Goal: Task Accomplishment & Management: Manage account settings

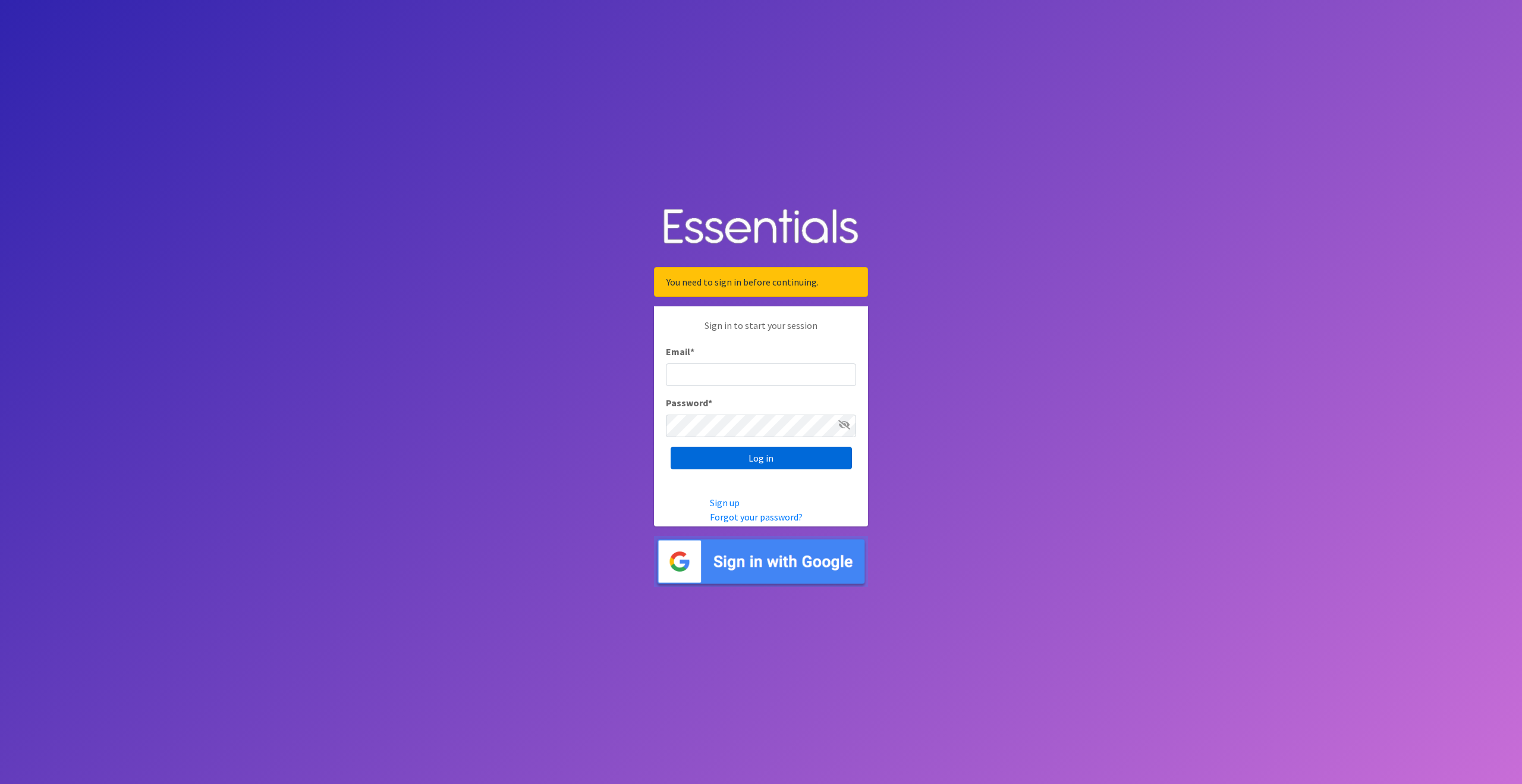
type input "outreach@carecollectiveswmi.org"
click at [773, 460] on input "Log in" at bounding box center [761, 458] width 181 height 23
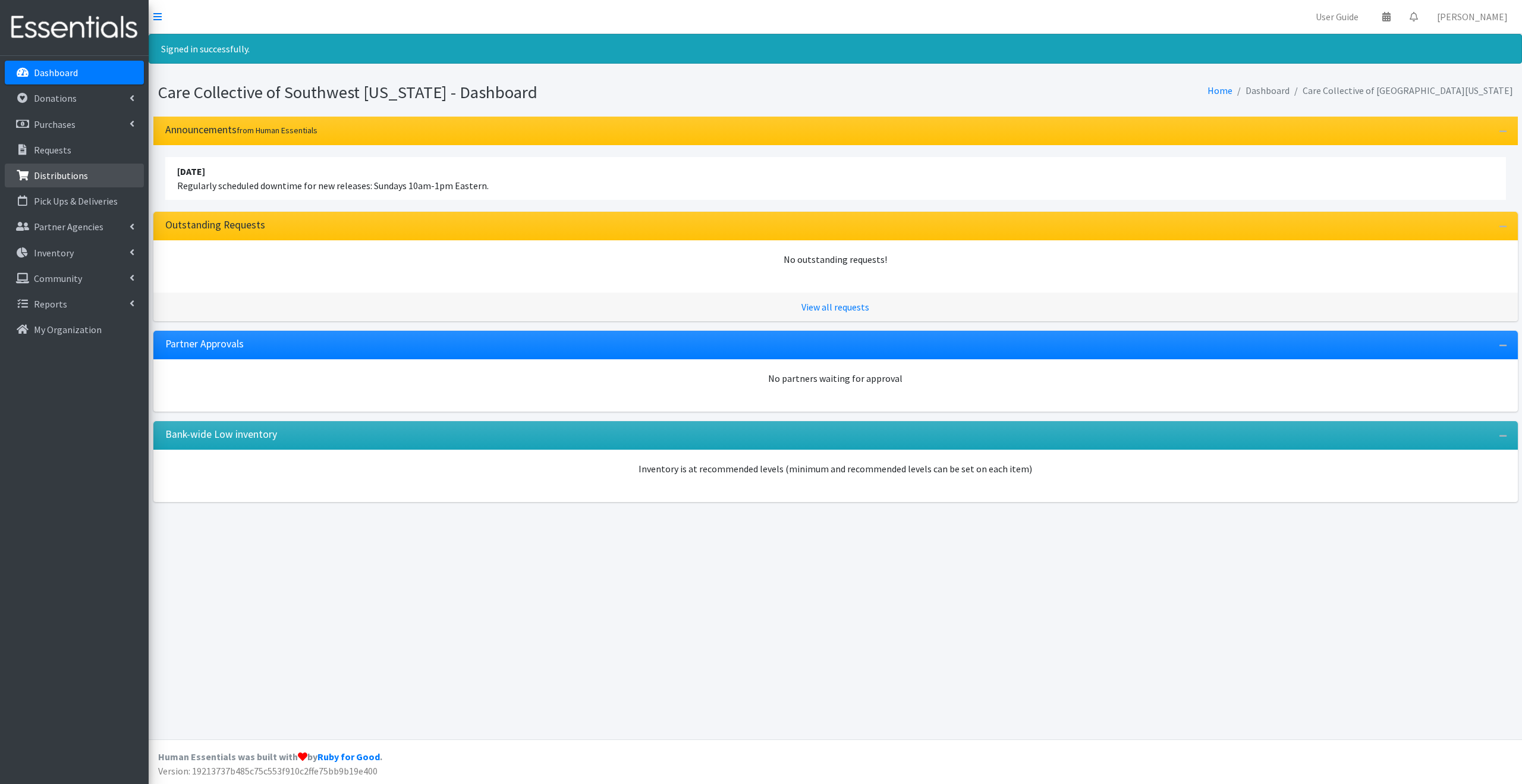
click at [91, 164] on link "Distributions" at bounding box center [74, 175] width 139 height 23
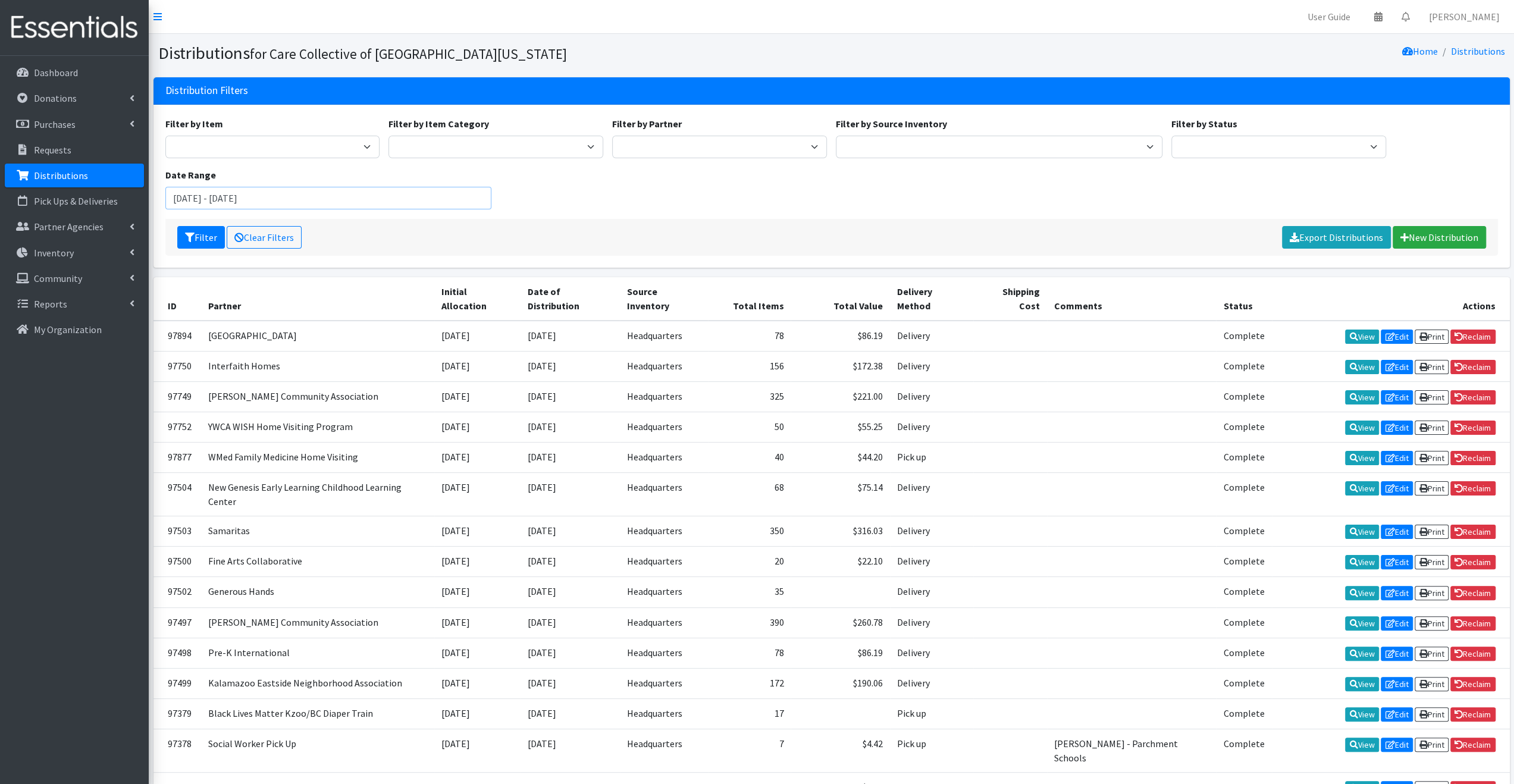
click at [231, 197] on input "August 10, 2025 - November 10, 2025" at bounding box center [328, 198] width 326 height 23
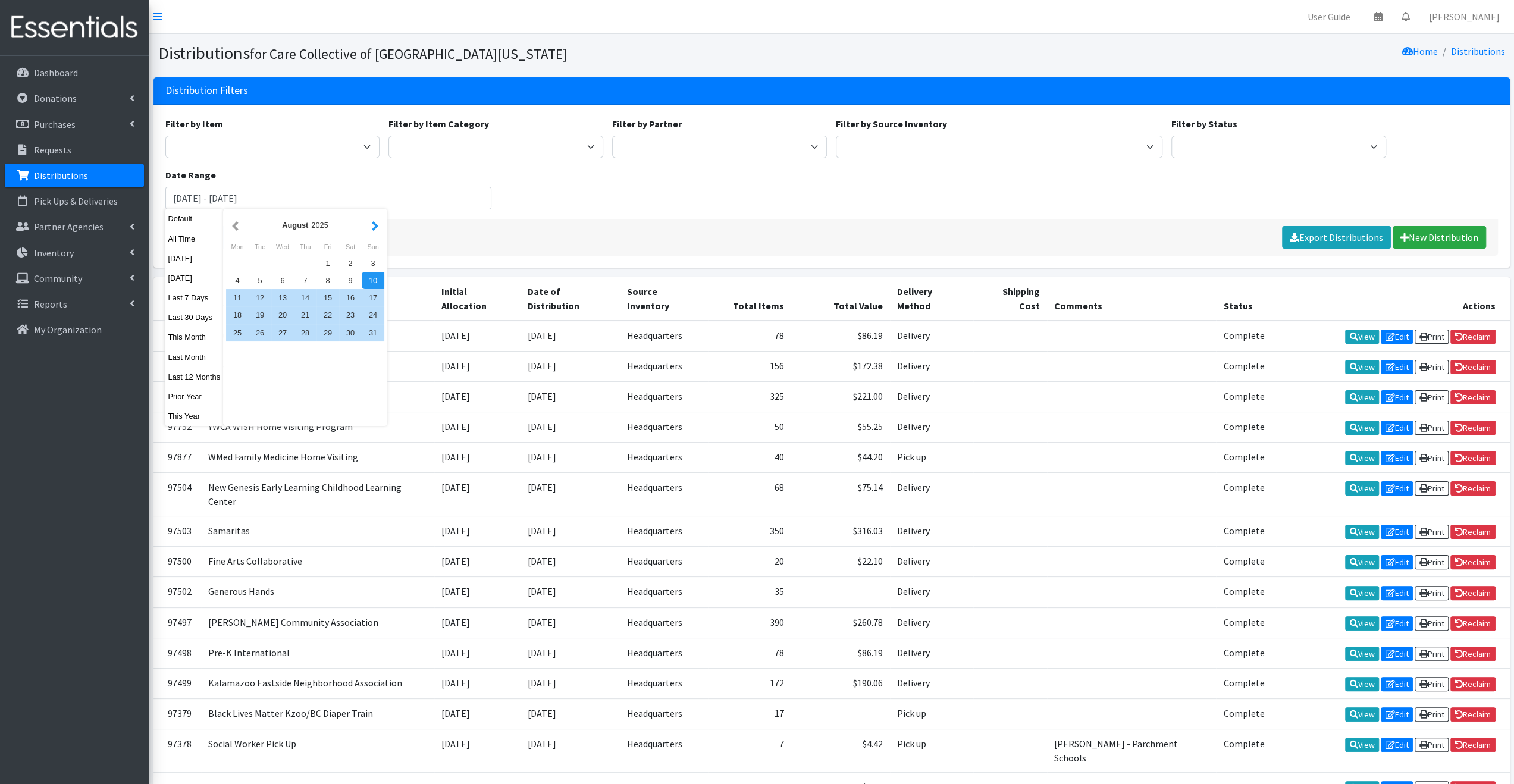
click at [371, 228] on button "button" at bounding box center [375, 224] width 12 height 15
click at [237, 258] on div "1" at bounding box center [238, 263] width 23 height 17
click at [265, 333] on div "30" at bounding box center [260, 332] width 23 height 17
type input "[DATE] - [DATE]"
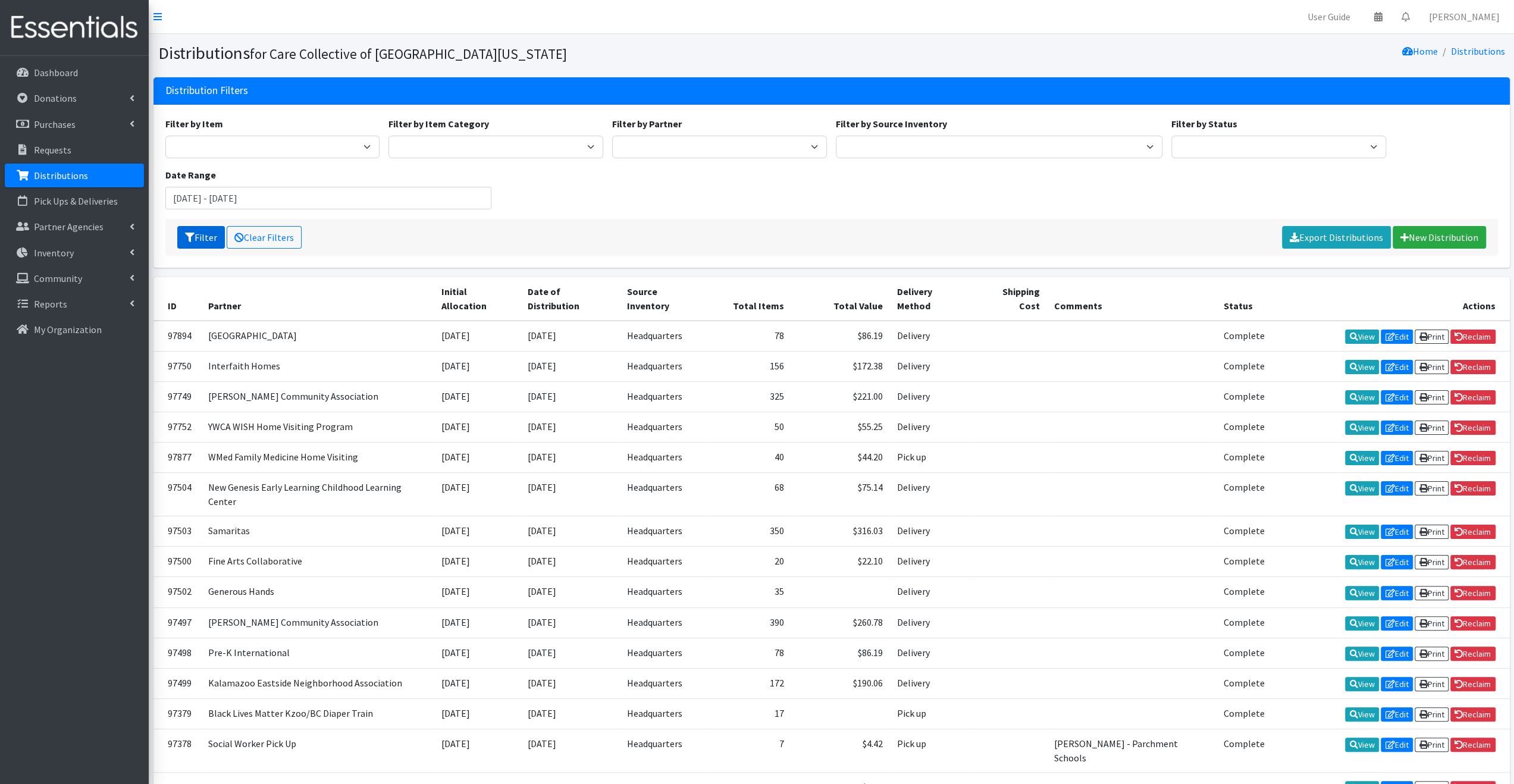
click at [198, 238] on button "Filter" at bounding box center [201, 238] width 48 height 23
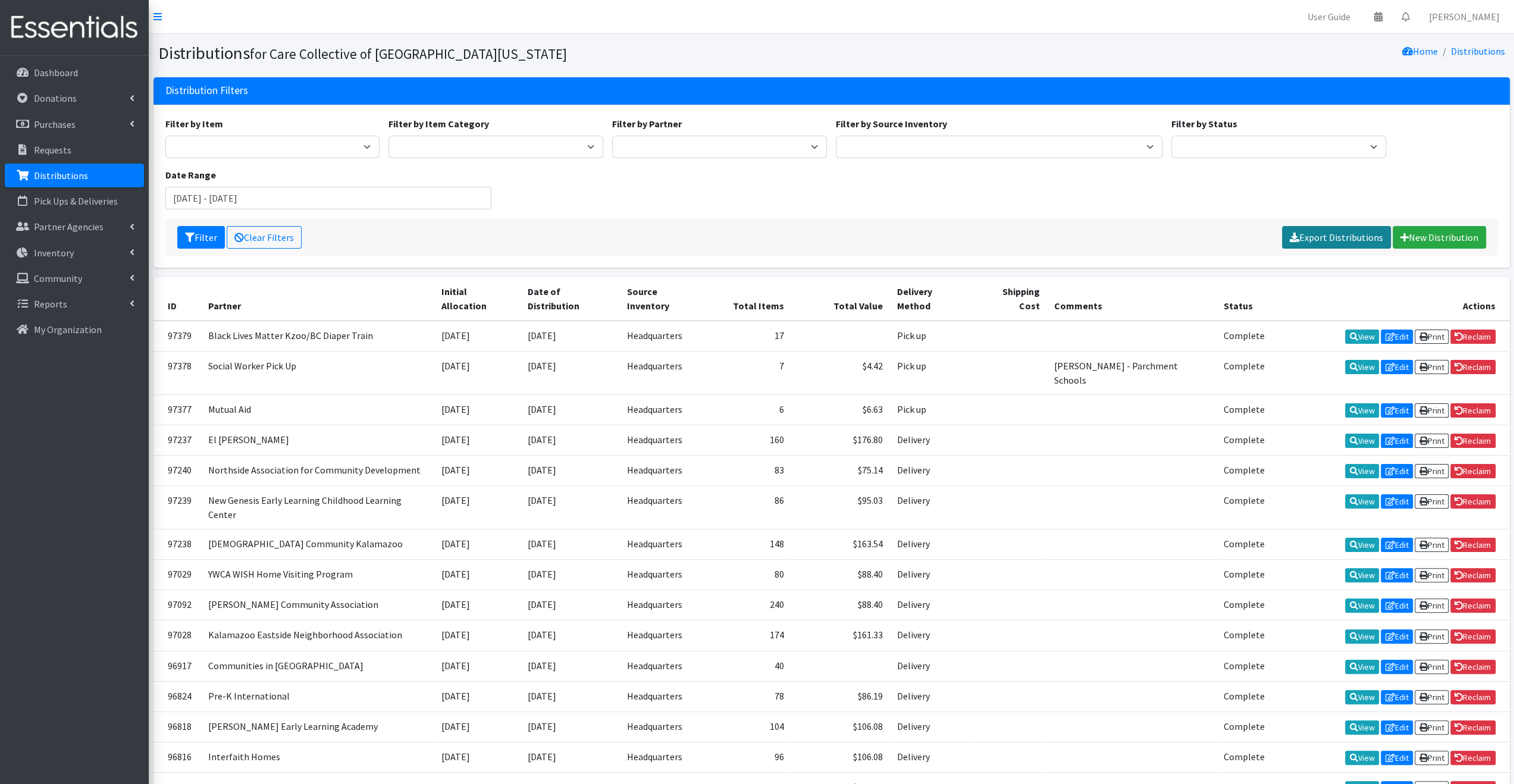
click at [1348, 236] on link "Export Distributions" at bounding box center [1336, 238] width 109 height 23
click at [116, 122] on link "Purchases" at bounding box center [74, 124] width 139 height 23
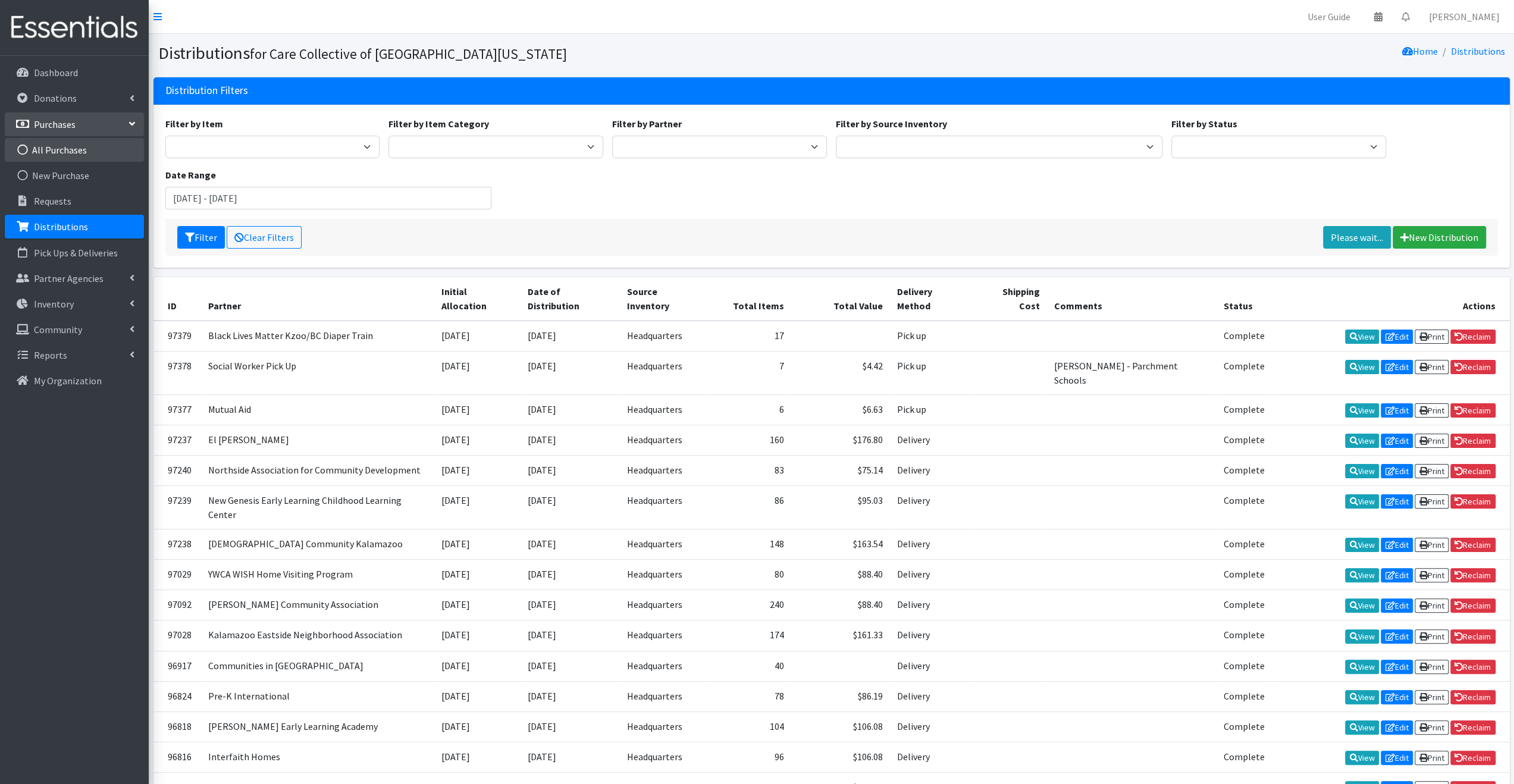
click at [100, 148] on link "All Purchases" at bounding box center [74, 150] width 139 height 23
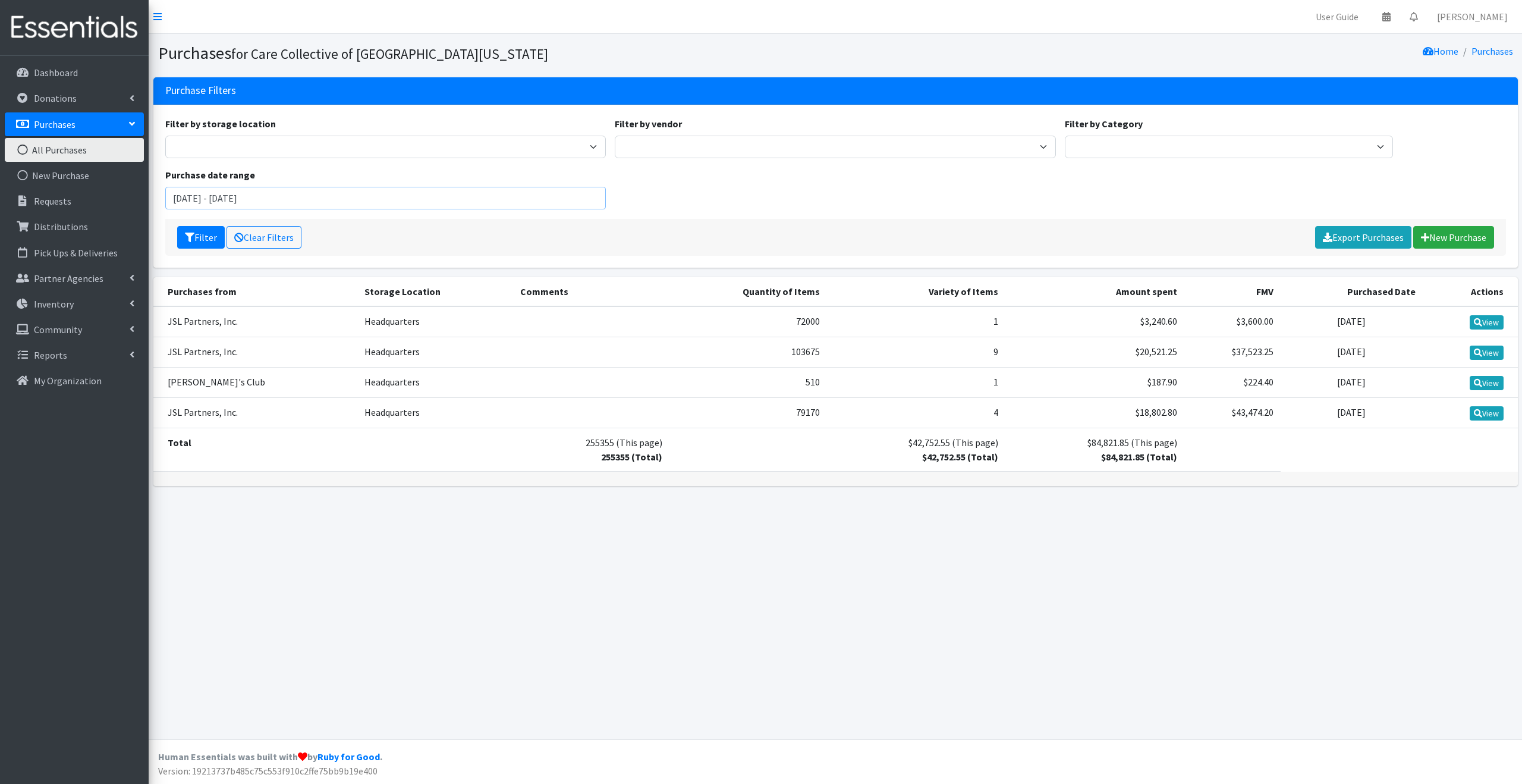
click at [220, 202] on input "[DATE] - [DATE]" at bounding box center [386, 198] width 441 height 23
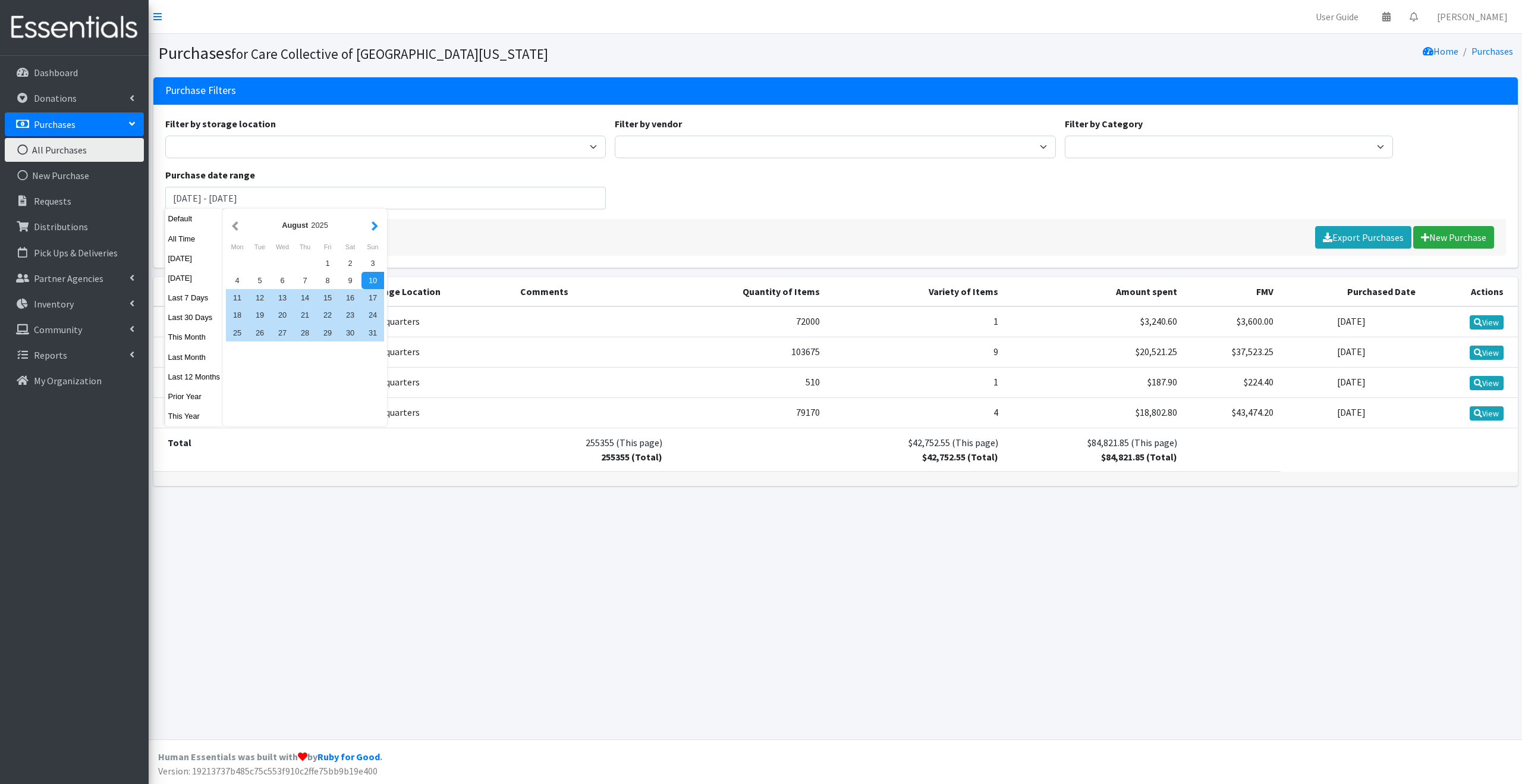
click at [368, 224] on div "[DATE]" at bounding box center [305, 224] width 158 height 27
click at [372, 225] on button "button" at bounding box center [375, 224] width 12 height 15
click at [241, 258] on div "1" at bounding box center [238, 263] width 23 height 17
click at [264, 335] on div "30" at bounding box center [260, 332] width 23 height 17
type input "[DATE] - [DATE]"
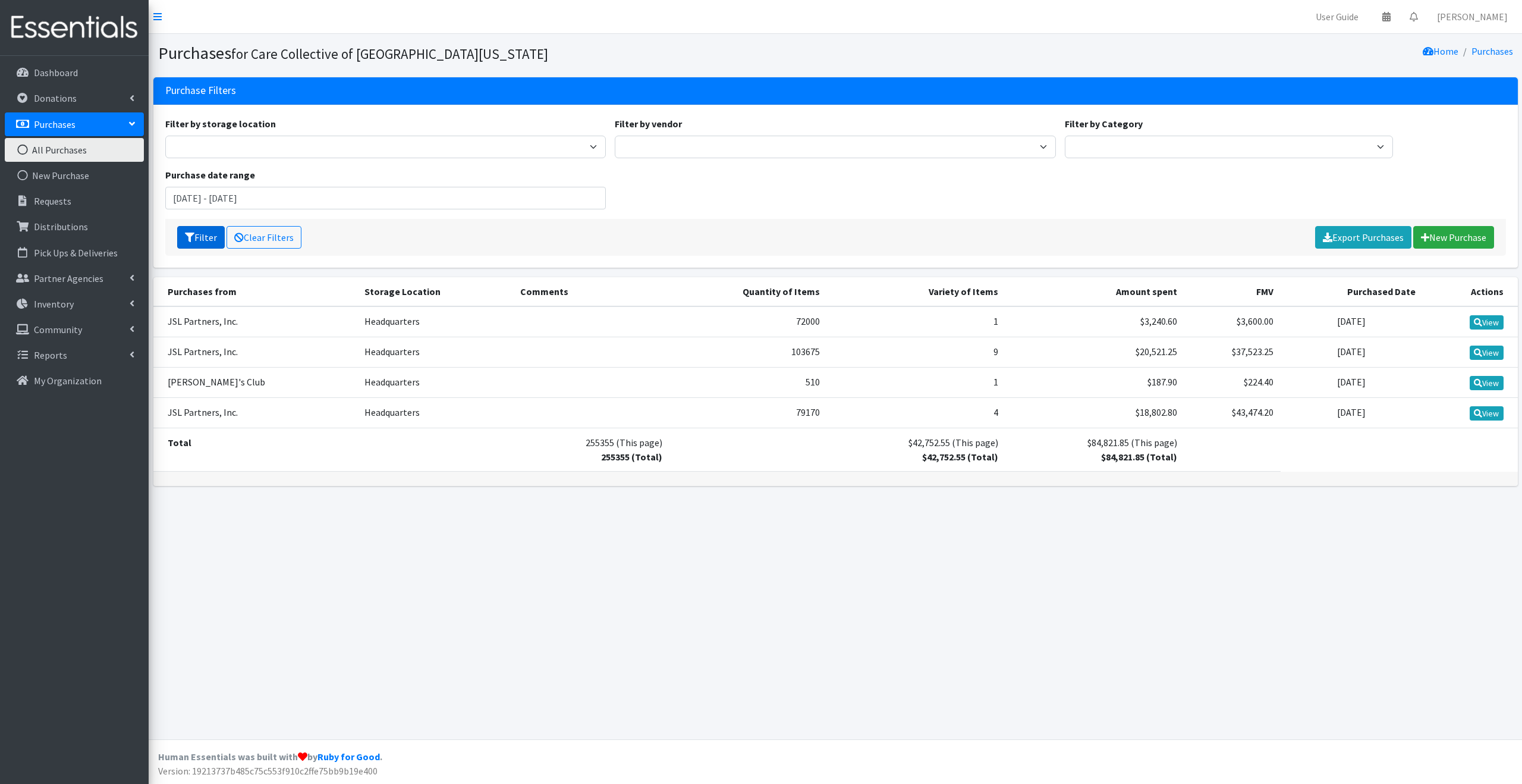
click at [185, 234] on icon "submit" at bounding box center [189, 237] width 10 height 10
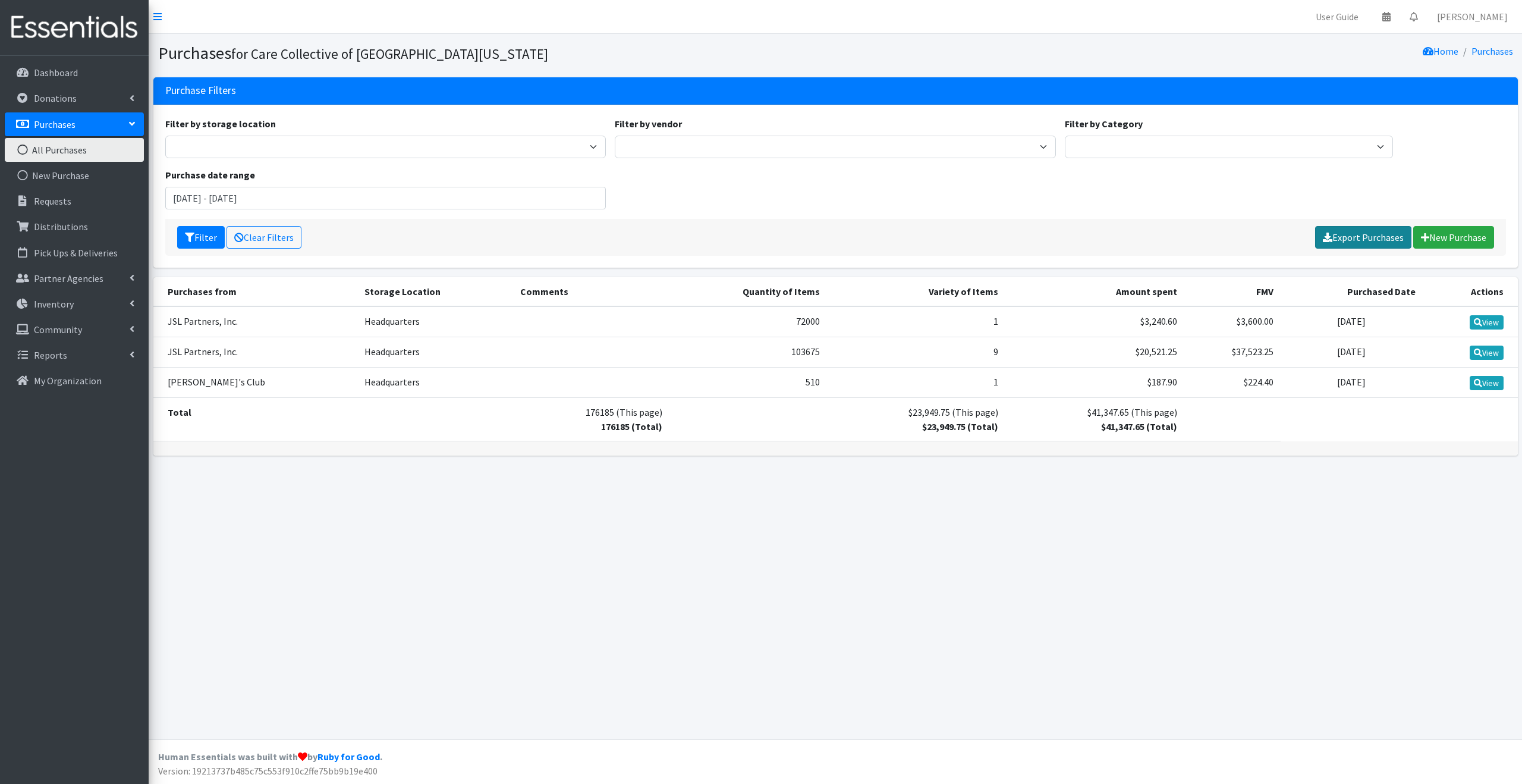
click at [1375, 239] on link "Export Purchases" at bounding box center [1363, 238] width 97 height 23
click at [55, 91] on link "Donations" at bounding box center [74, 97] width 139 height 23
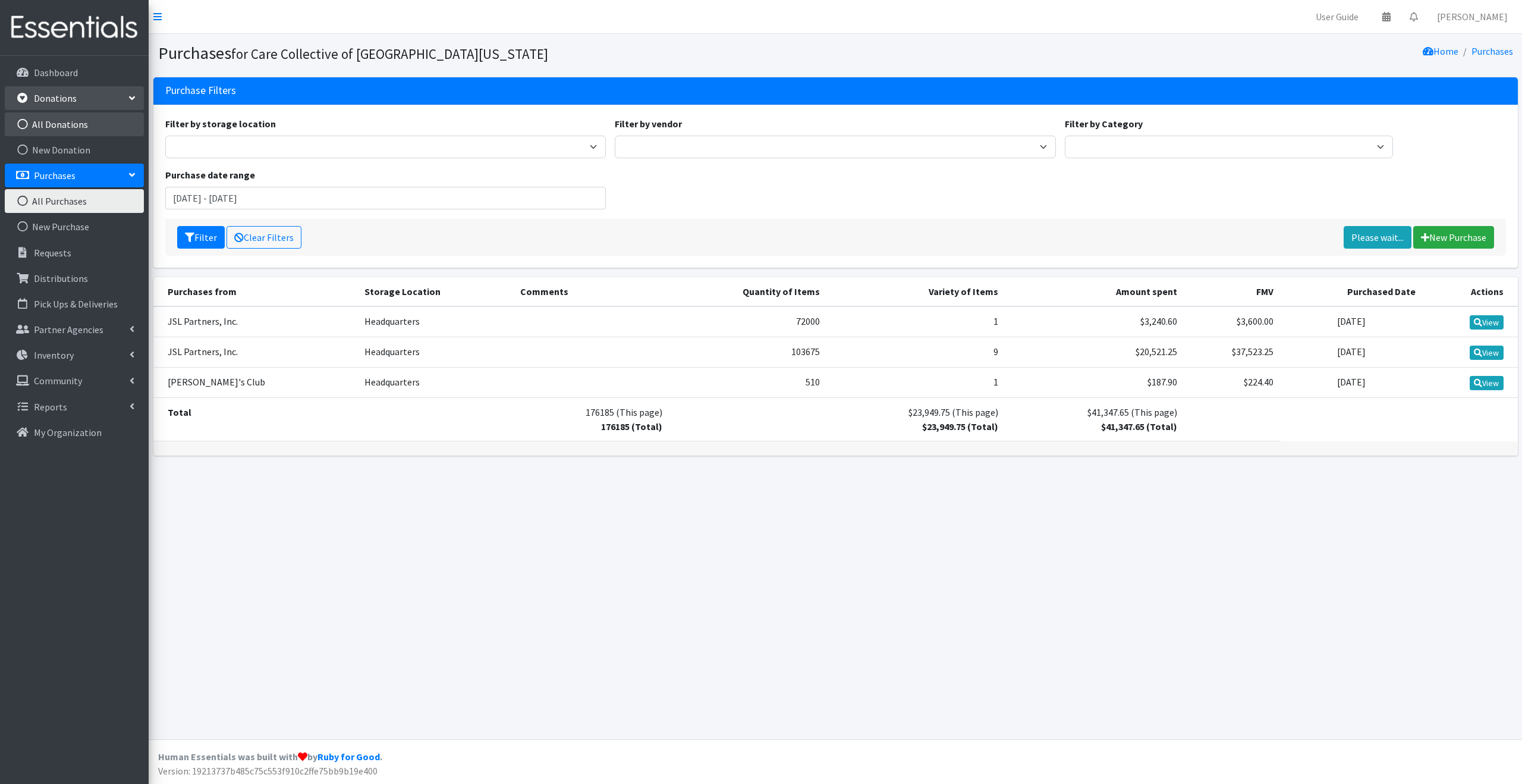
click at [64, 129] on link "All Donations" at bounding box center [74, 124] width 139 height 23
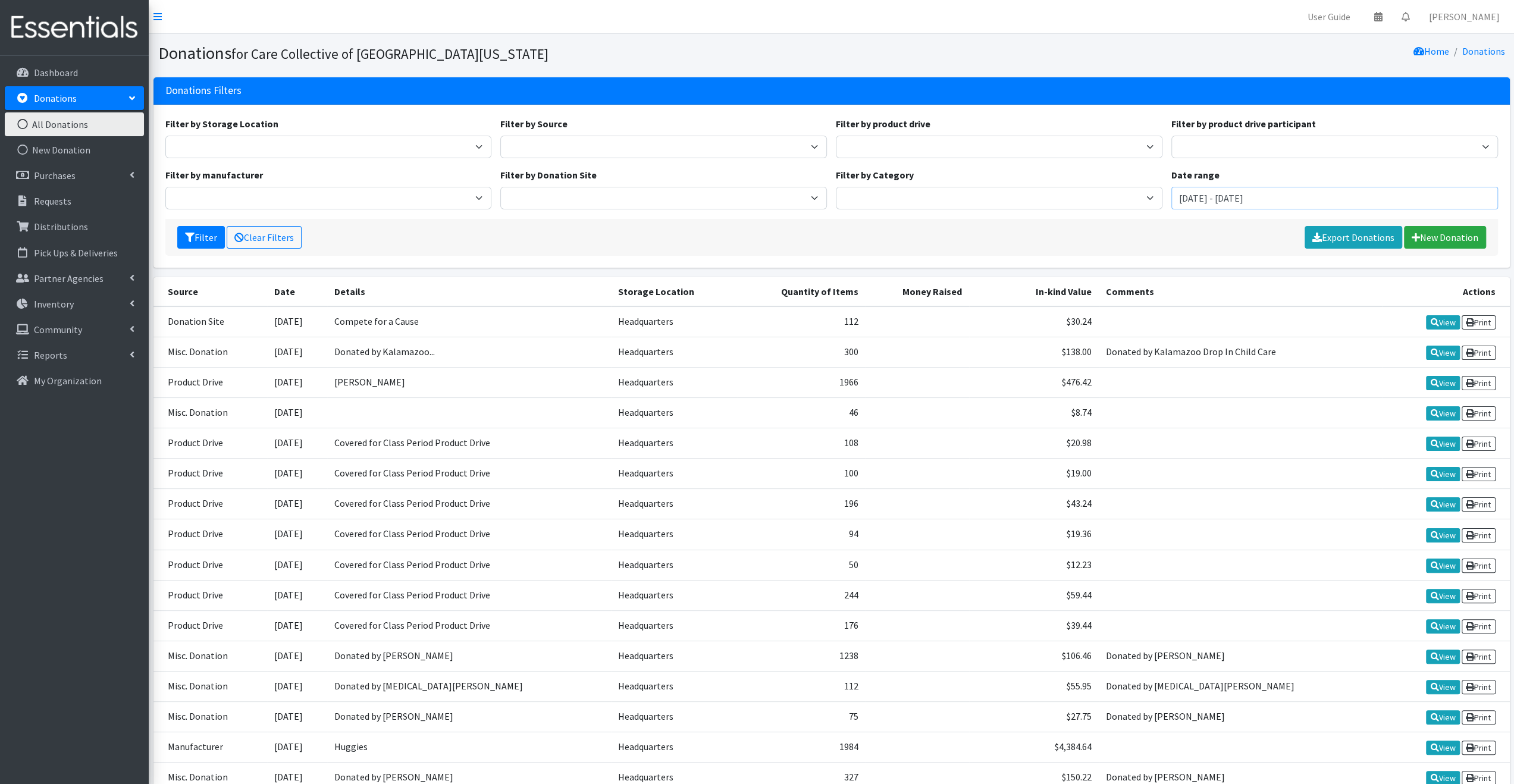
click at [1231, 201] on input "August 10, 2025 - November 10, 2025" at bounding box center [1334, 198] width 326 height 23
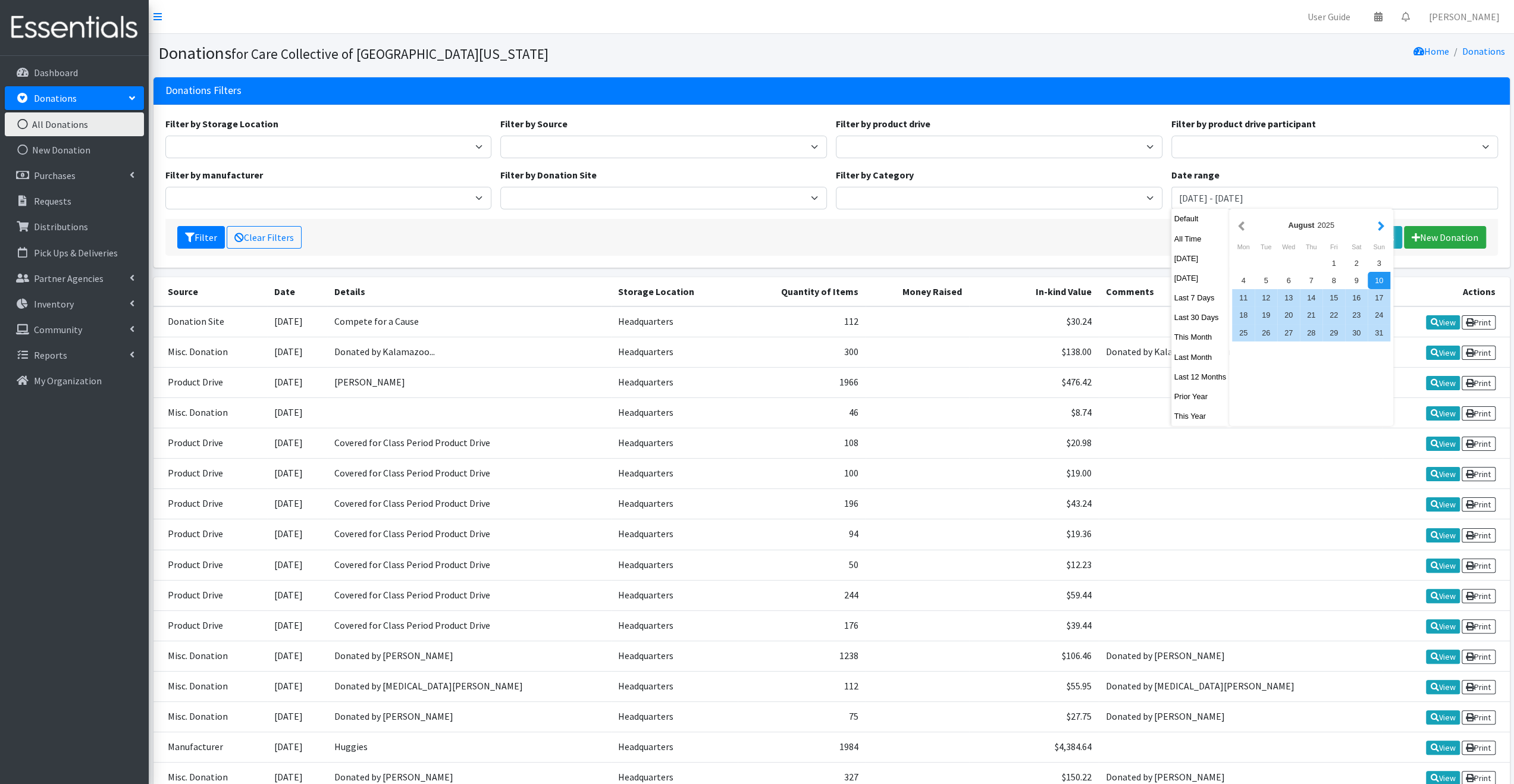
click at [1379, 224] on button "button" at bounding box center [1381, 224] width 12 height 15
click at [1233, 258] on div "1" at bounding box center [1243, 263] width 23 height 17
click at [1268, 332] on div "30" at bounding box center [1266, 332] width 23 height 17
type input "September 1, 2025 - September 30, 2025"
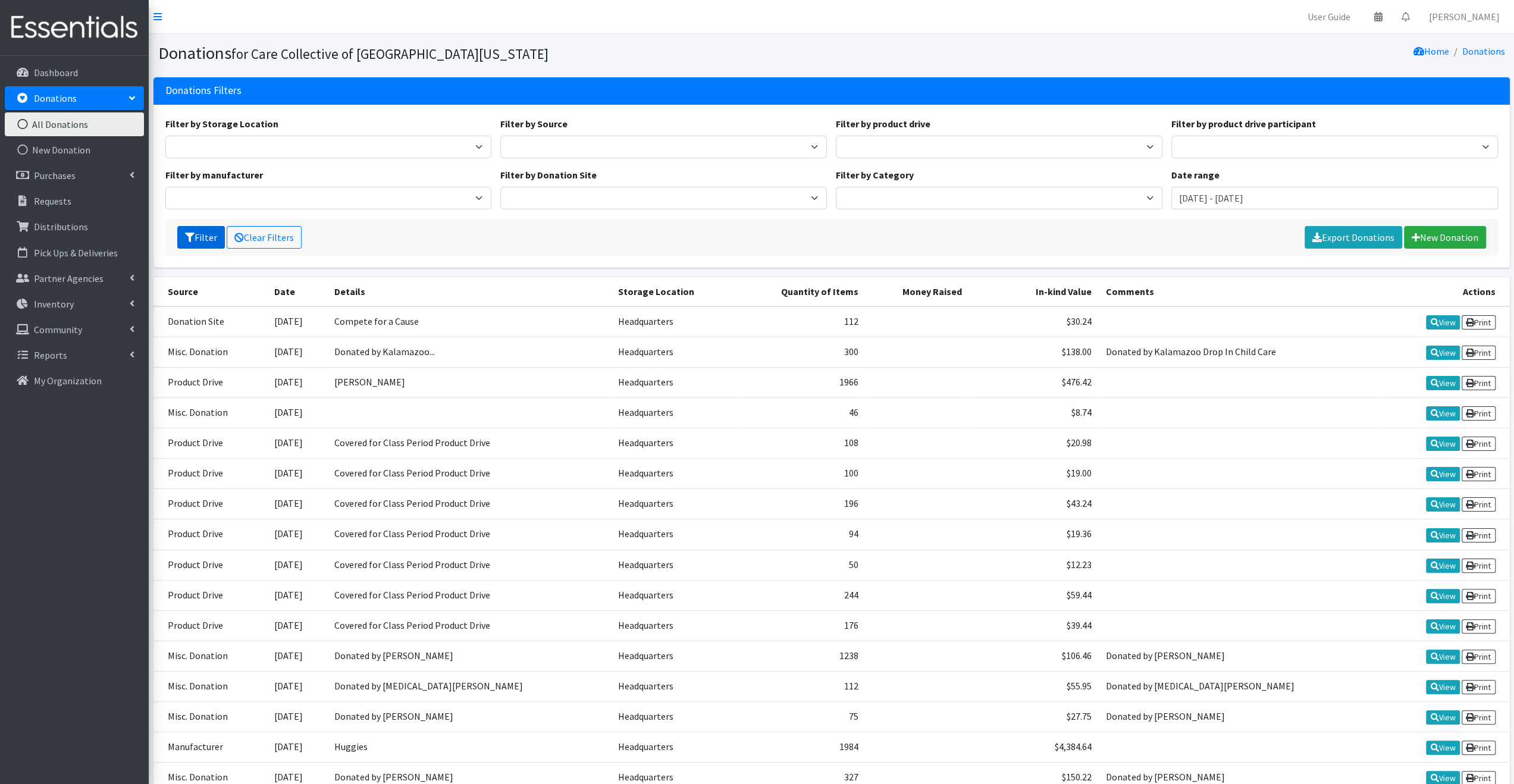
click at [211, 236] on button "Filter" at bounding box center [201, 238] width 48 height 23
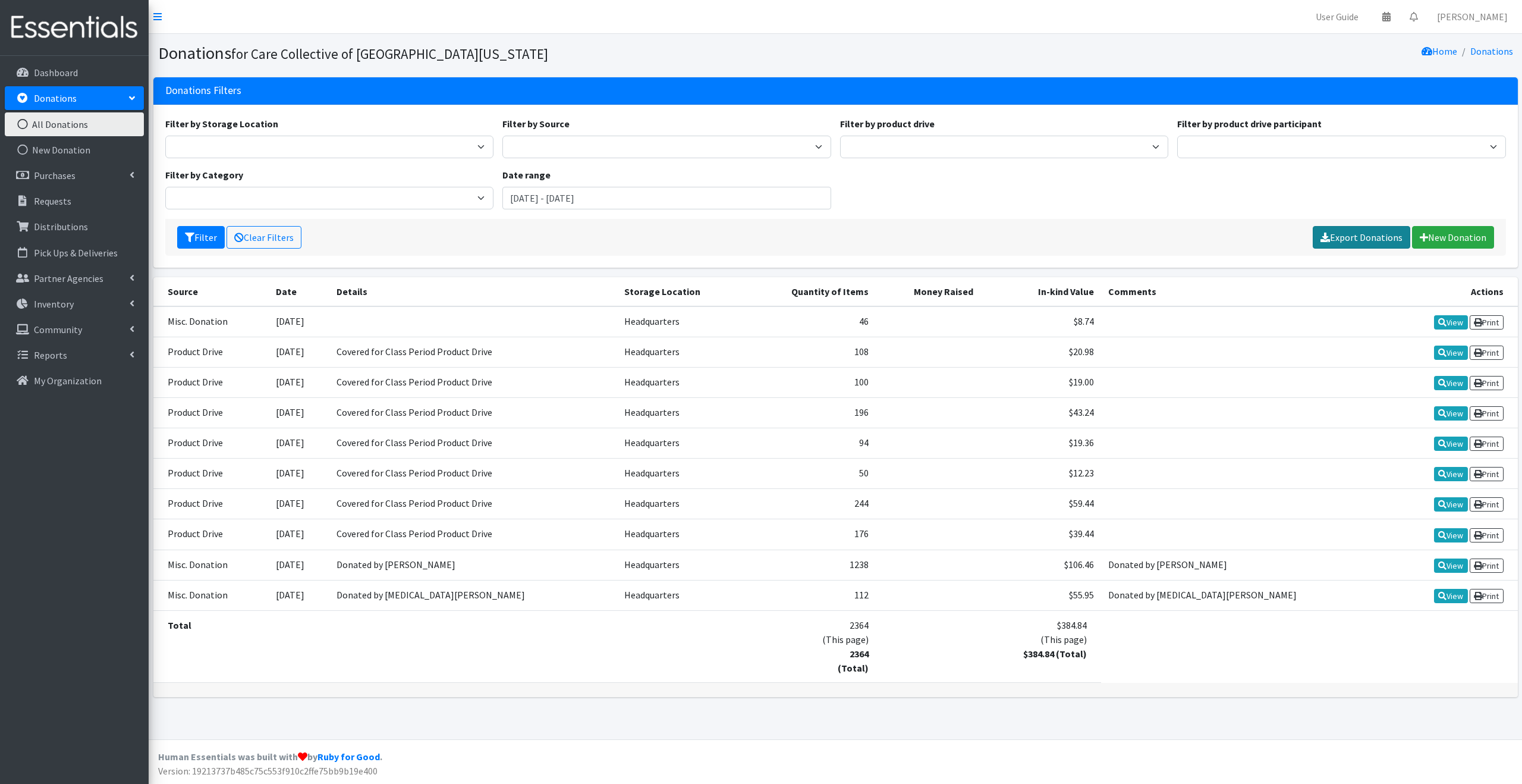
click at [1376, 236] on link "Export Donations" at bounding box center [1362, 238] width 97 height 23
click at [1126, 210] on div "Filter by Storage Location Headquarters Filter by Source Misc. Donation Product…" at bounding box center [835, 168] width 1350 height 103
click at [70, 220] on p "Distributions" at bounding box center [61, 226] width 54 height 12
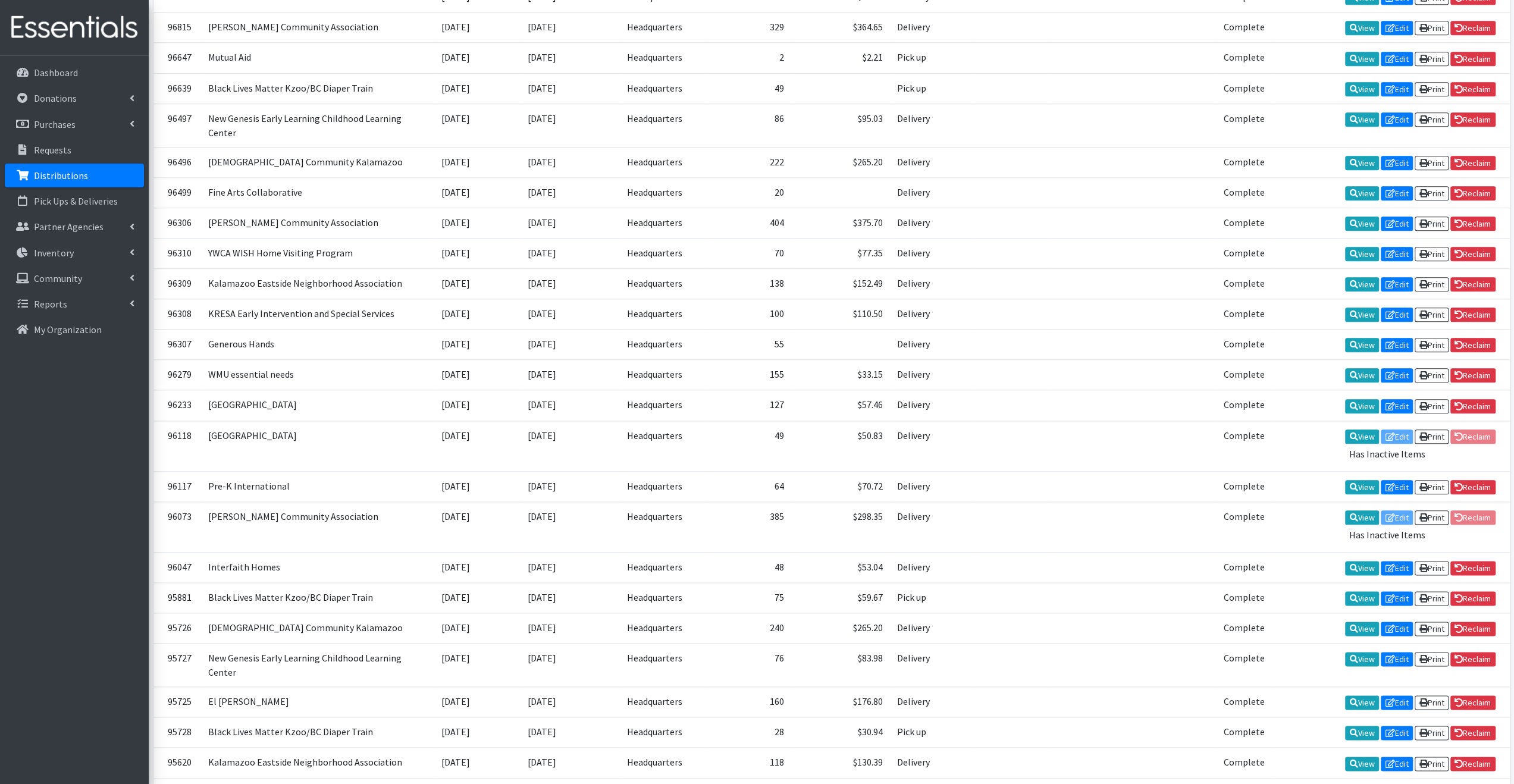
scroll to position [1185, 0]
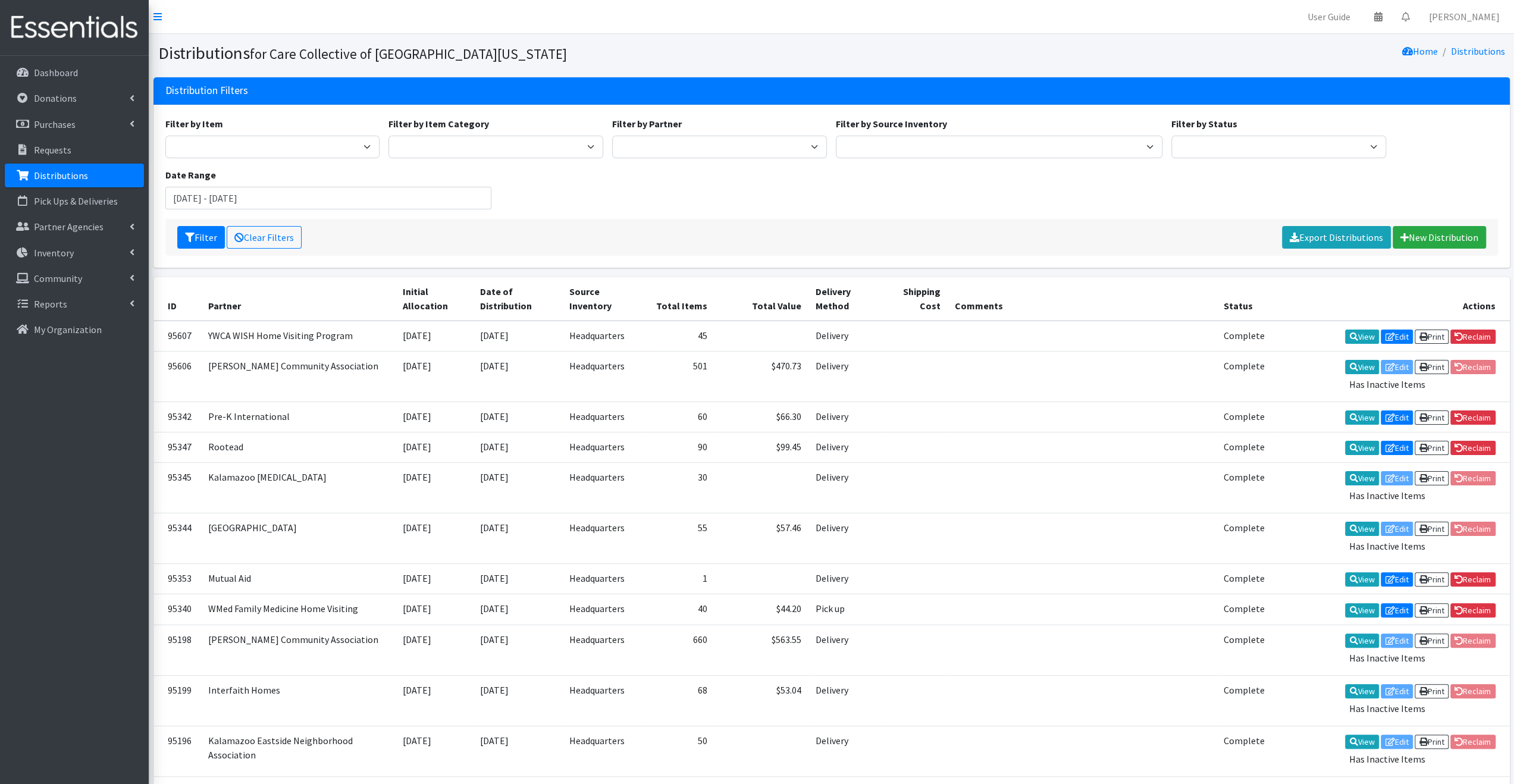
drag, startPoint x: 618, startPoint y: 204, endPoint x: 620, endPoint y: 211, distance: 7.3
click at [618, 204] on div "Filter by Item 0 - Diapers 2.0 Bathroom Bin D - 0 - Diapers D- 1 - Diapers D- 2…" at bounding box center [831, 168] width 1342 height 103
click at [335, 205] on input "August 10, 2025 - November 10, 2025" at bounding box center [328, 198] width 326 height 23
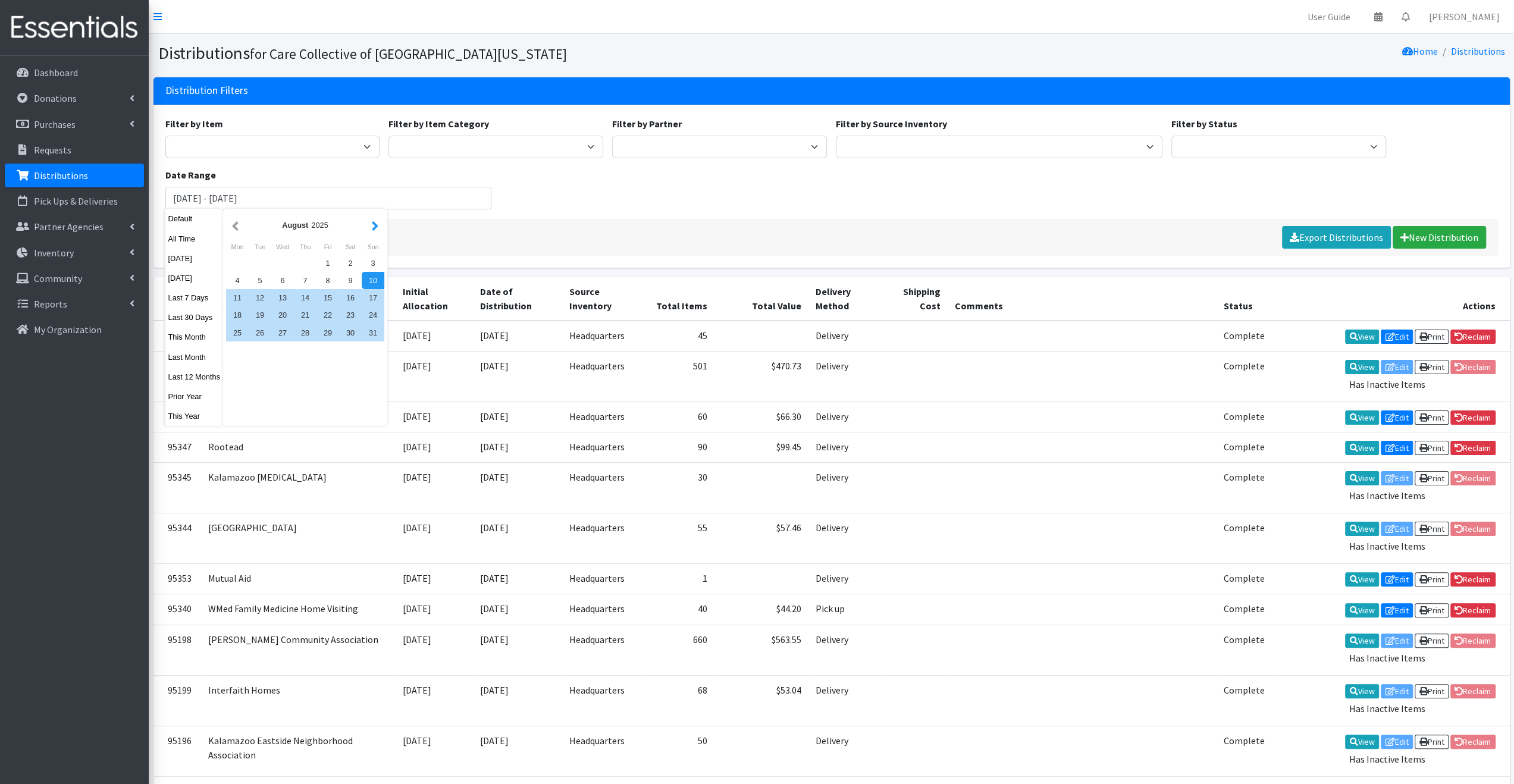
click at [371, 223] on button "button" at bounding box center [375, 224] width 12 height 15
click at [234, 260] on div "1" at bounding box center [238, 263] width 23 height 17
click at [264, 325] on div "30" at bounding box center [260, 332] width 23 height 17
type input "September 1, 2025 - September 30, 2025"
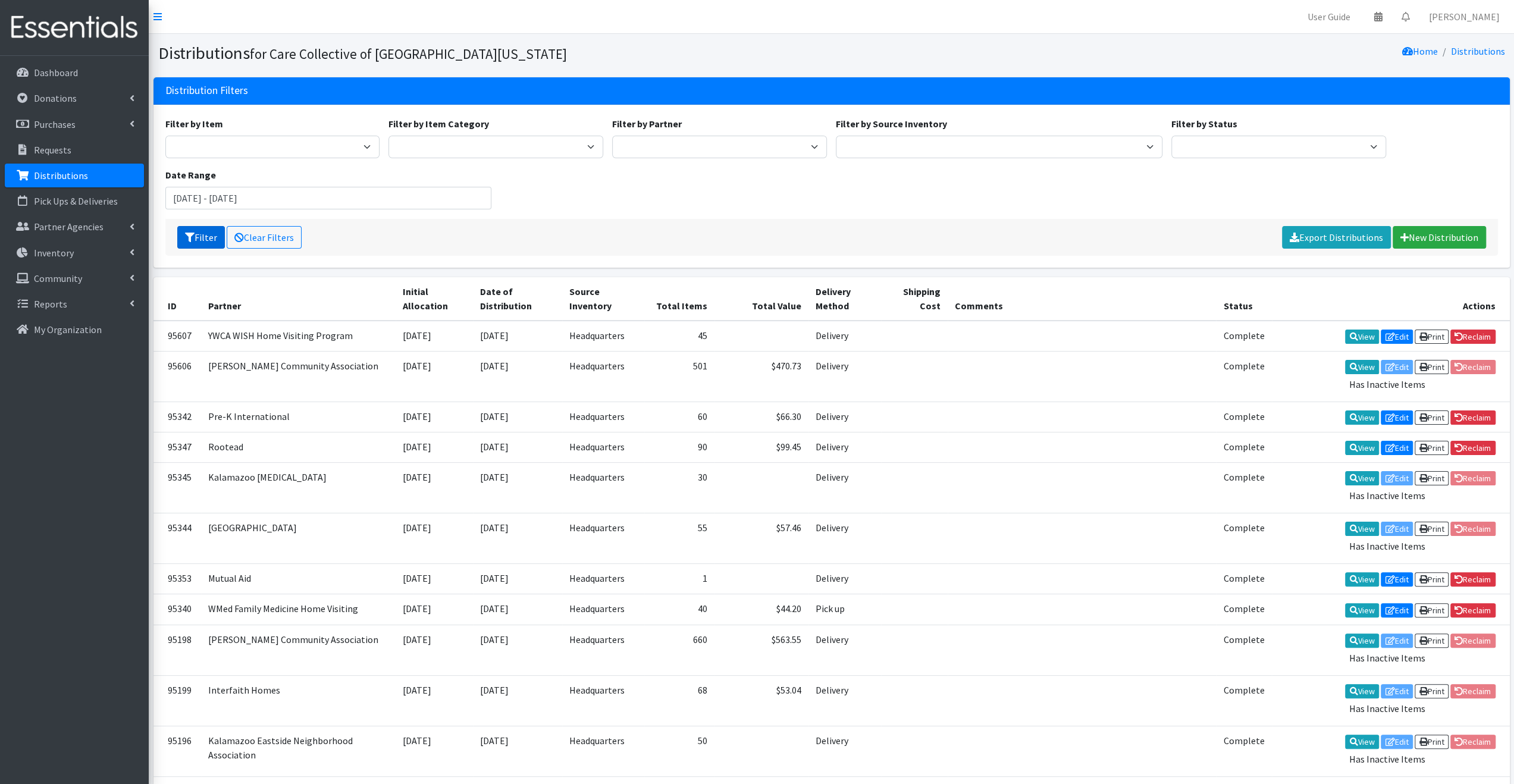
click at [202, 239] on button "Filter" at bounding box center [201, 238] width 48 height 23
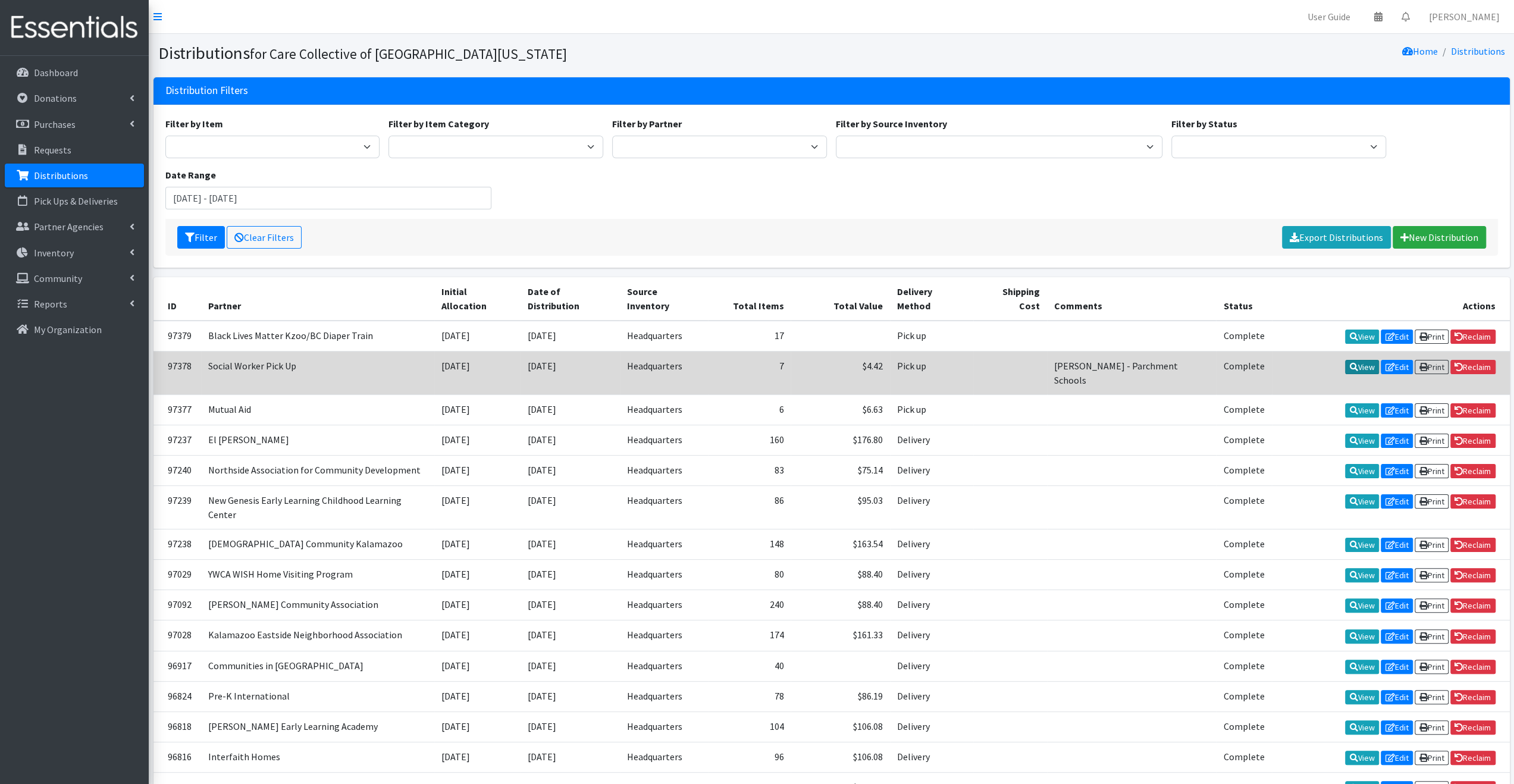
click at [1358, 359] on link "View" at bounding box center [1362, 366] width 34 height 14
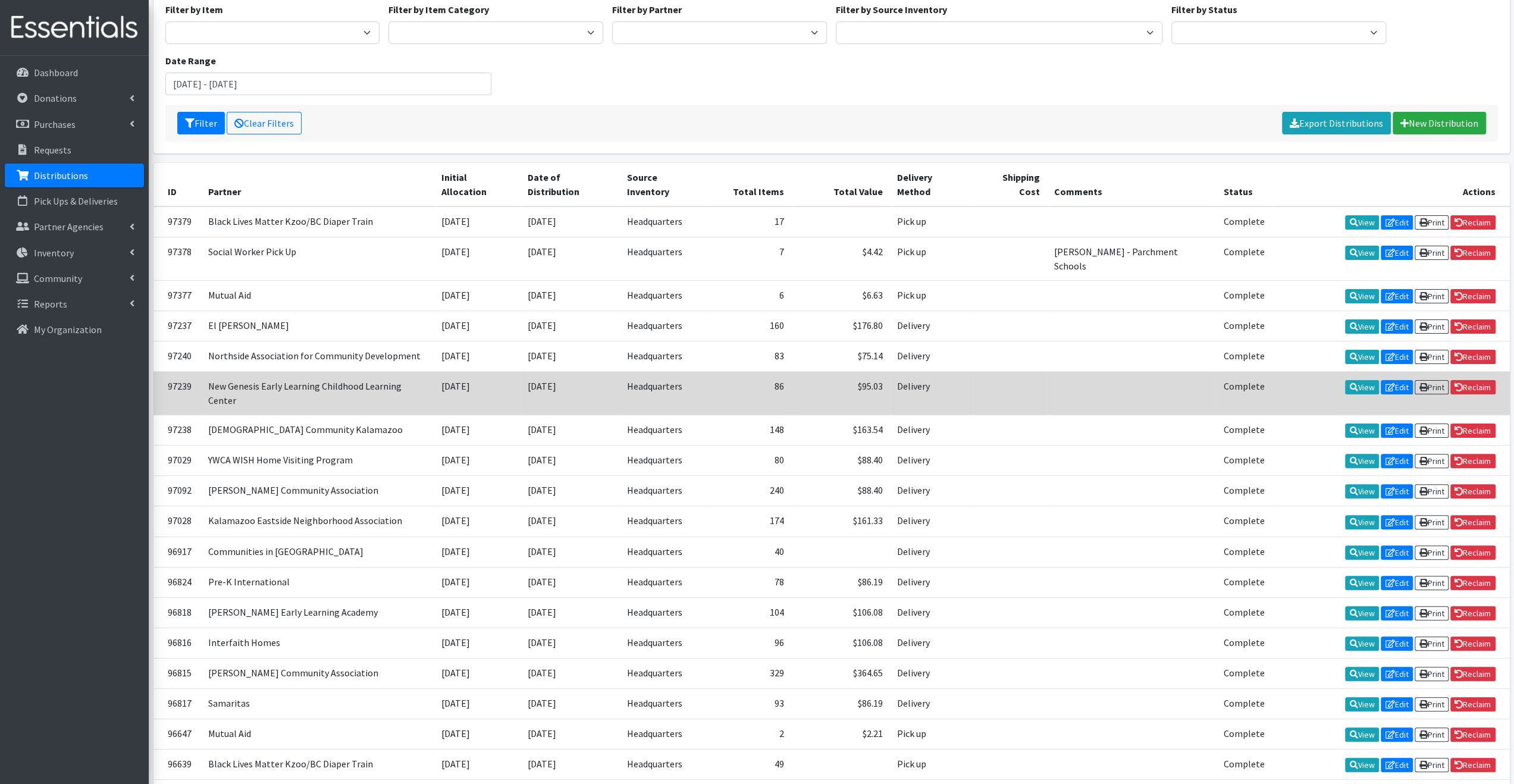
scroll to position [119, 0]
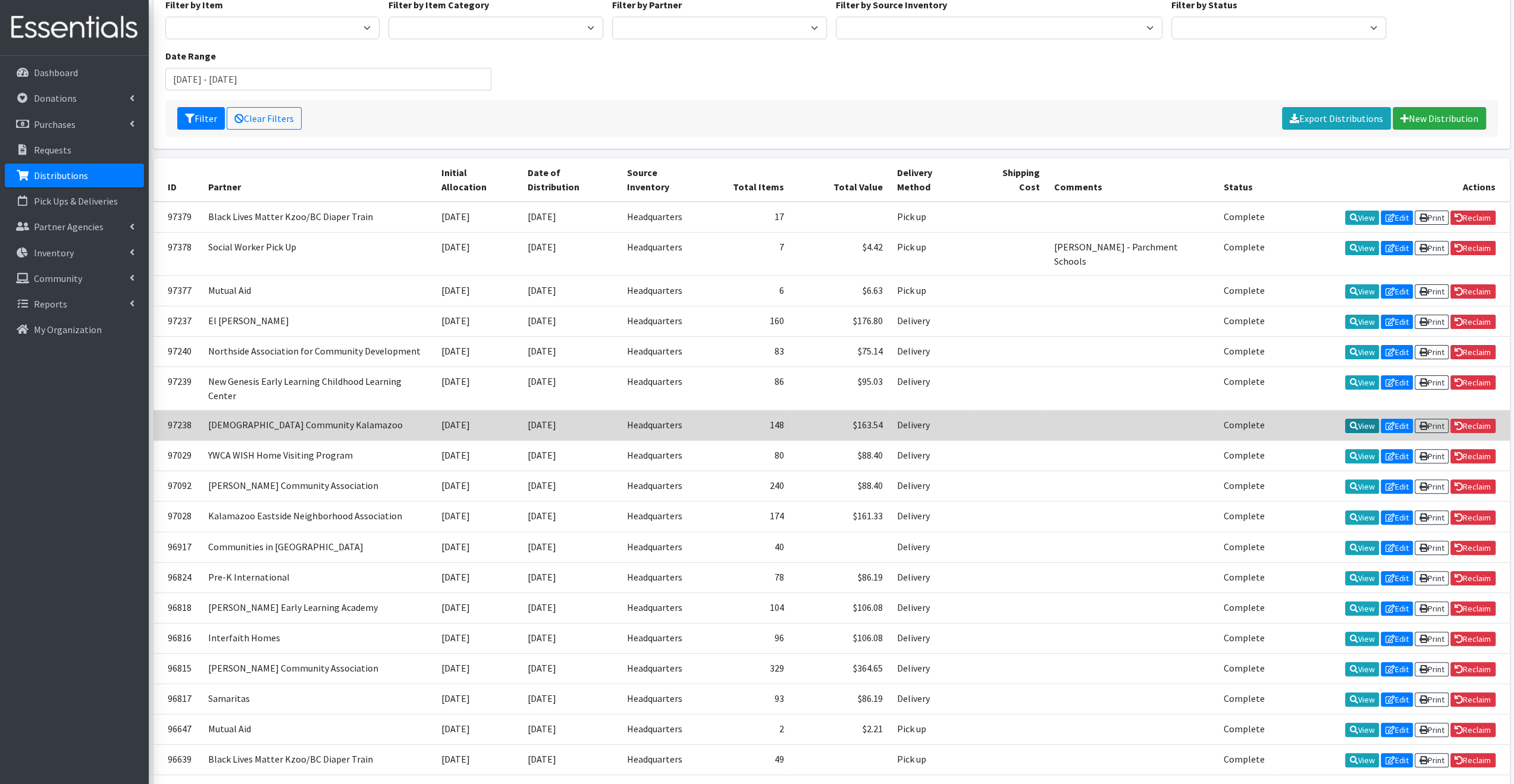
click at [1356, 419] on link "View" at bounding box center [1362, 426] width 34 height 14
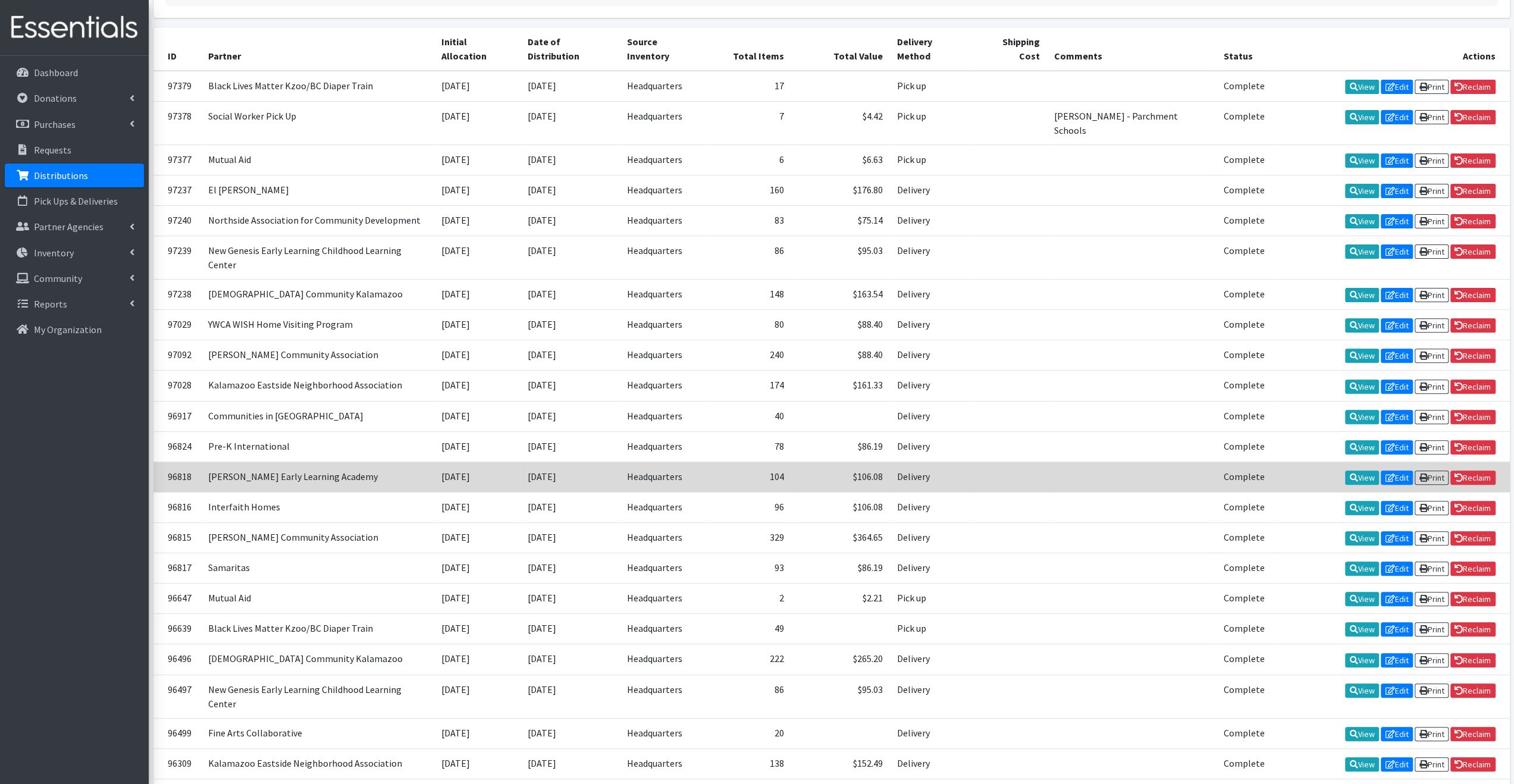
scroll to position [357, 0]
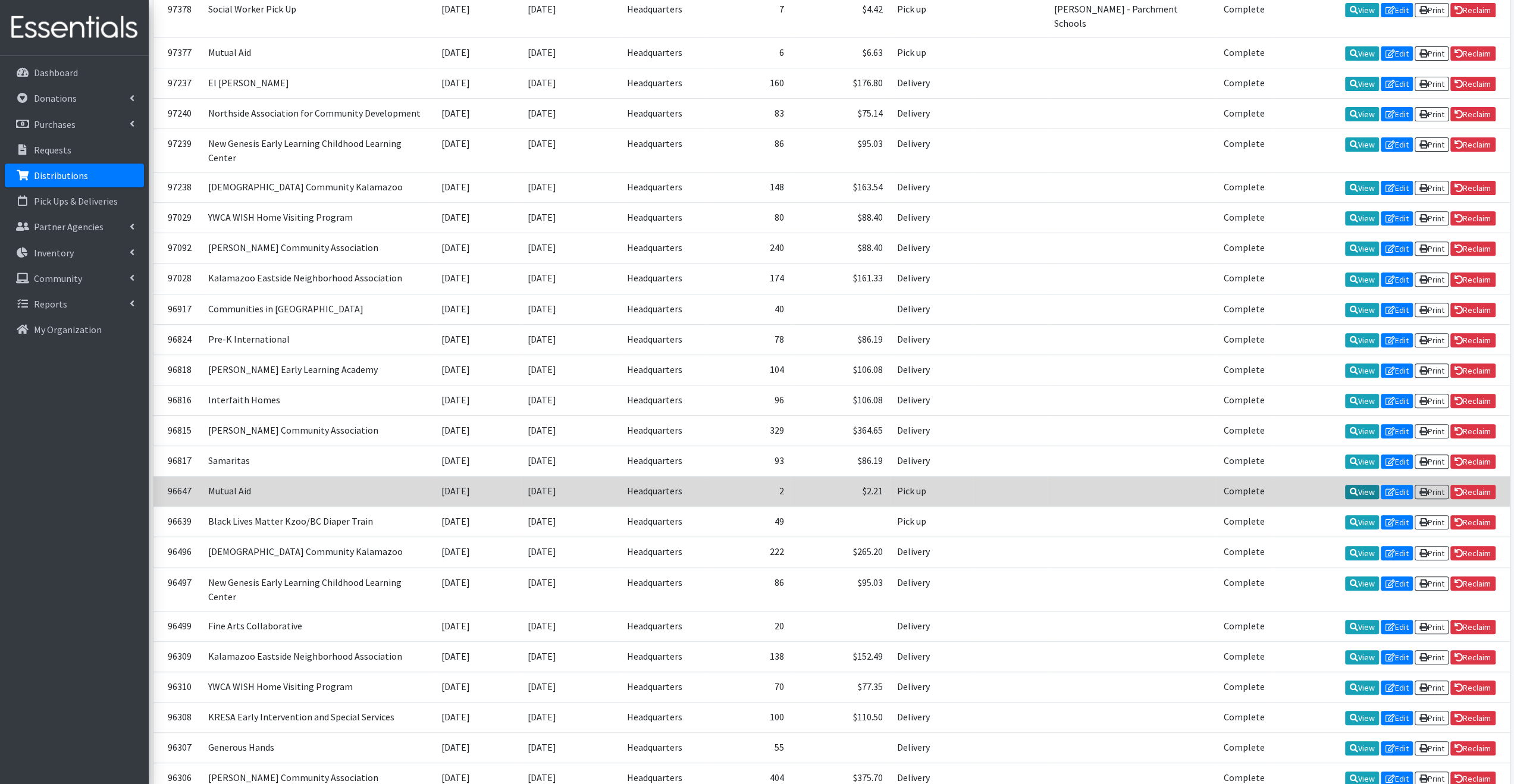
click at [1364, 485] on link "View" at bounding box center [1362, 492] width 34 height 14
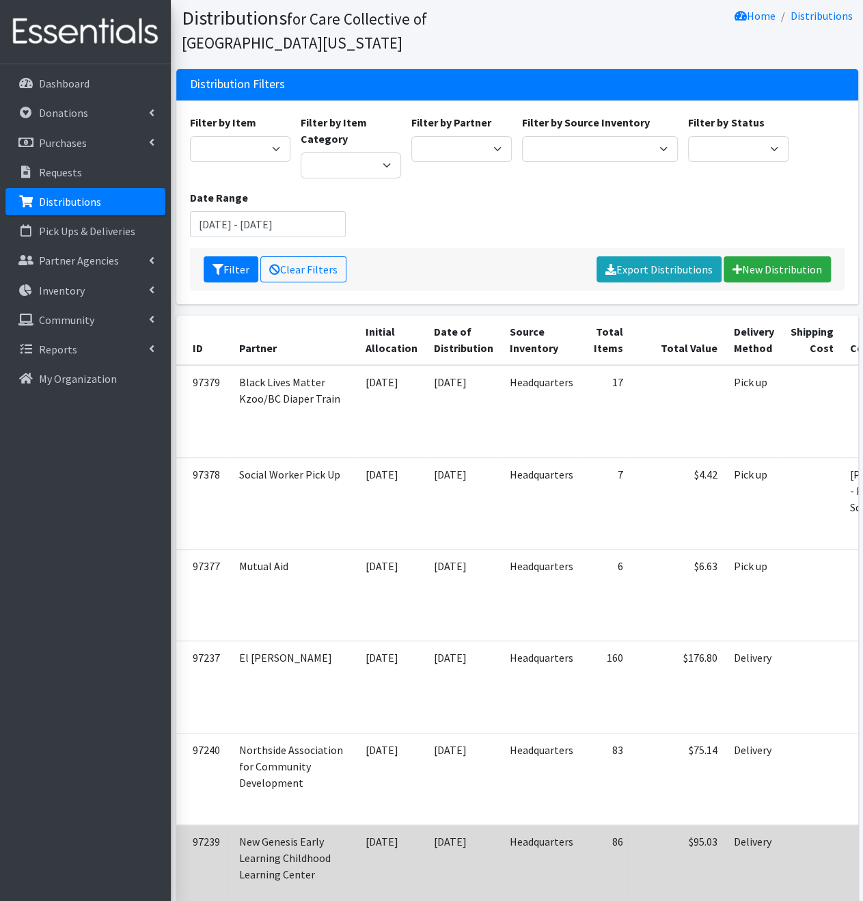
scroll to position [0, 0]
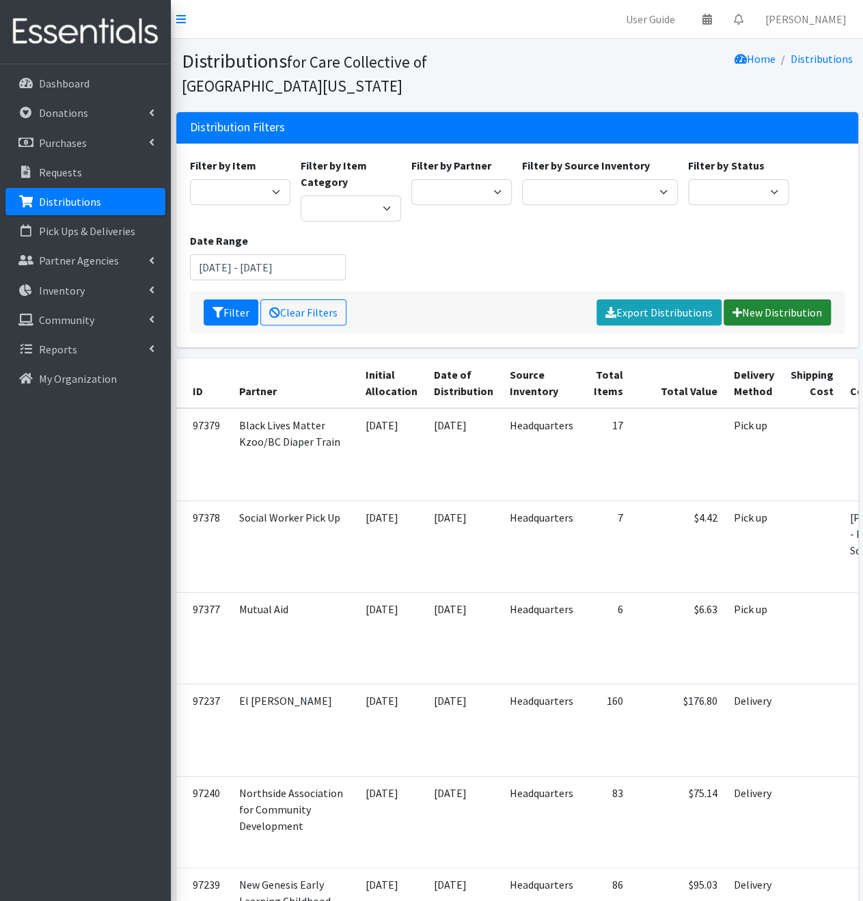
click at [790, 311] on link "New Distribution" at bounding box center [777, 312] width 107 height 26
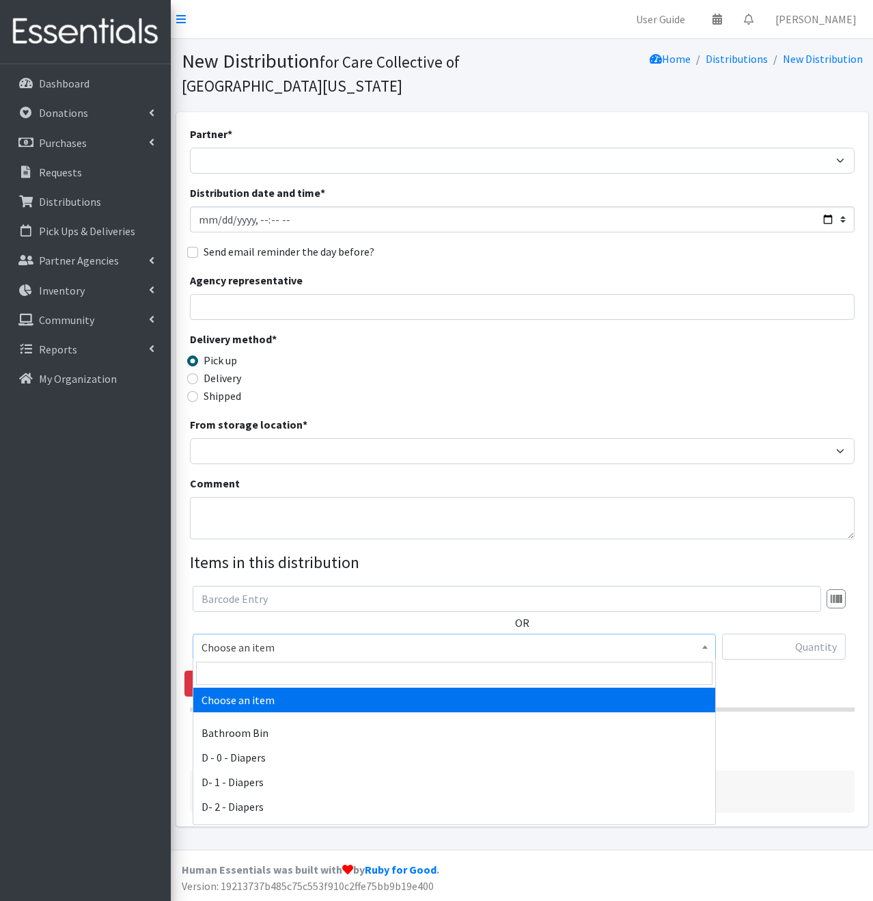
click at [309, 651] on span "Choose an item" at bounding box center [455, 646] width 506 height 19
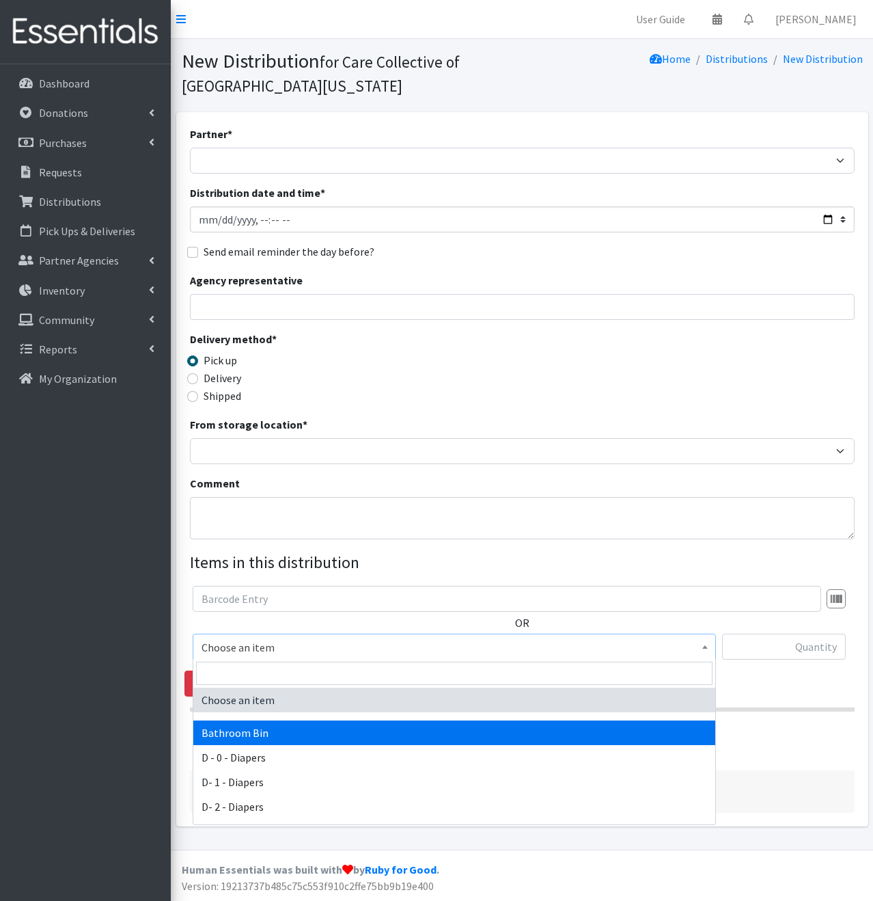
click at [83, 657] on div "Dashboard Donations All Donations New Donation Purchases All Purchases New Purc…" at bounding box center [85, 495] width 171 height 862
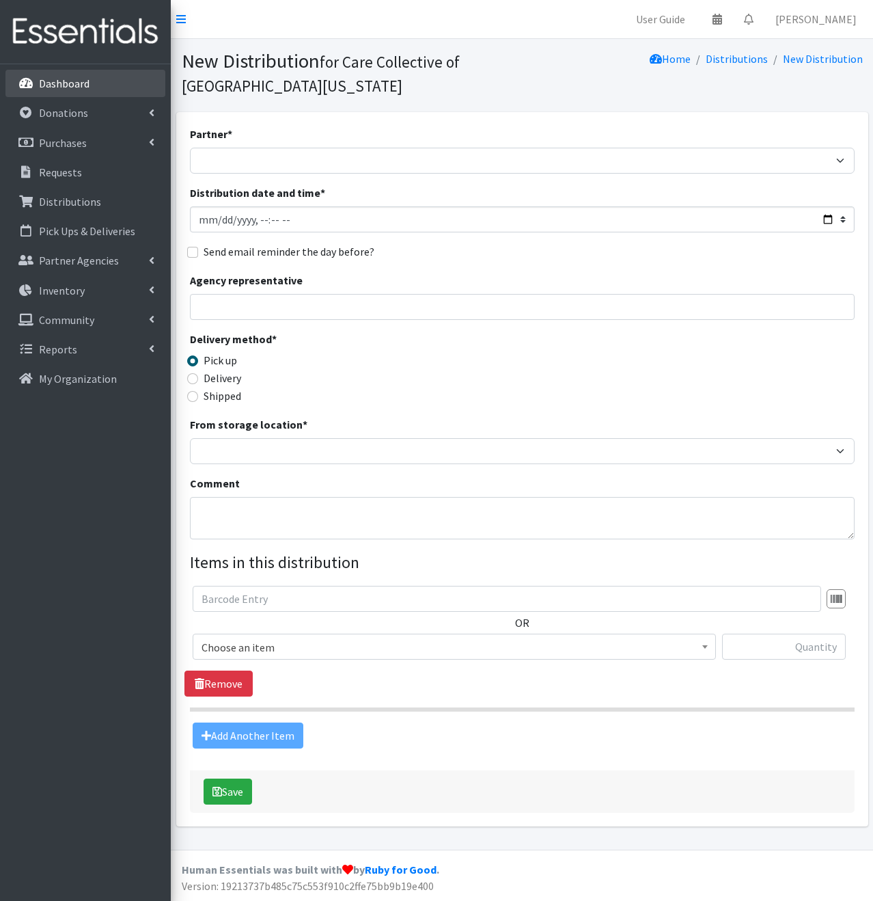
click at [105, 81] on link "Dashboard" at bounding box center [85, 83] width 160 height 27
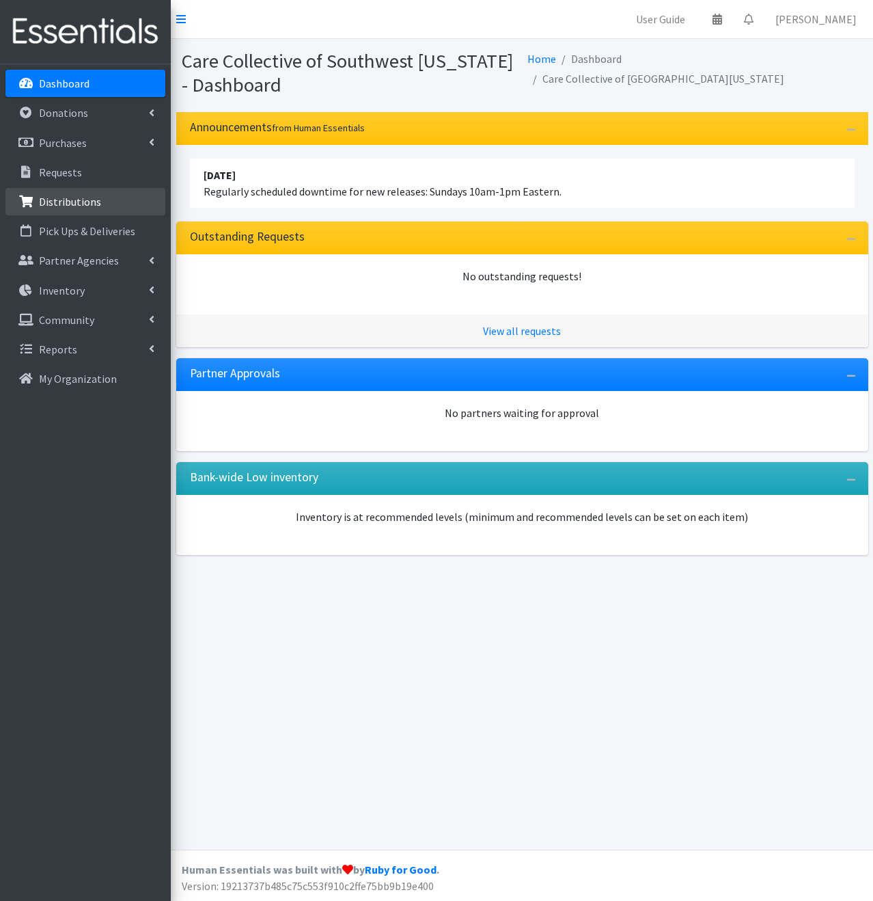
click at [106, 207] on link "Distributions" at bounding box center [85, 201] width 160 height 27
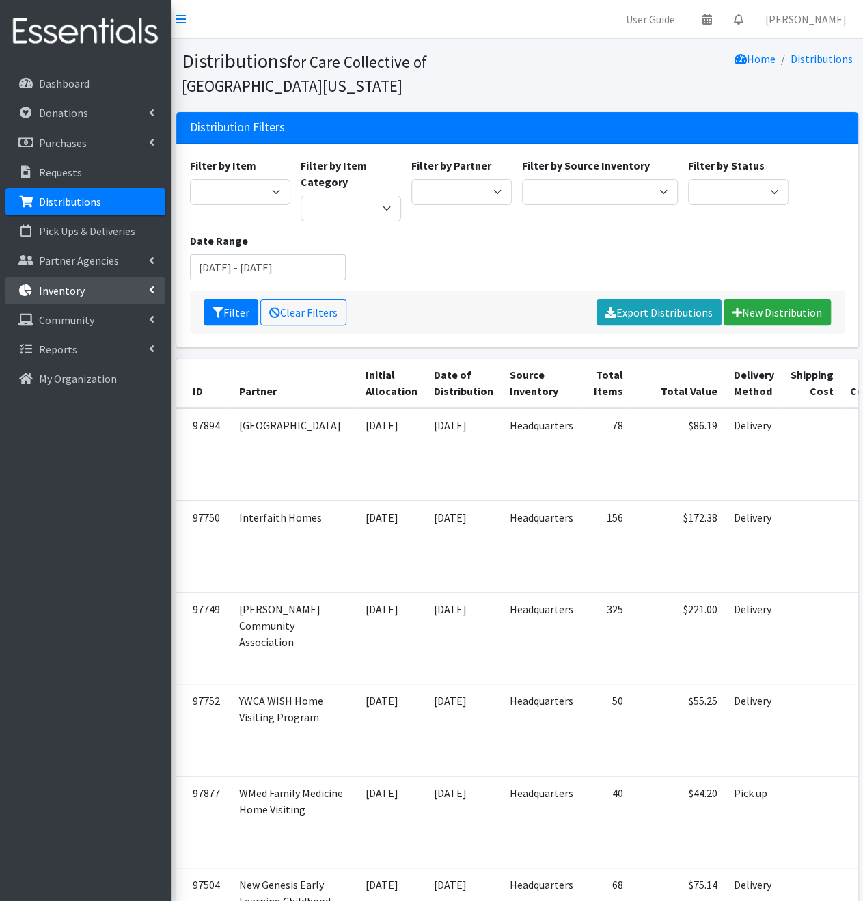
click at [92, 288] on link "Inventory" at bounding box center [85, 290] width 160 height 27
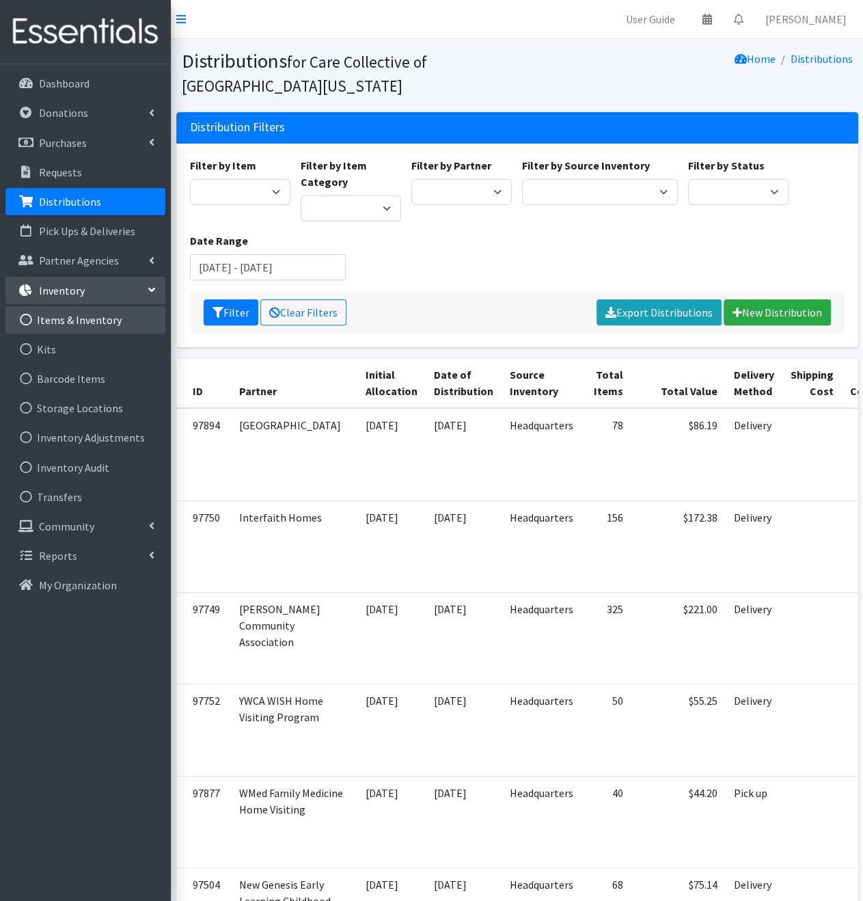
click at [84, 323] on link "Items & Inventory" at bounding box center [85, 319] width 160 height 27
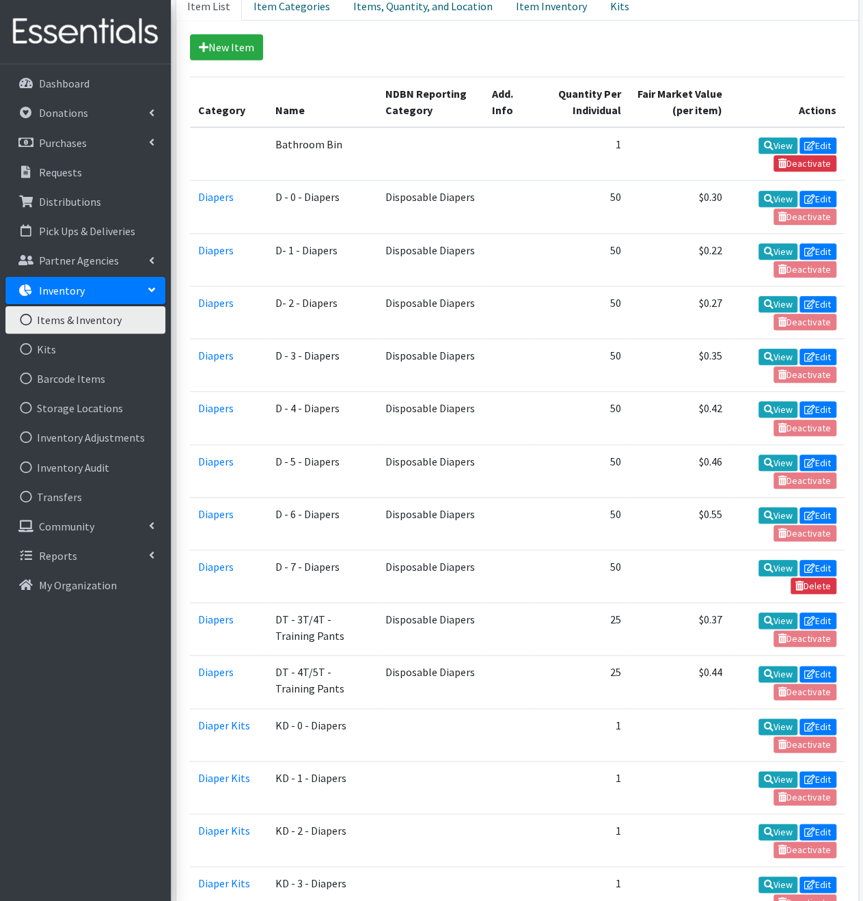
scroll to position [68, 0]
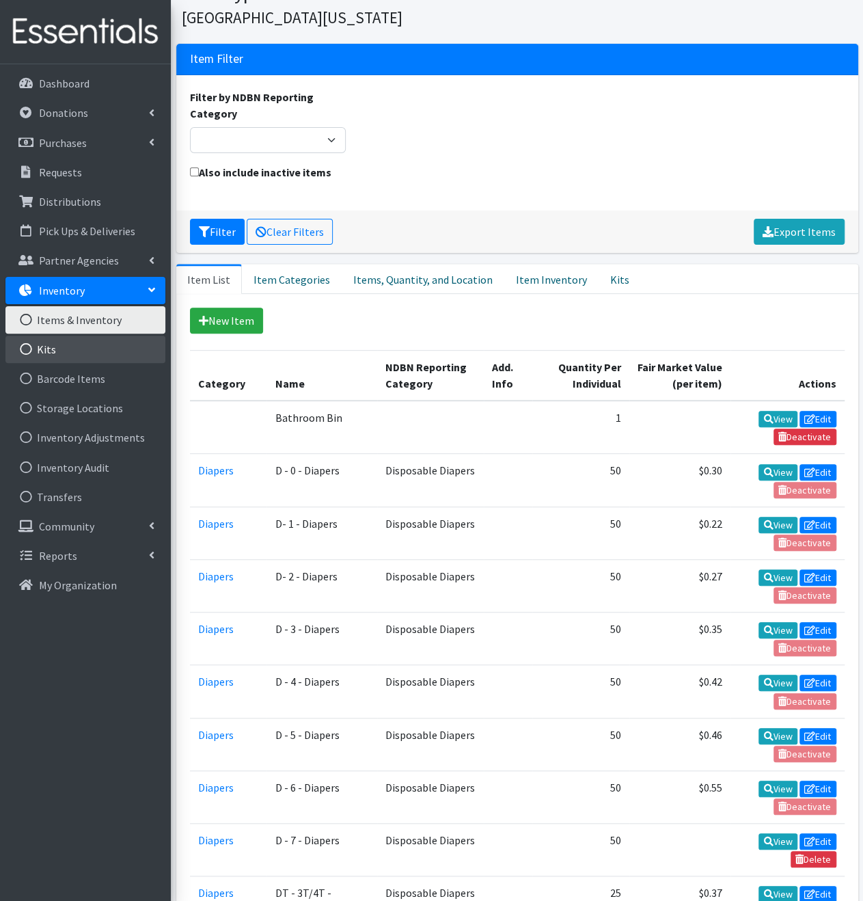
click at [74, 351] on link "Kits" at bounding box center [85, 348] width 160 height 27
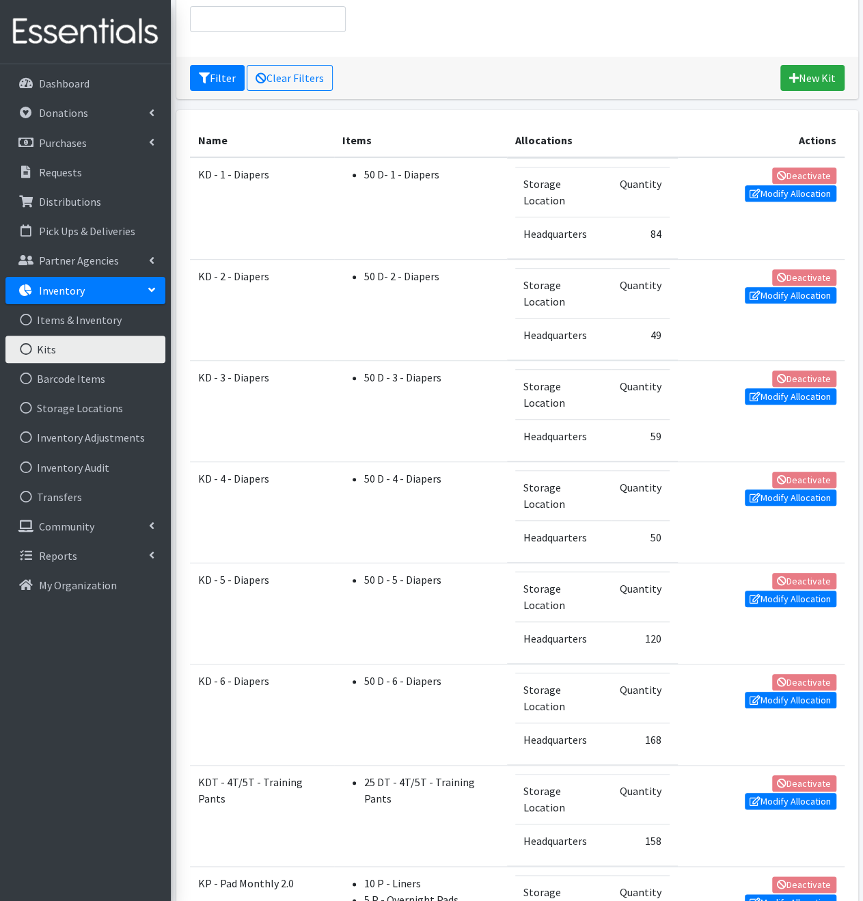
scroll to position [97, 0]
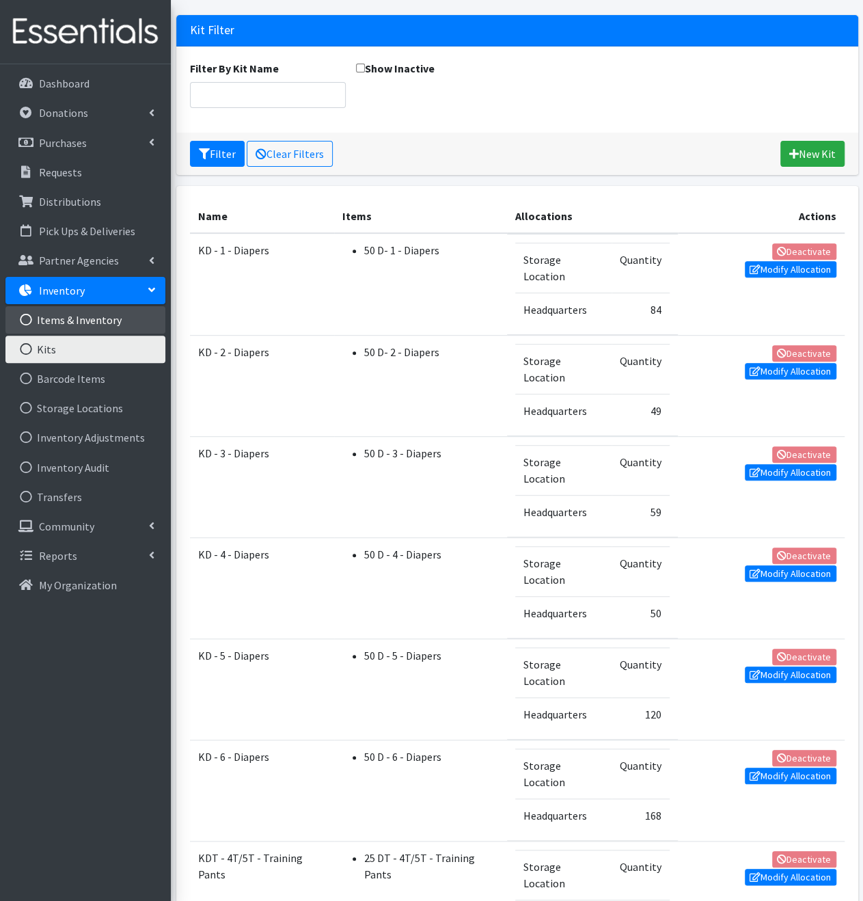
click at [85, 316] on link "Items & Inventory" at bounding box center [85, 319] width 160 height 27
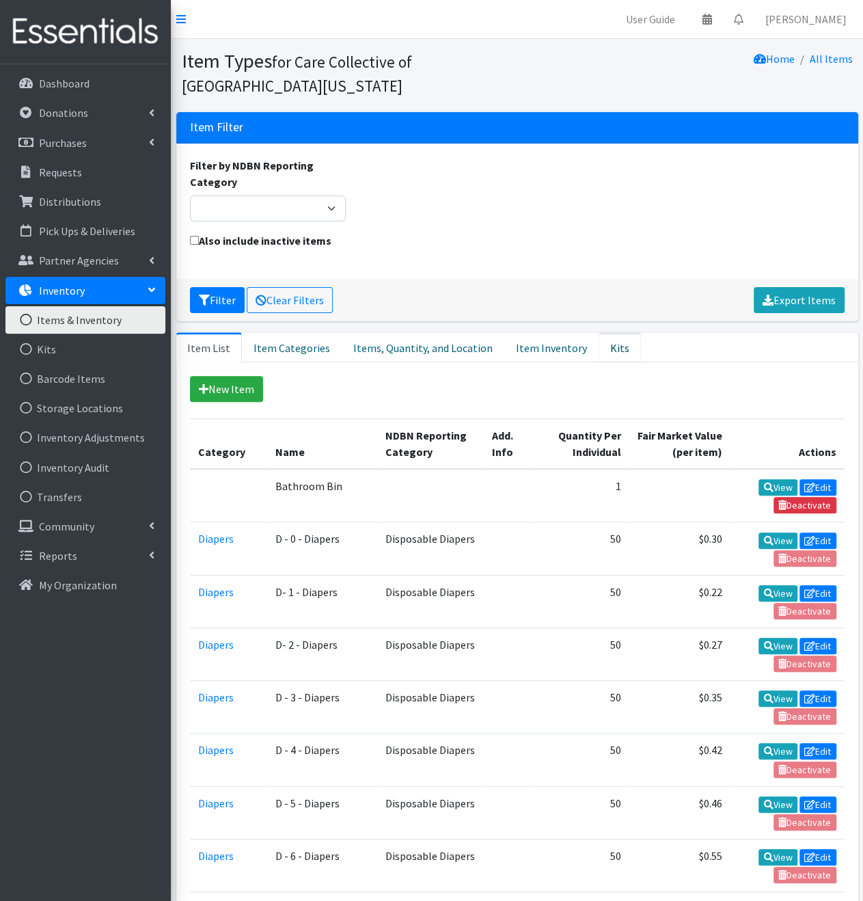
click at [600, 342] on link "Kits" at bounding box center [620, 347] width 42 height 30
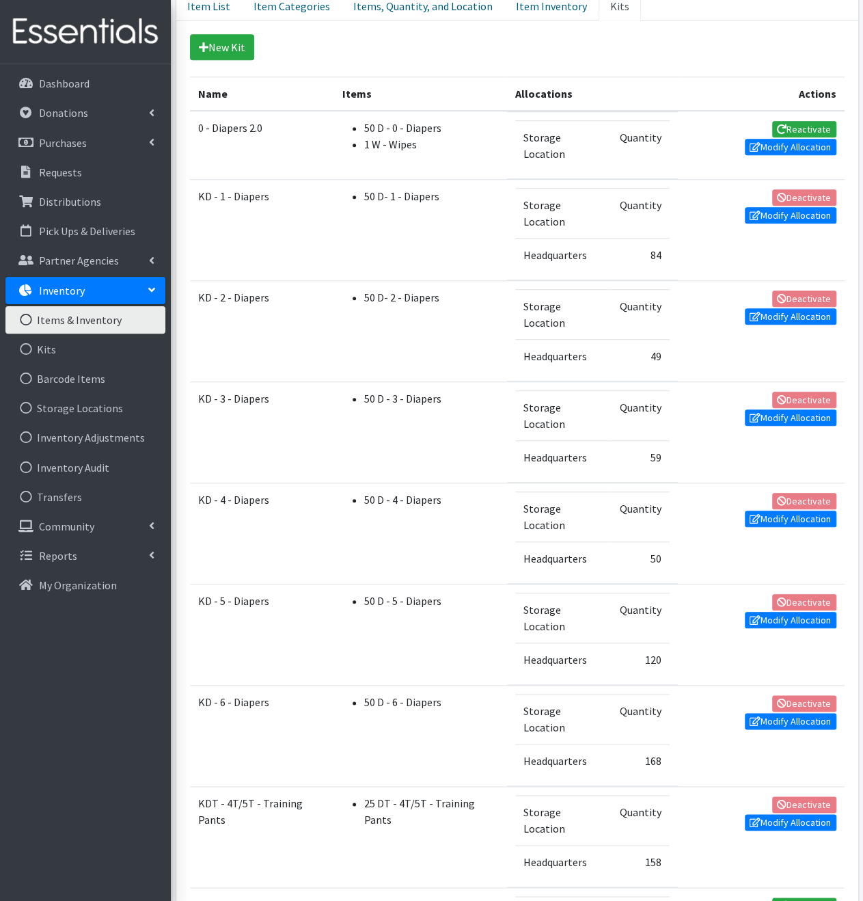
scroll to position [137, 0]
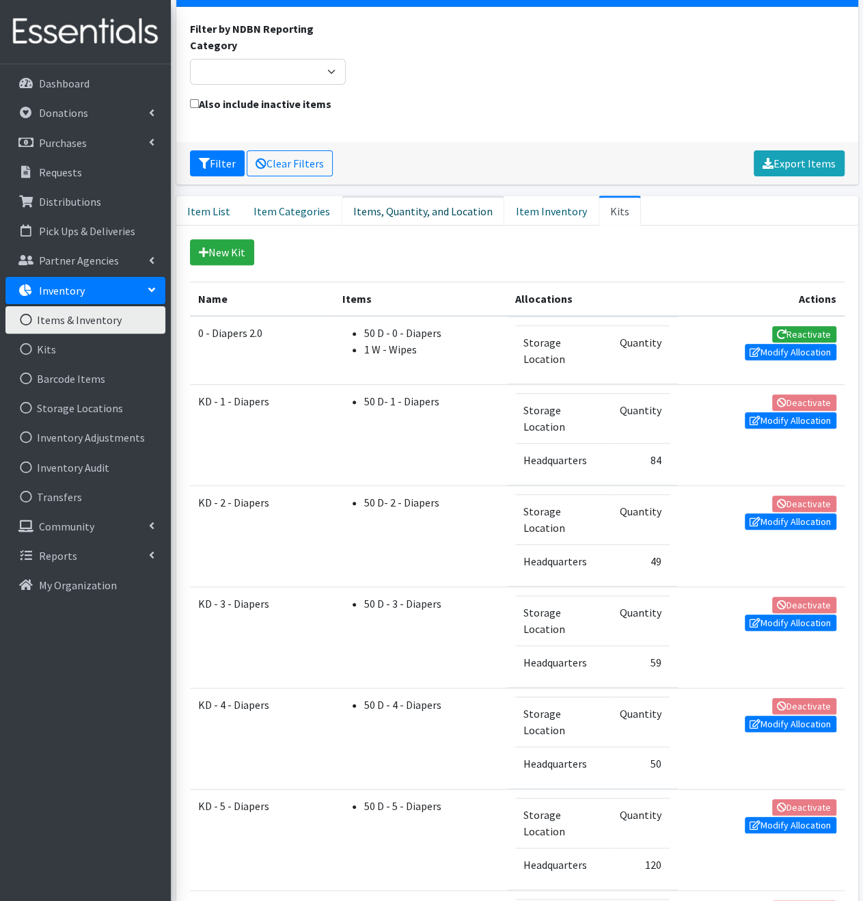
click at [390, 218] on link "Items, Quantity, and Location" at bounding box center [423, 210] width 163 height 30
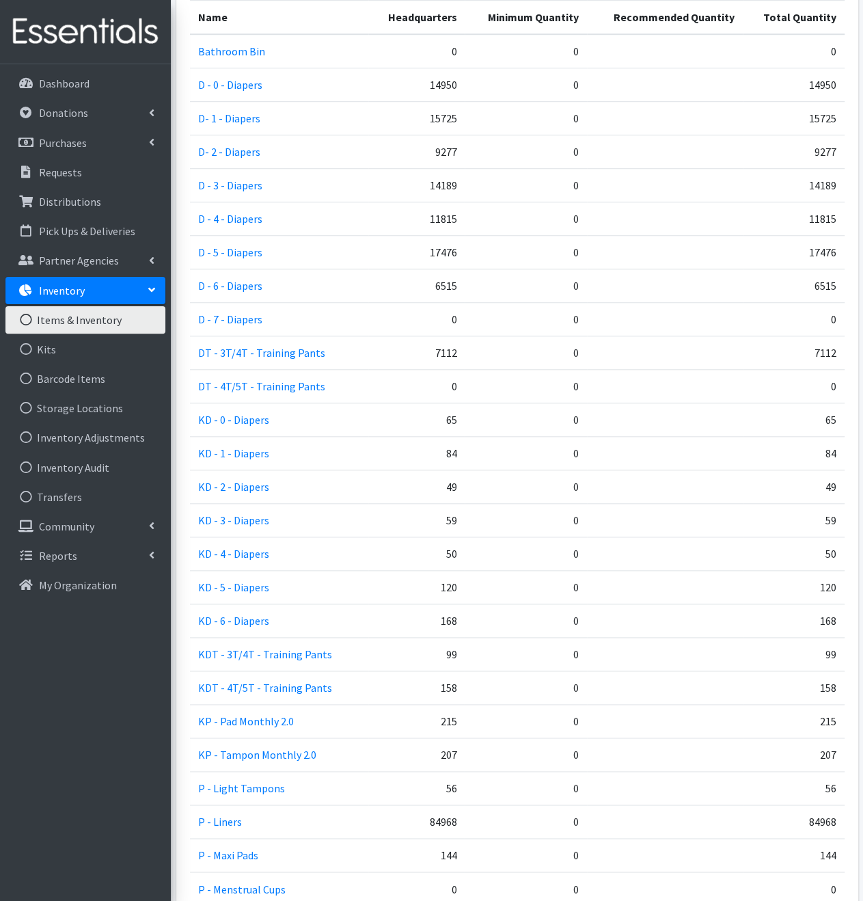
scroll to position [547, 0]
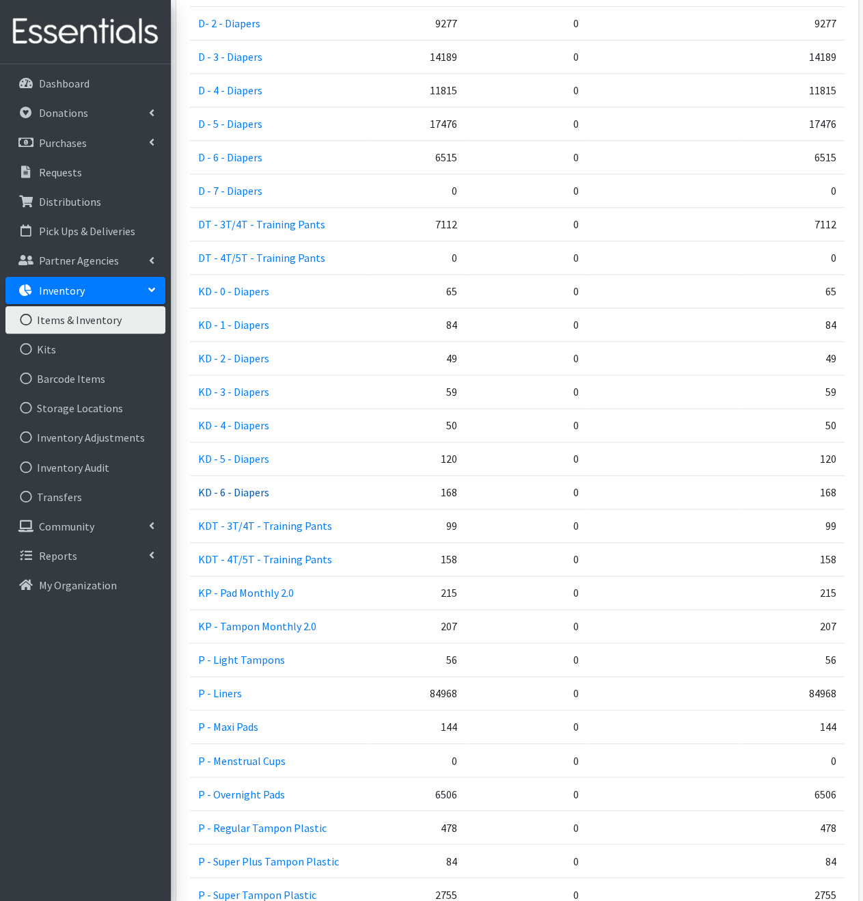
click at [241, 487] on link "KD - 6 - Diapers" at bounding box center [233, 492] width 71 height 14
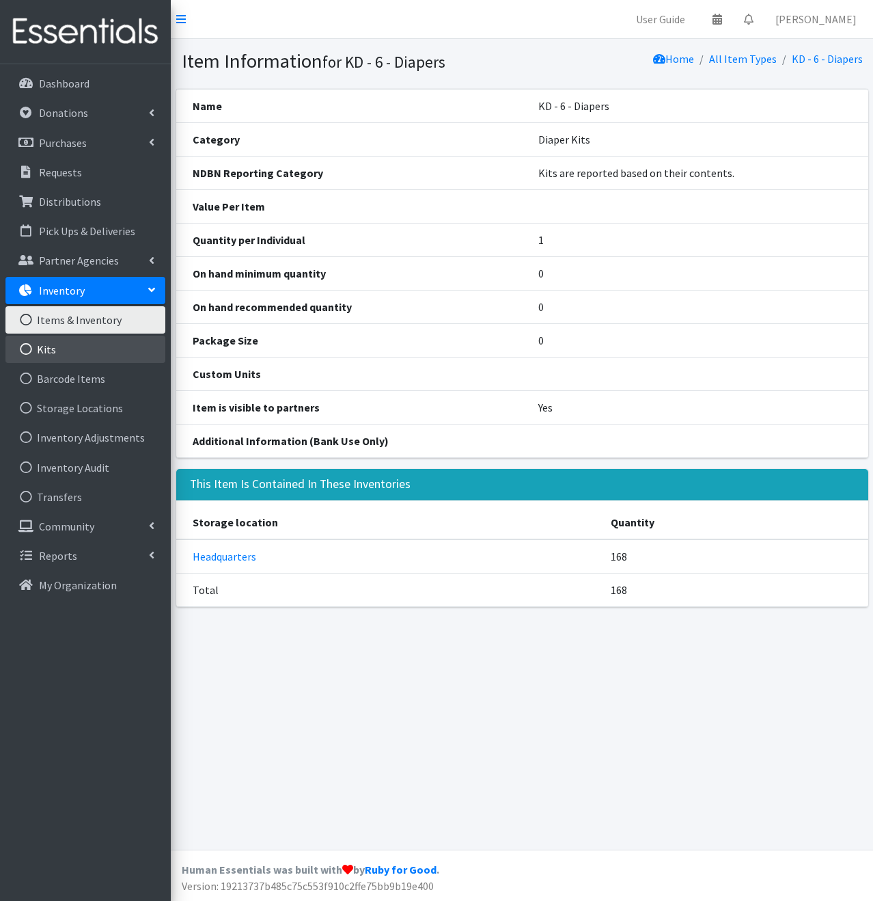
click at [93, 348] on link "Kits" at bounding box center [85, 348] width 160 height 27
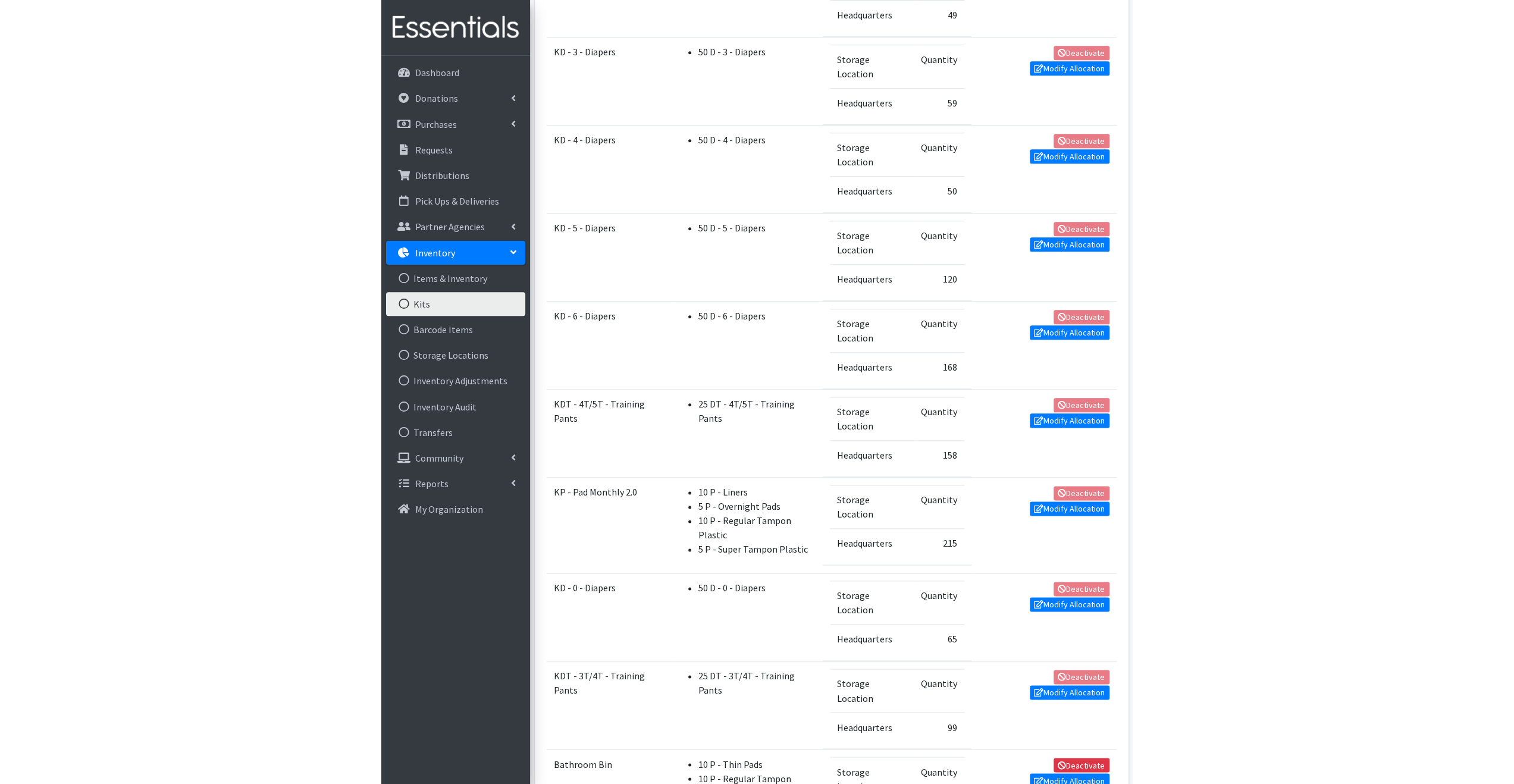
scroll to position [441, 0]
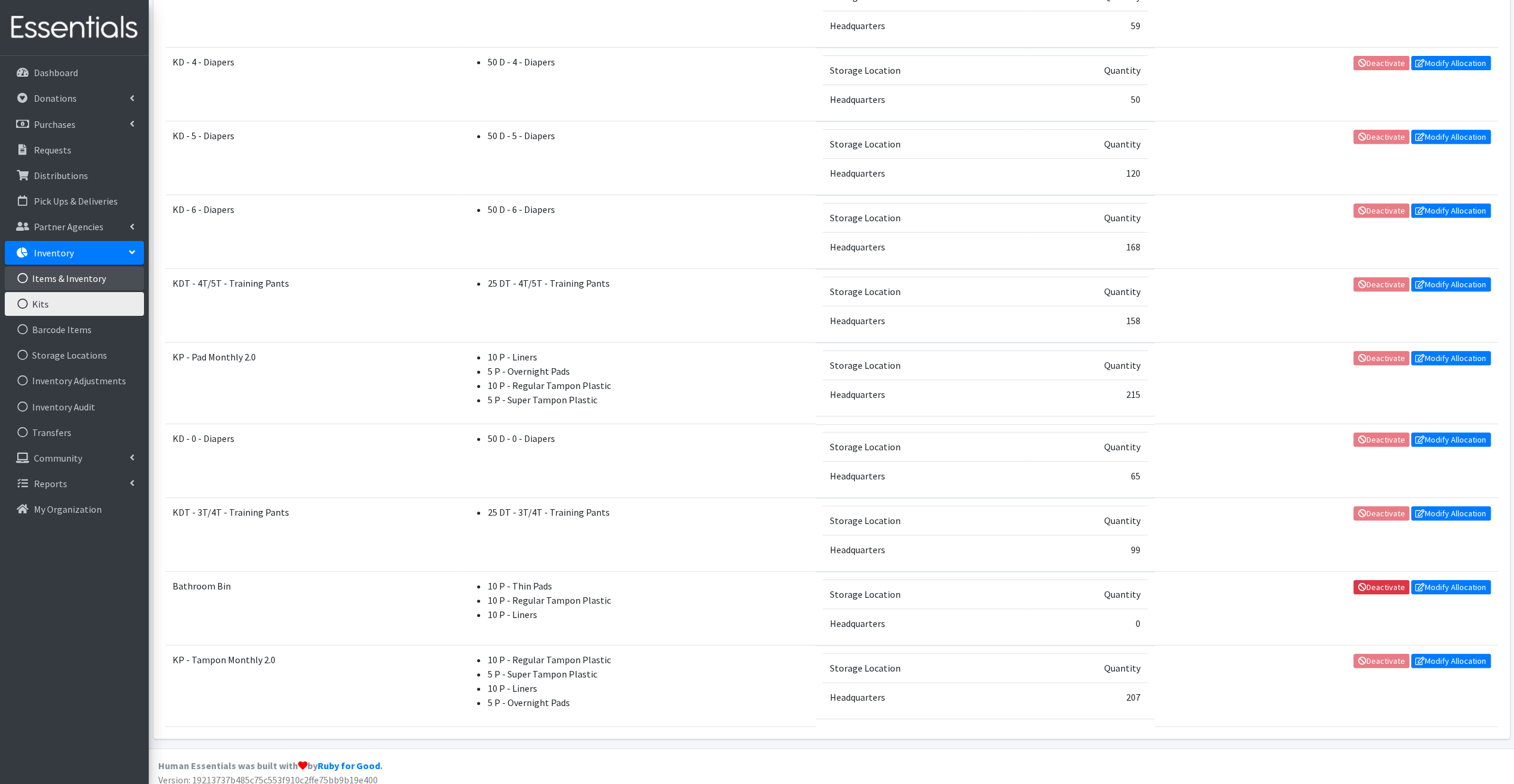
click at [85, 281] on link "Items & Inventory" at bounding box center [74, 278] width 139 height 23
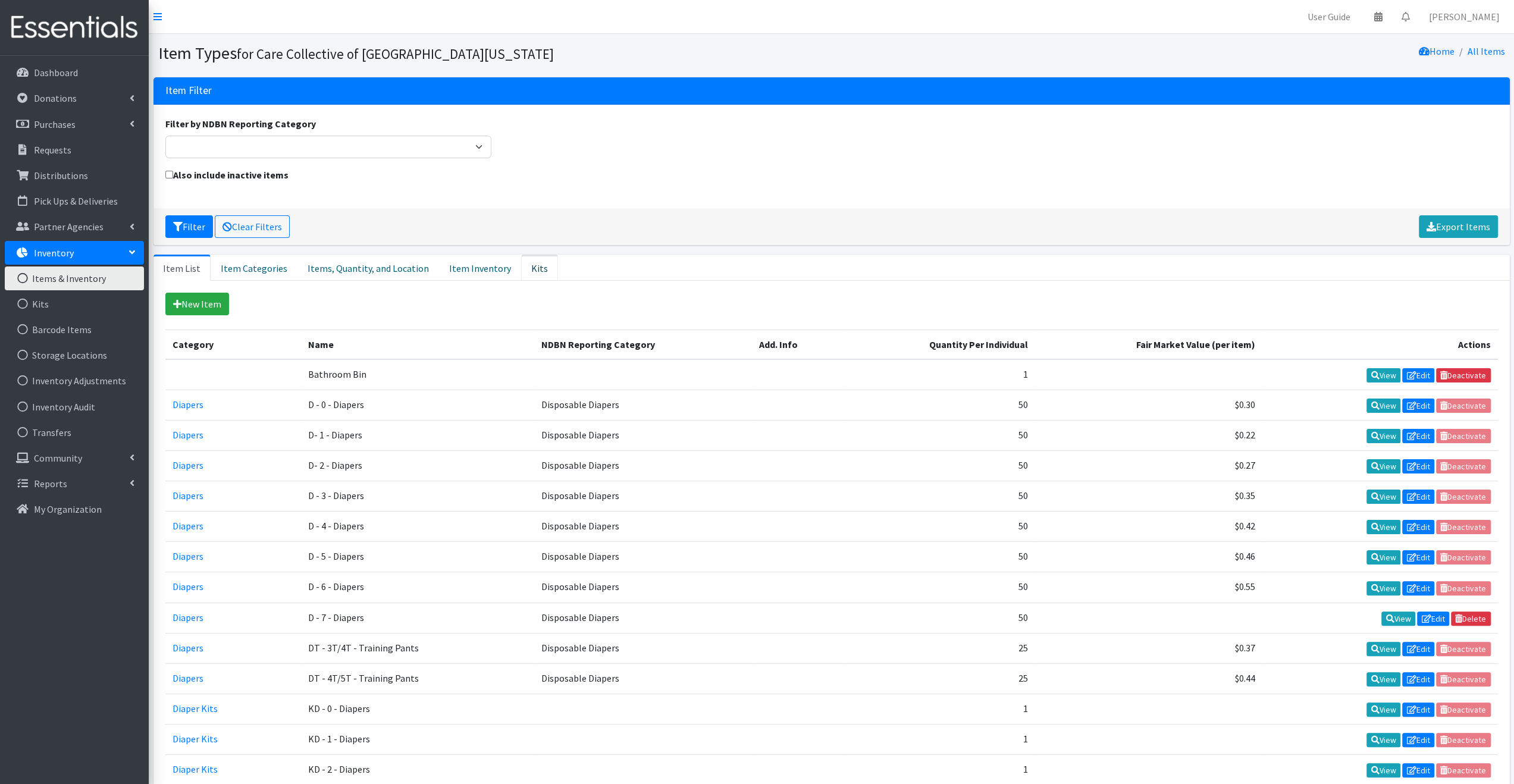
click at [521, 265] on link "Kits" at bounding box center [540, 267] width 37 height 26
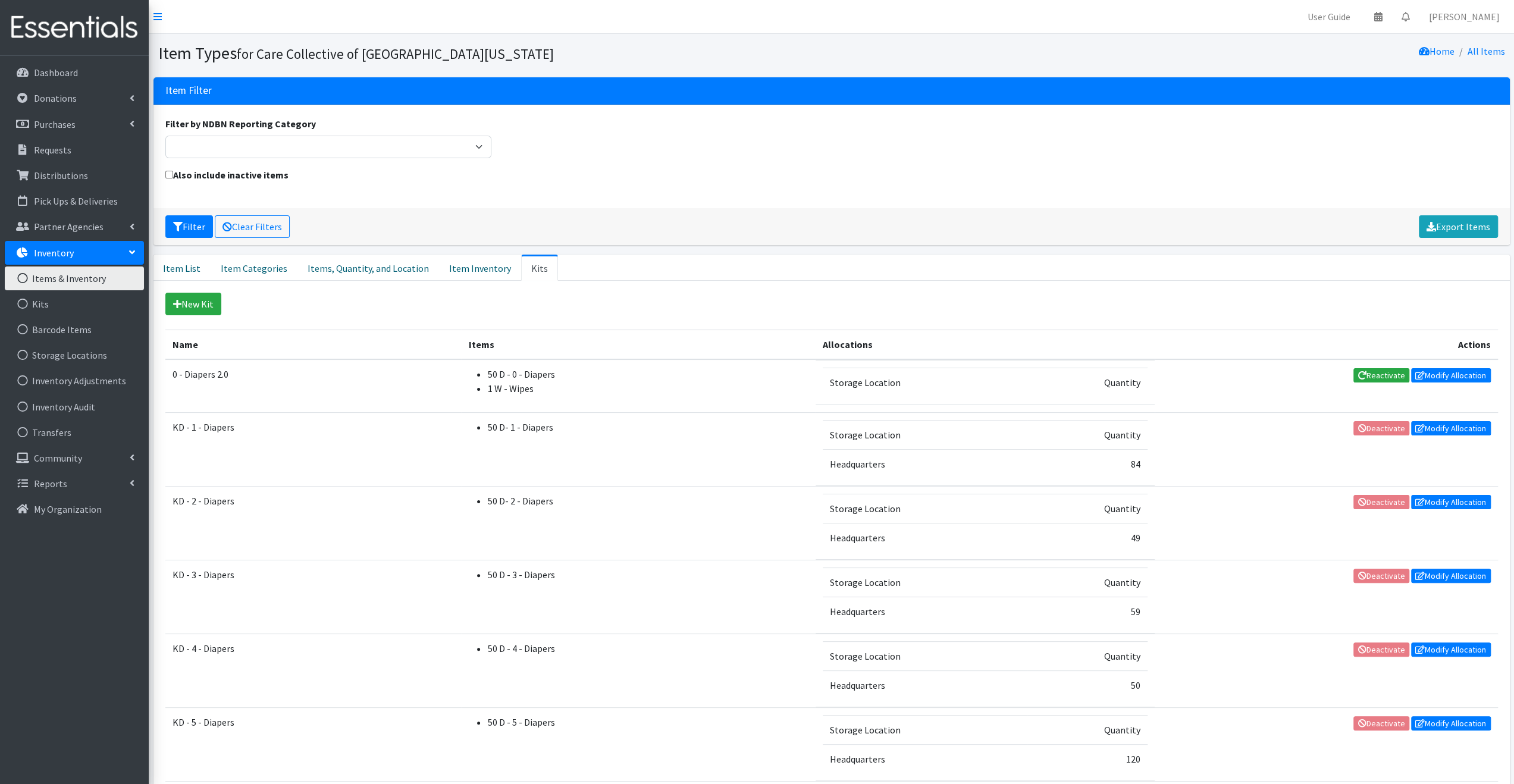
click at [211, 369] on td "0 - Diapers 2.0" at bounding box center [313, 385] width 296 height 53
click at [400, 375] on td "0 - Diapers 2.0" at bounding box center [313, 385] width 296 height 53
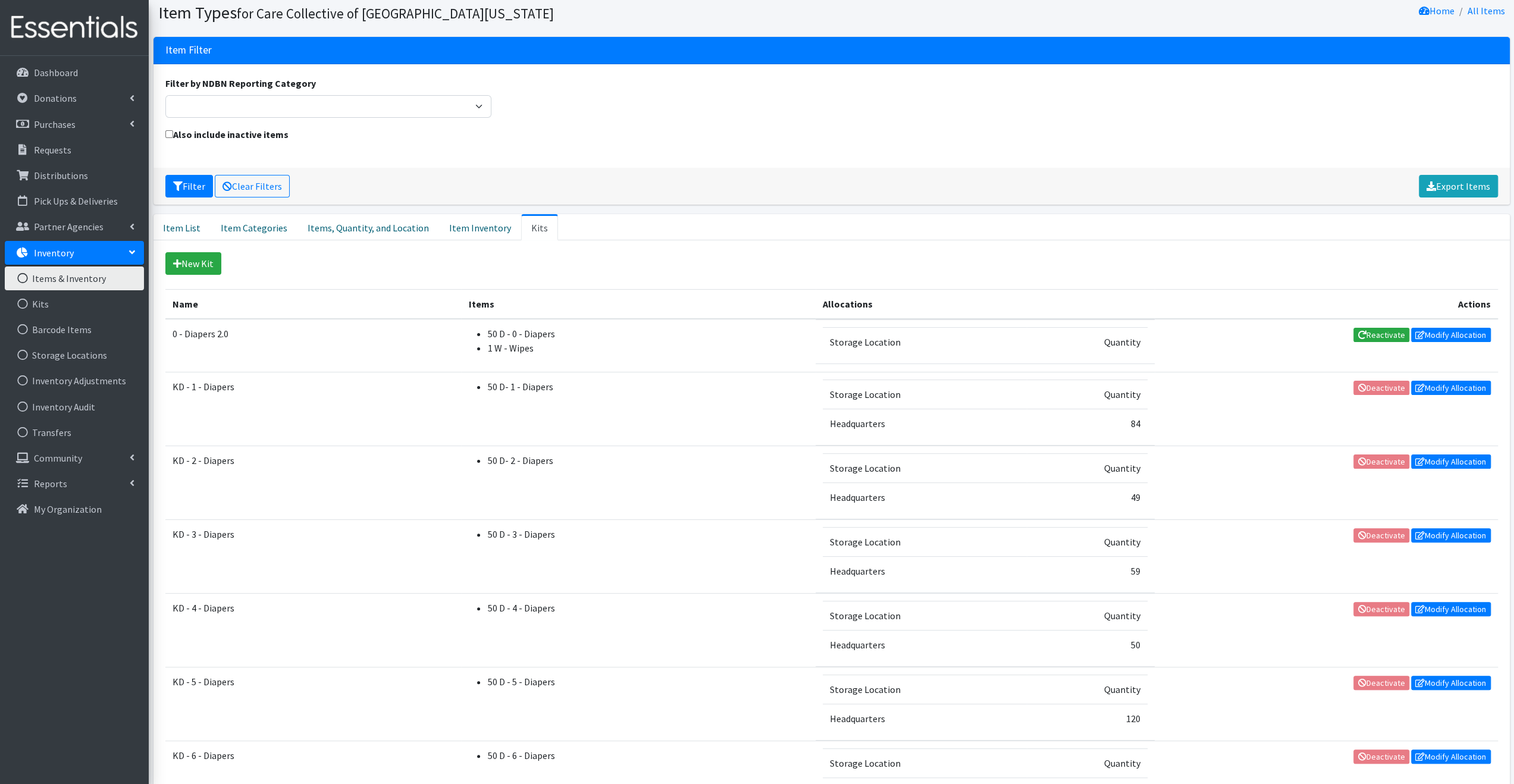
scroll to position [22, 0]
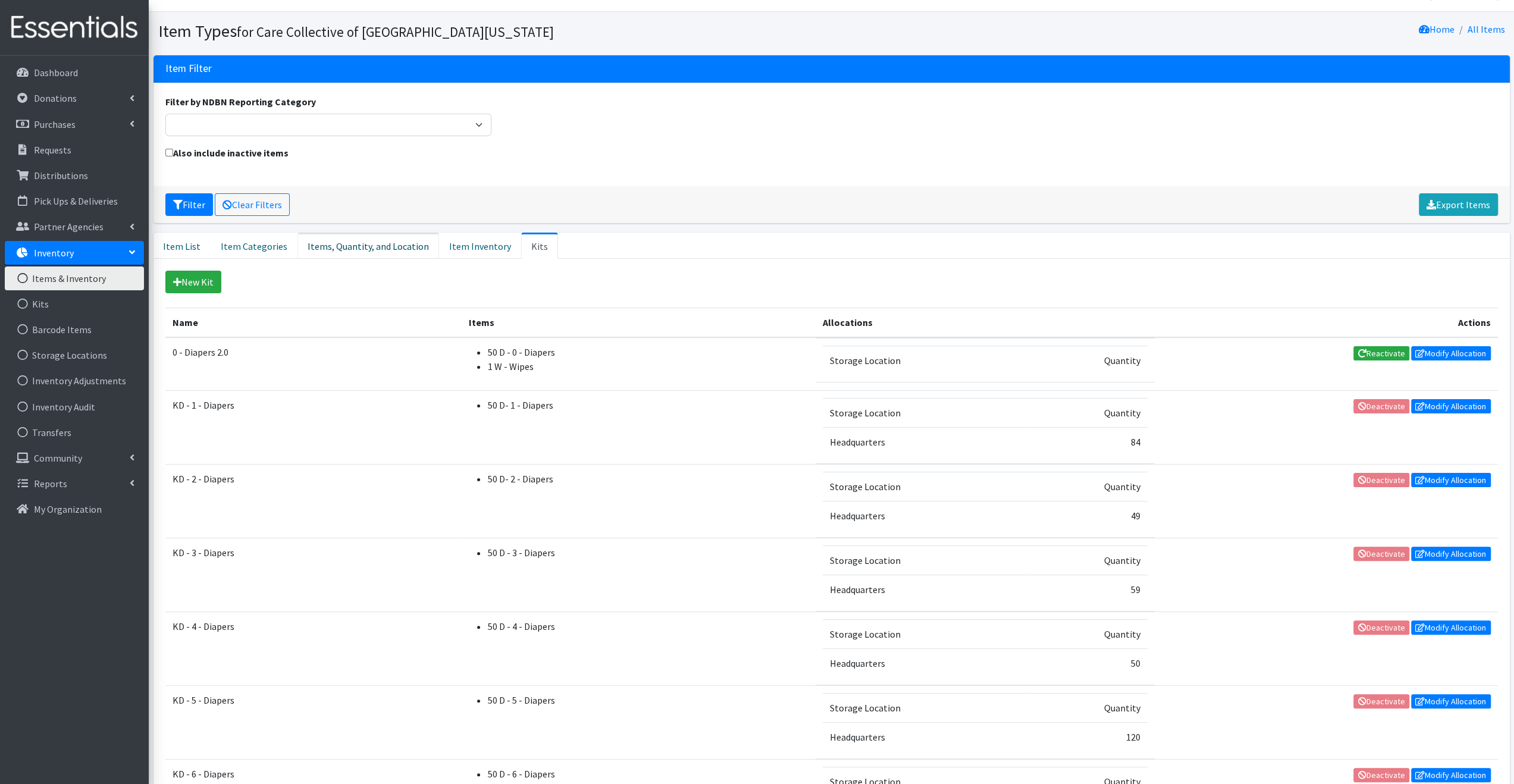
click at [337, 239] on link "Items, Quantity, and Location" at bounding box center [368, 245] width 142 height 26
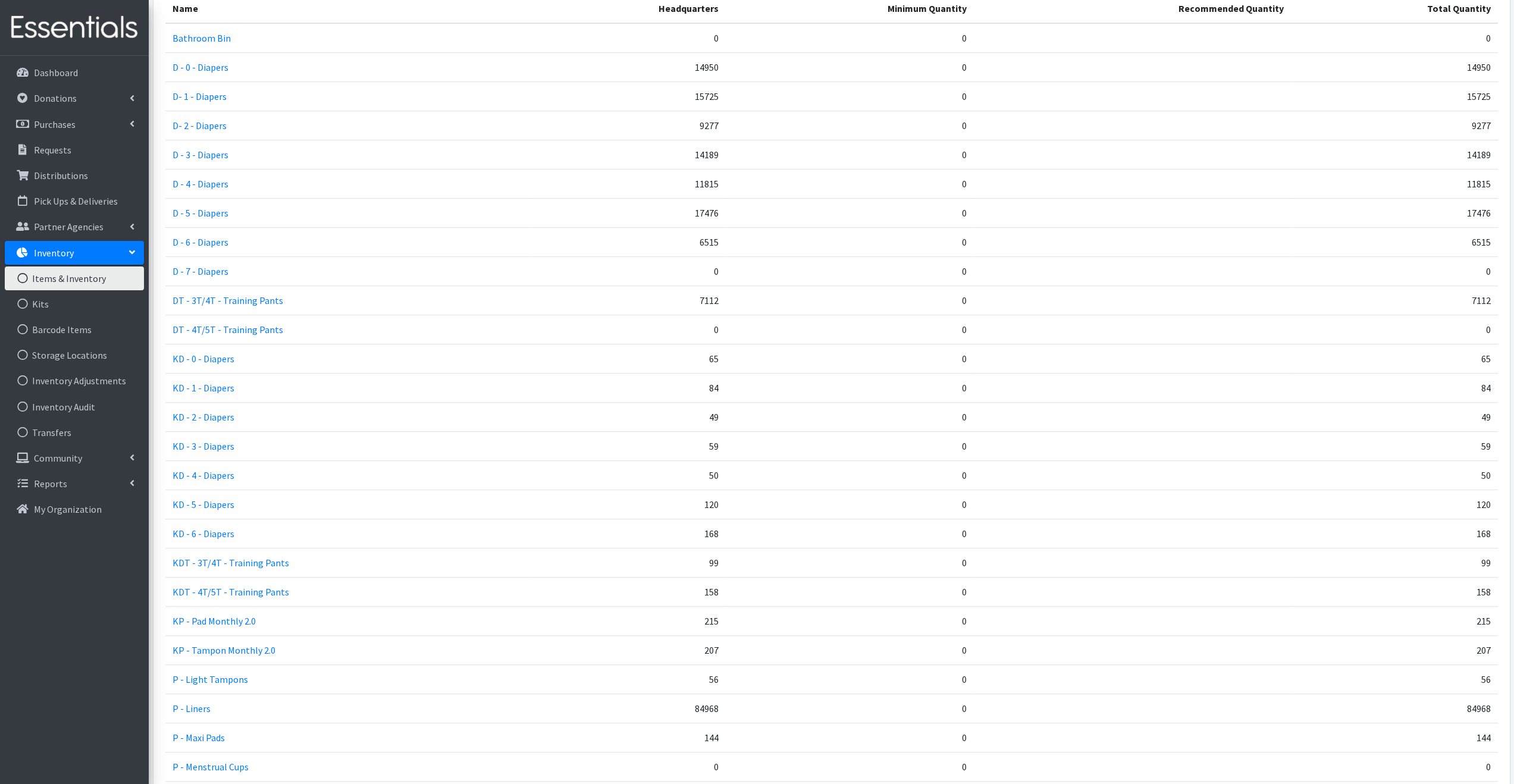
scroll to position [379, 0]
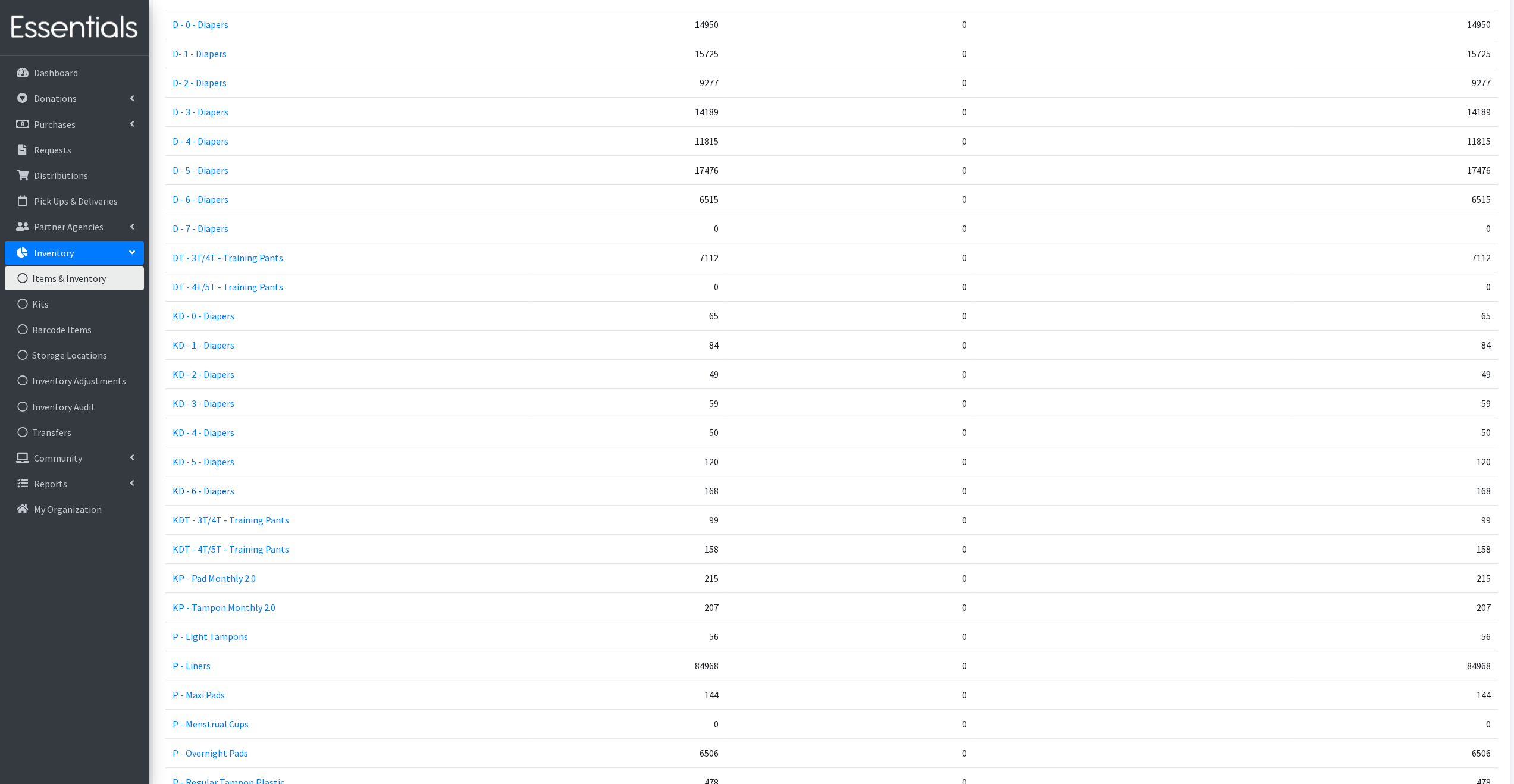
click at [208, 488] on link "KD - 6 - Diapers" at bounding box center [203, 491] width 62 height 12
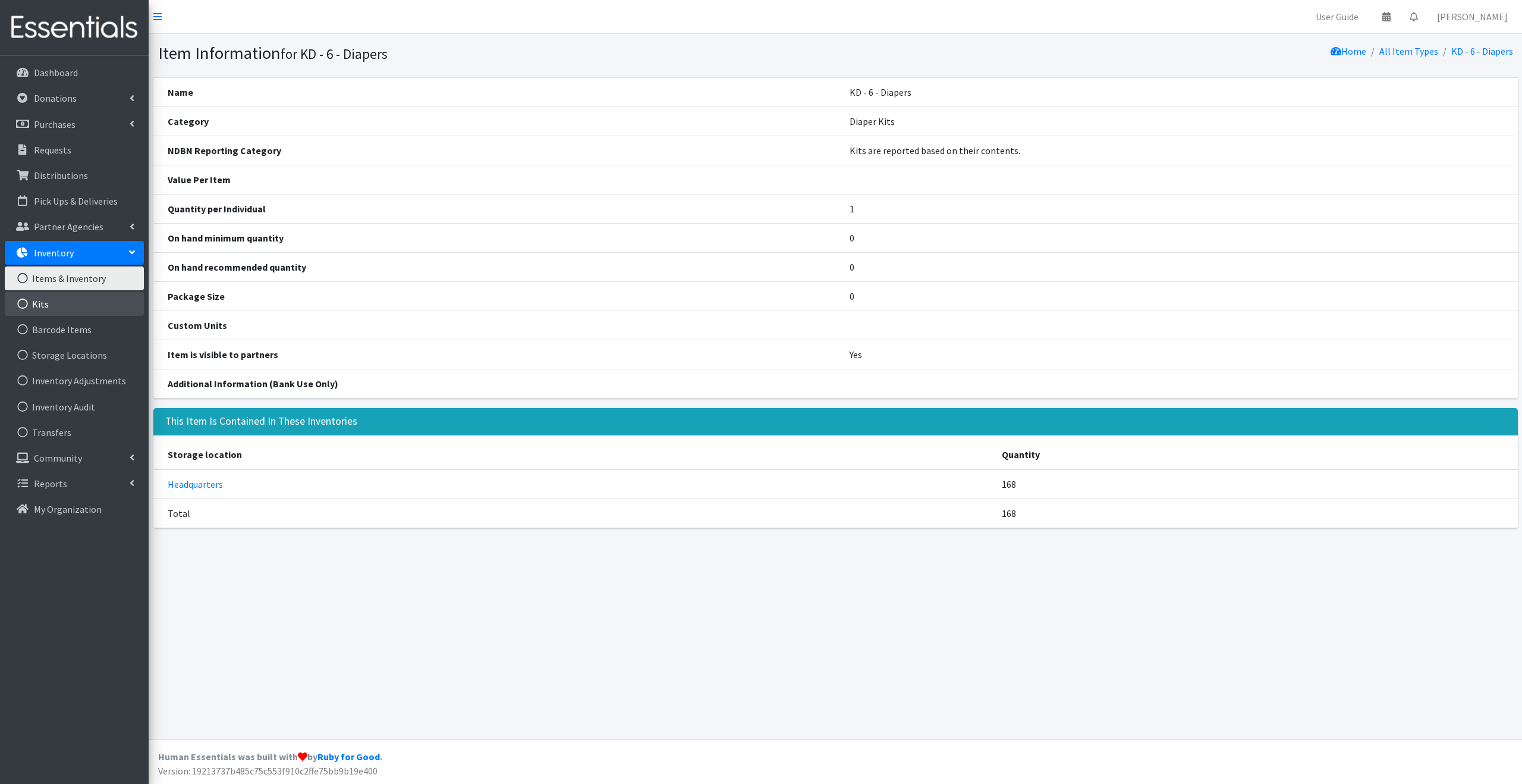
click at [74, 305] on link "Kits" at bounding box center [74, 303] width 139 height 23
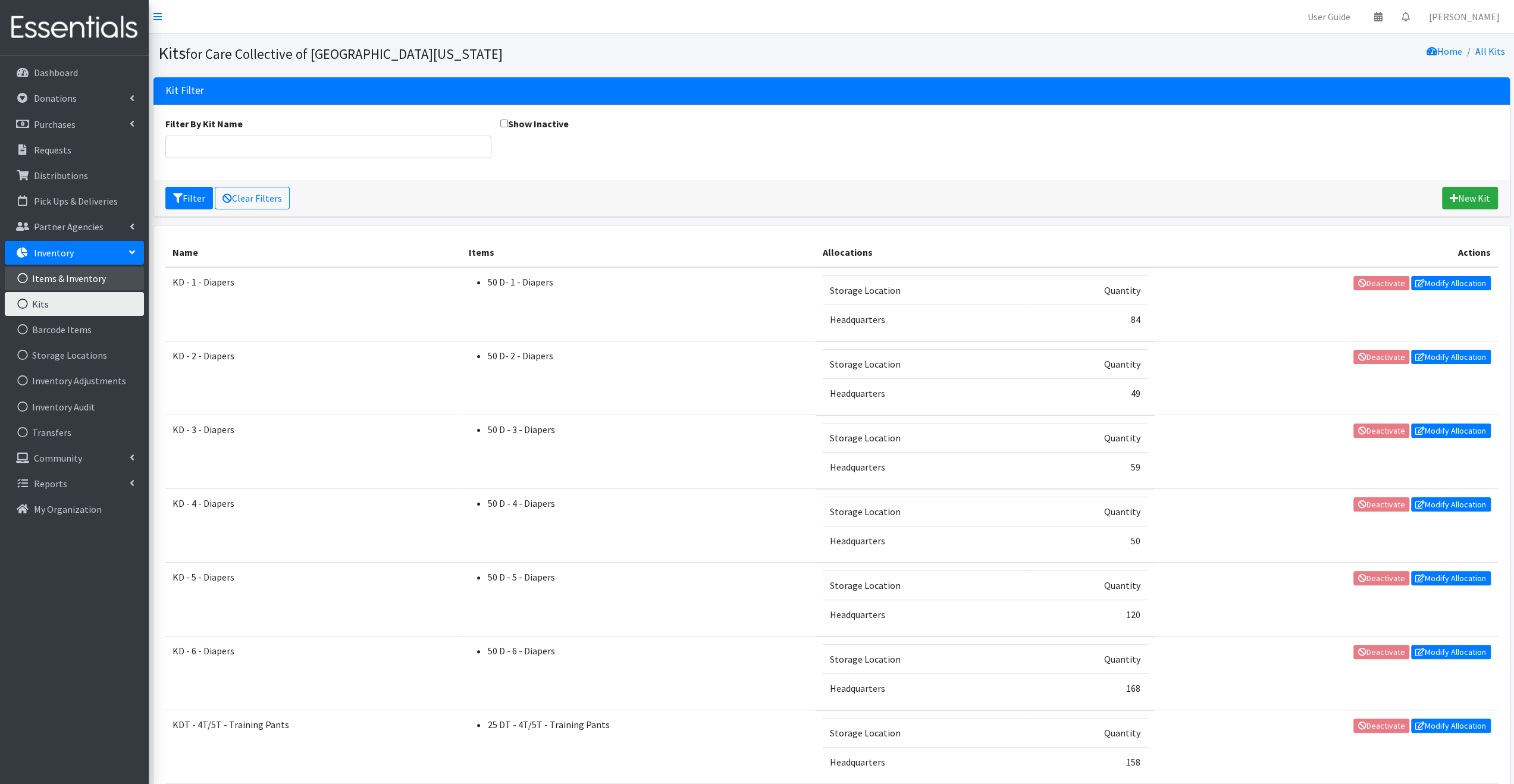
click at [64, 278] on link "Items & Inventory" at bounding box center [74, 278] width 139 height 23
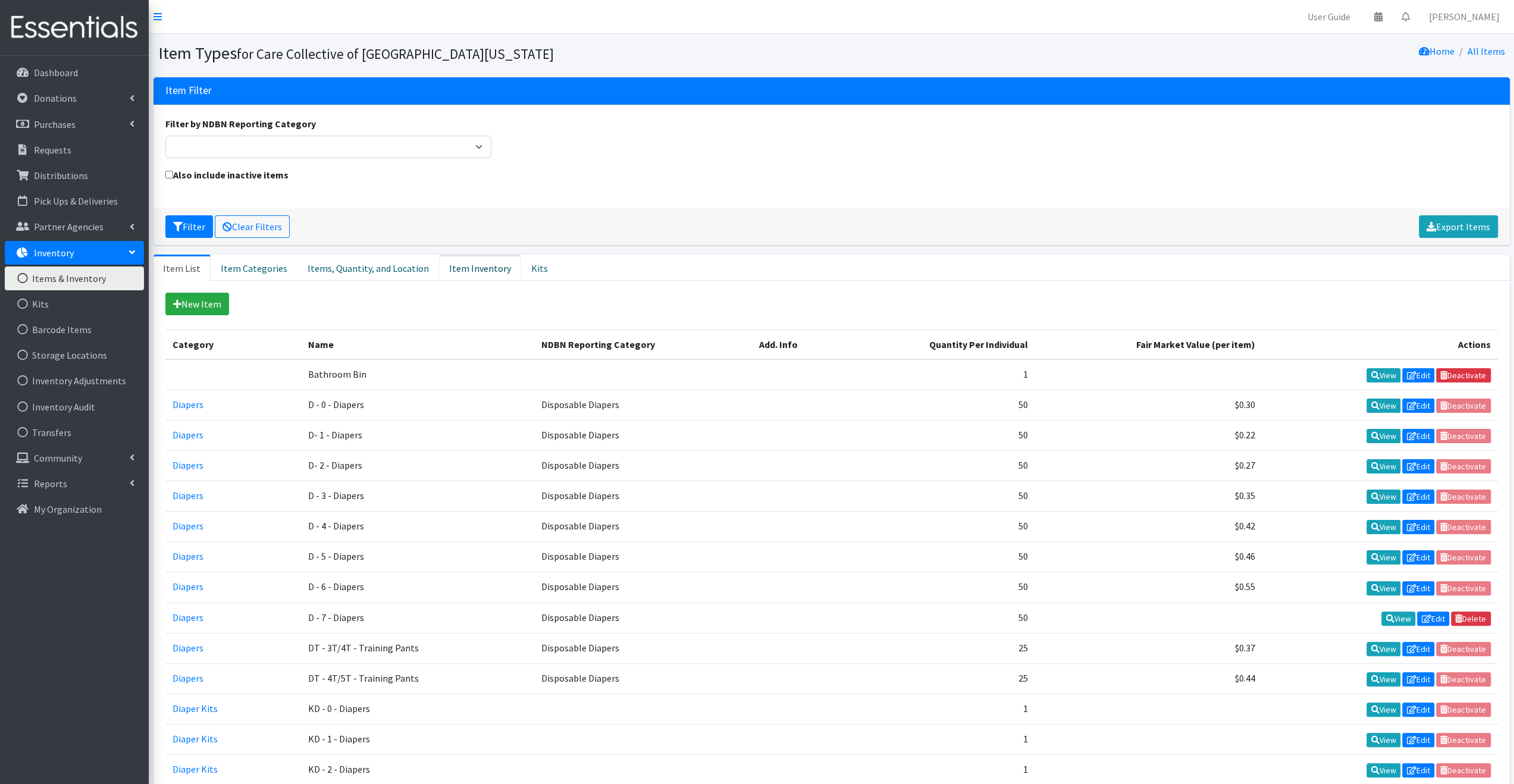
click at [483, 265] on link "Item Inventory" at bounding box center [480, 267] width 82 height 26
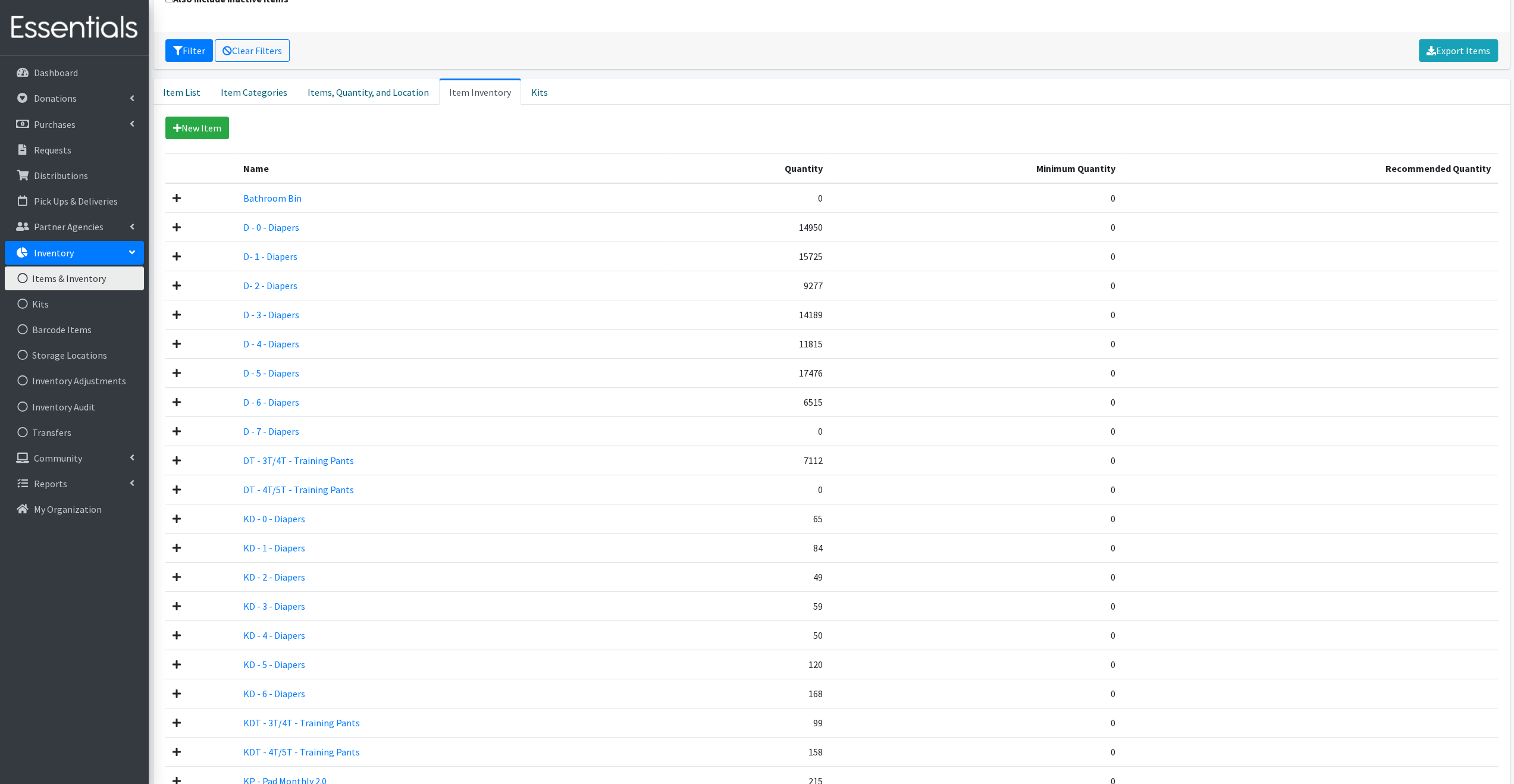
scroll to position [178, 0]
click at [267, 402] on link "D - 6 - Diapers" at bounding box center [271, 399] width 56 height 12
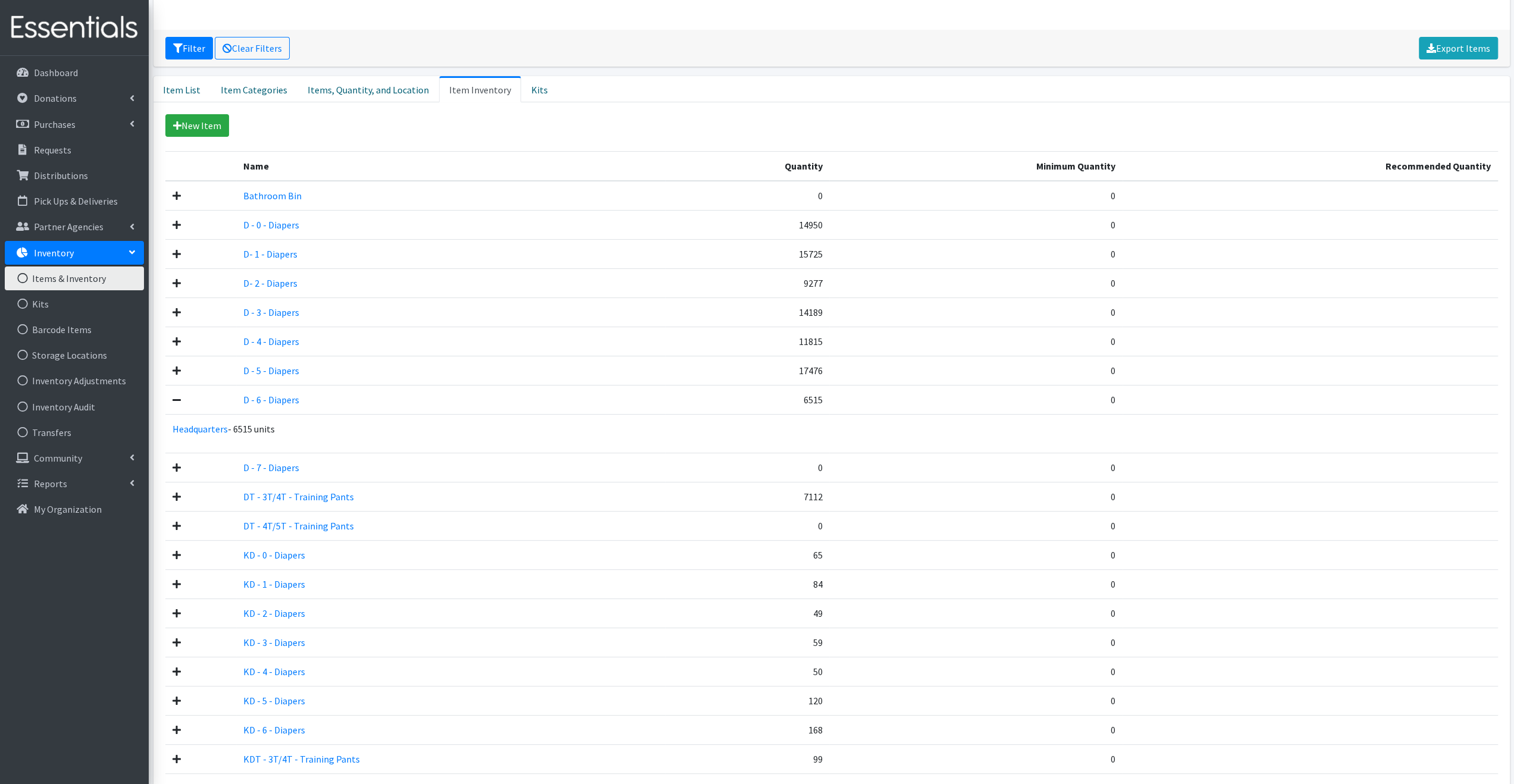
click at [178, 395] on icon at bounding box center [177, 399] width 9 height 10
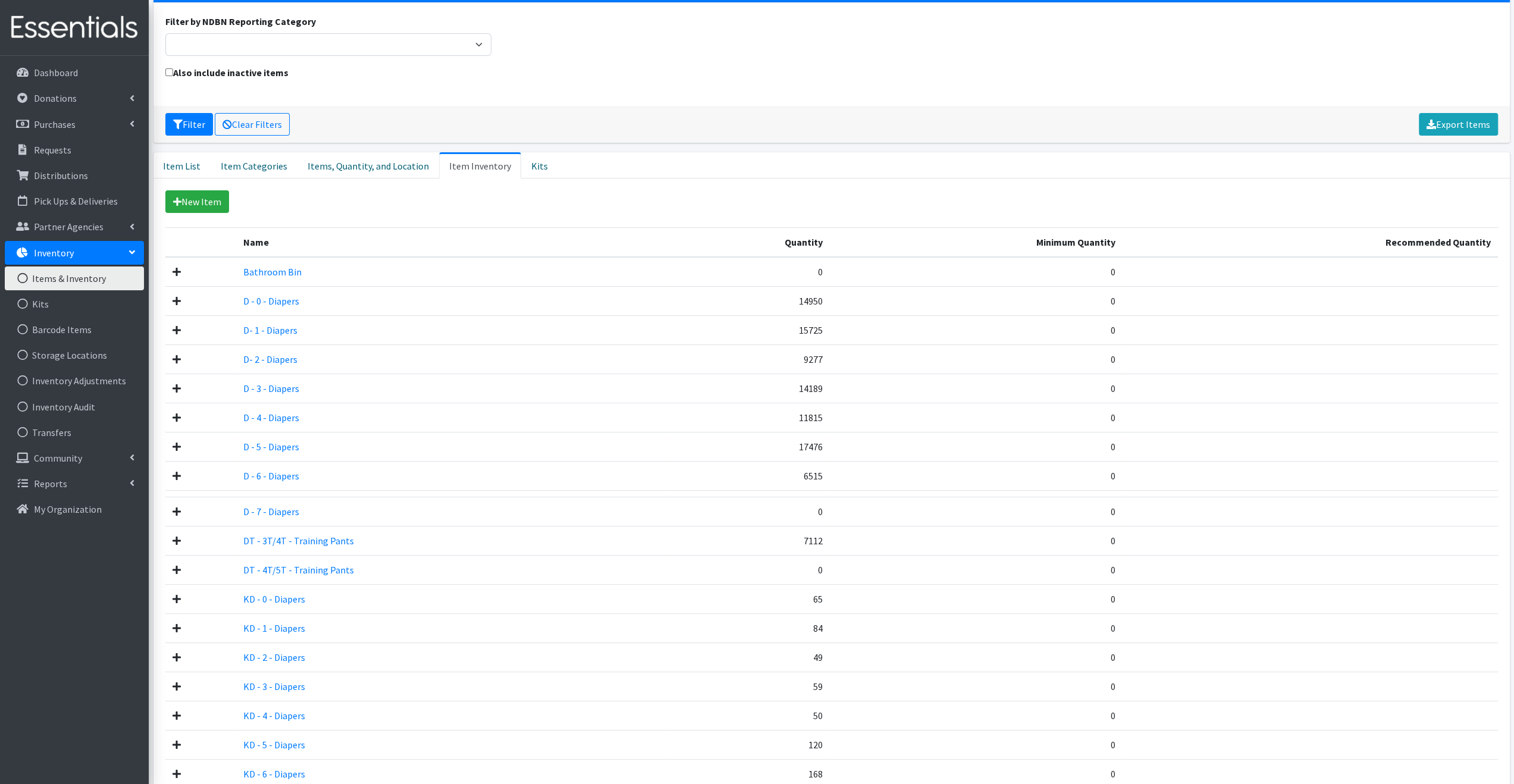
scroll to position [0, 0]
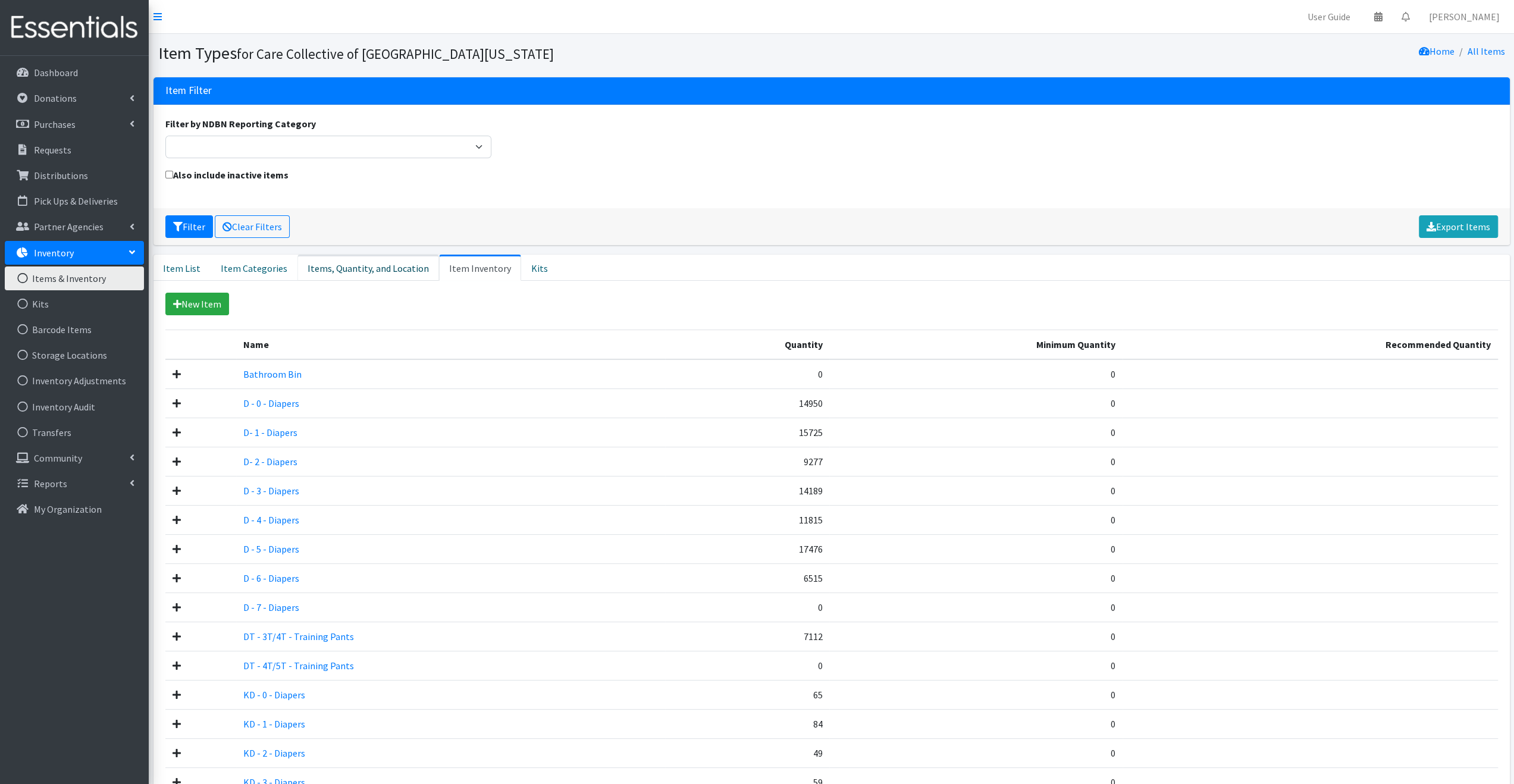
click at [390, 265] on link "Items, Quantity, and Location" at bounding box center [368, 267] width 142 height 26
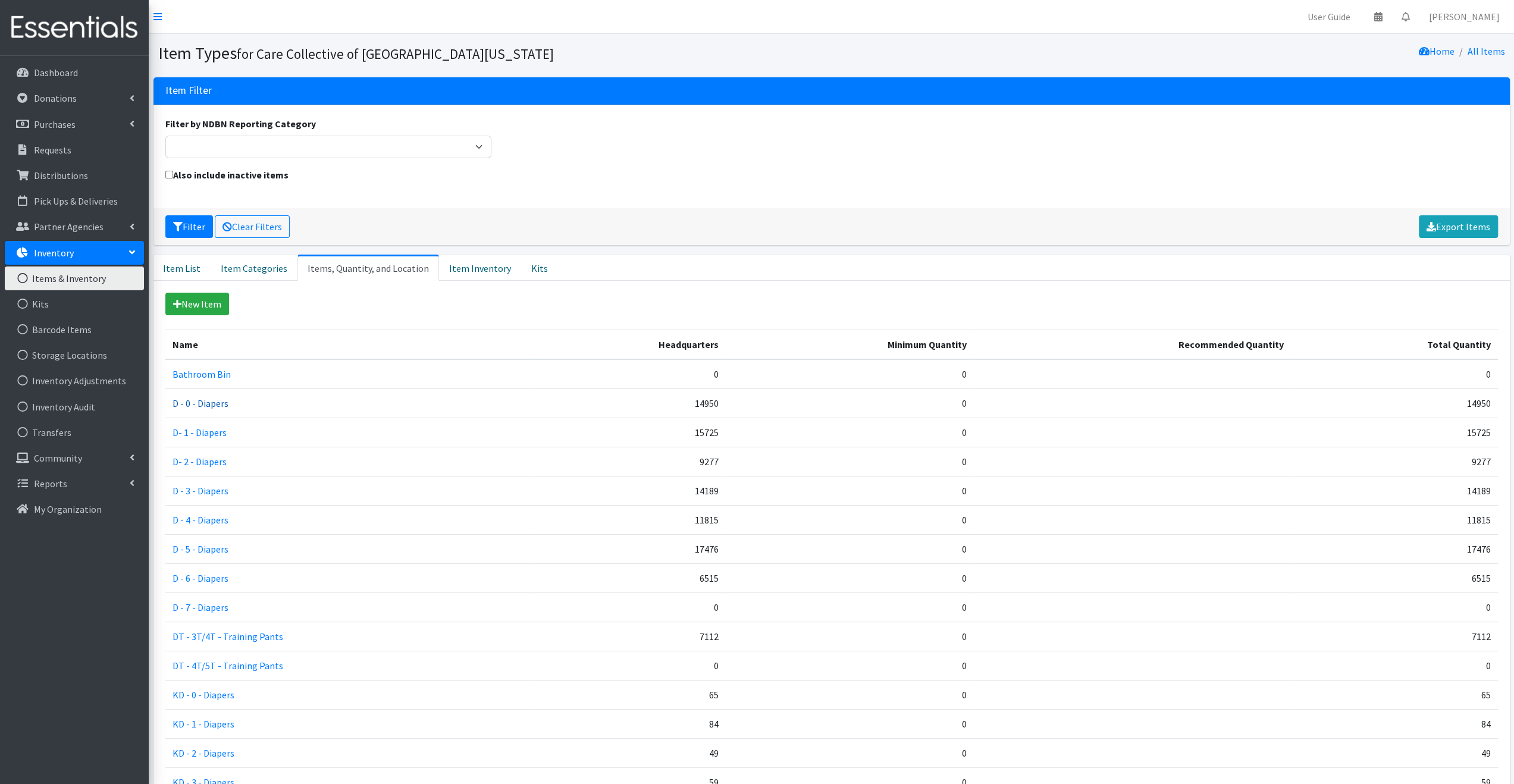
click at [212, 400] on link "D - 0 - Diapers" at bounding box center [200, 403] width 56 height 12
click at [172, 271] on link "Item List" at bounding box center [182, 267] width 57 height 26
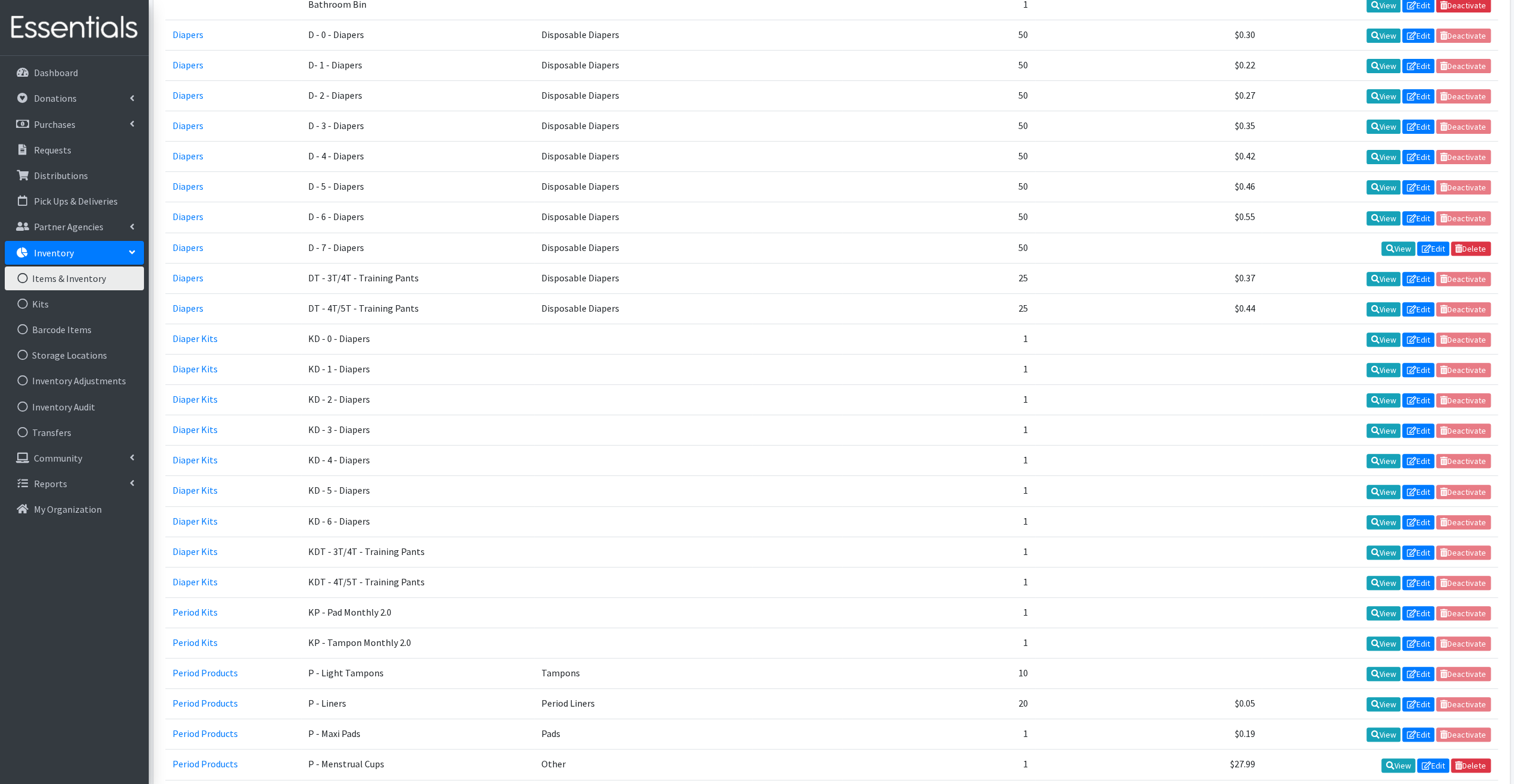
scroll to position [388, 0]
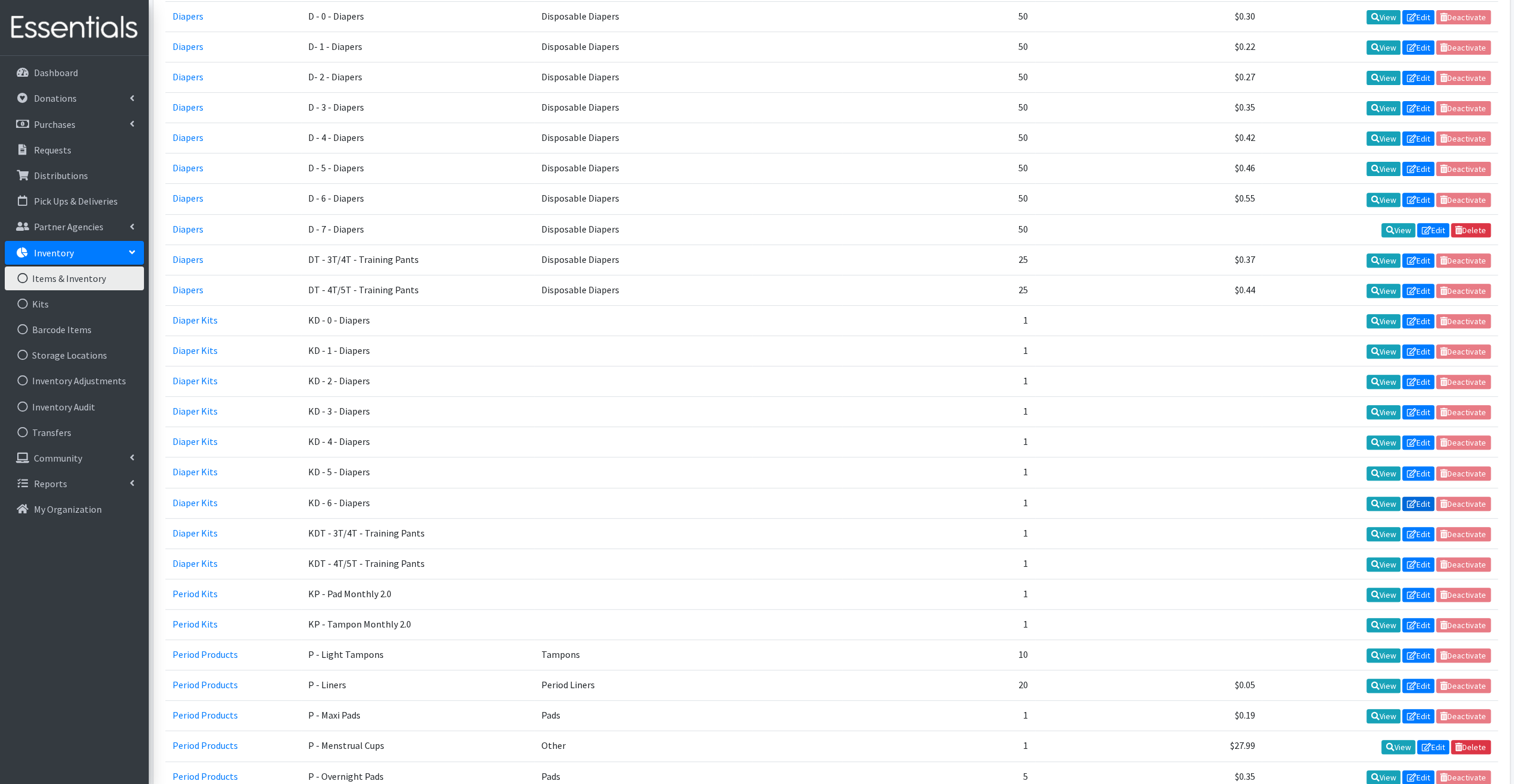
click at [1418, 497] on link "Edit" at bounding box center [1417, 504] width 32 height 14
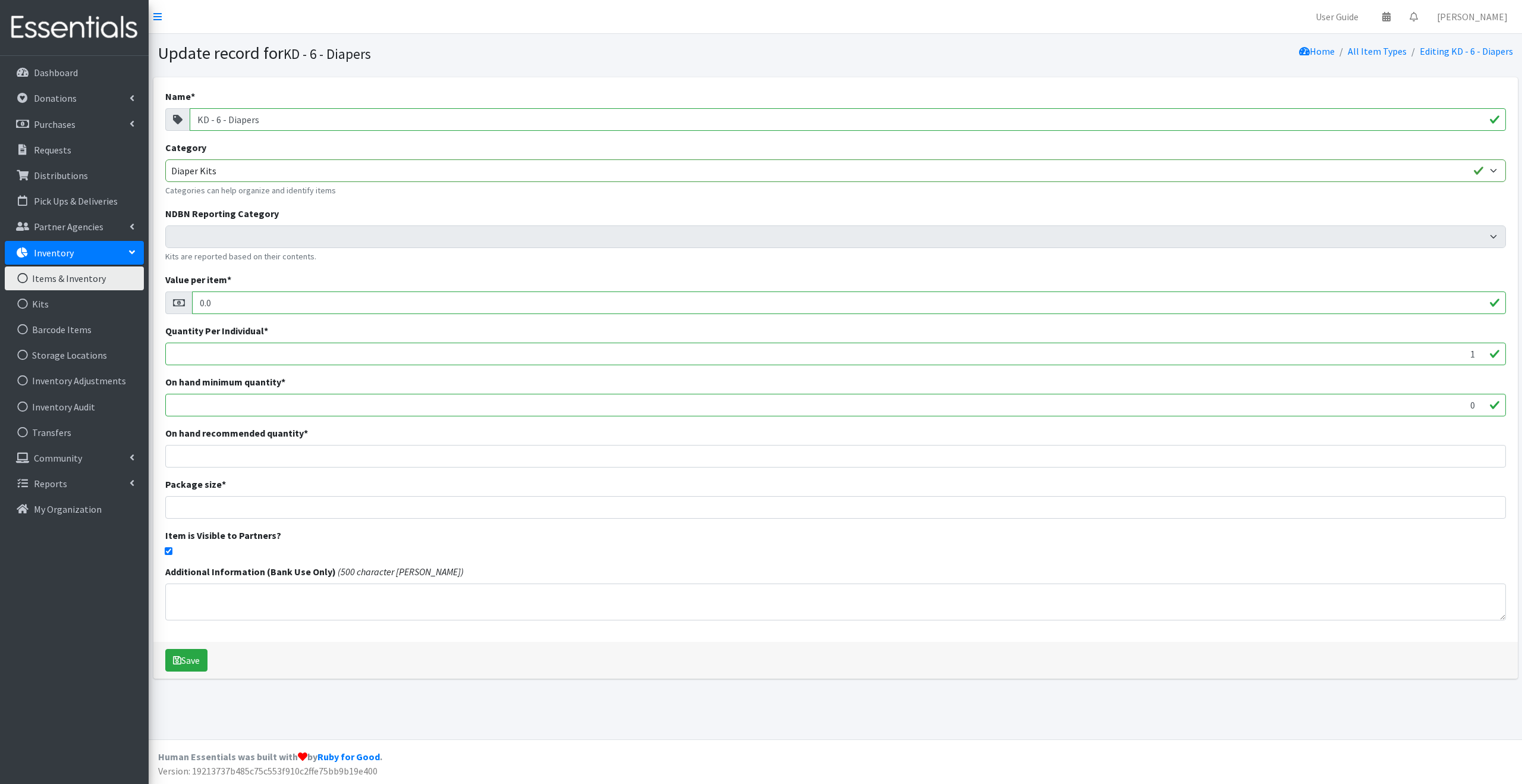
click at [237, 305] on input "0.0" at bounding box center [849, 303] width 1314 height 23
type input "27.5"
click at [369, 273] on div "Value per item * 27.5" at bounding box center [835, 293] width 1341 height 42
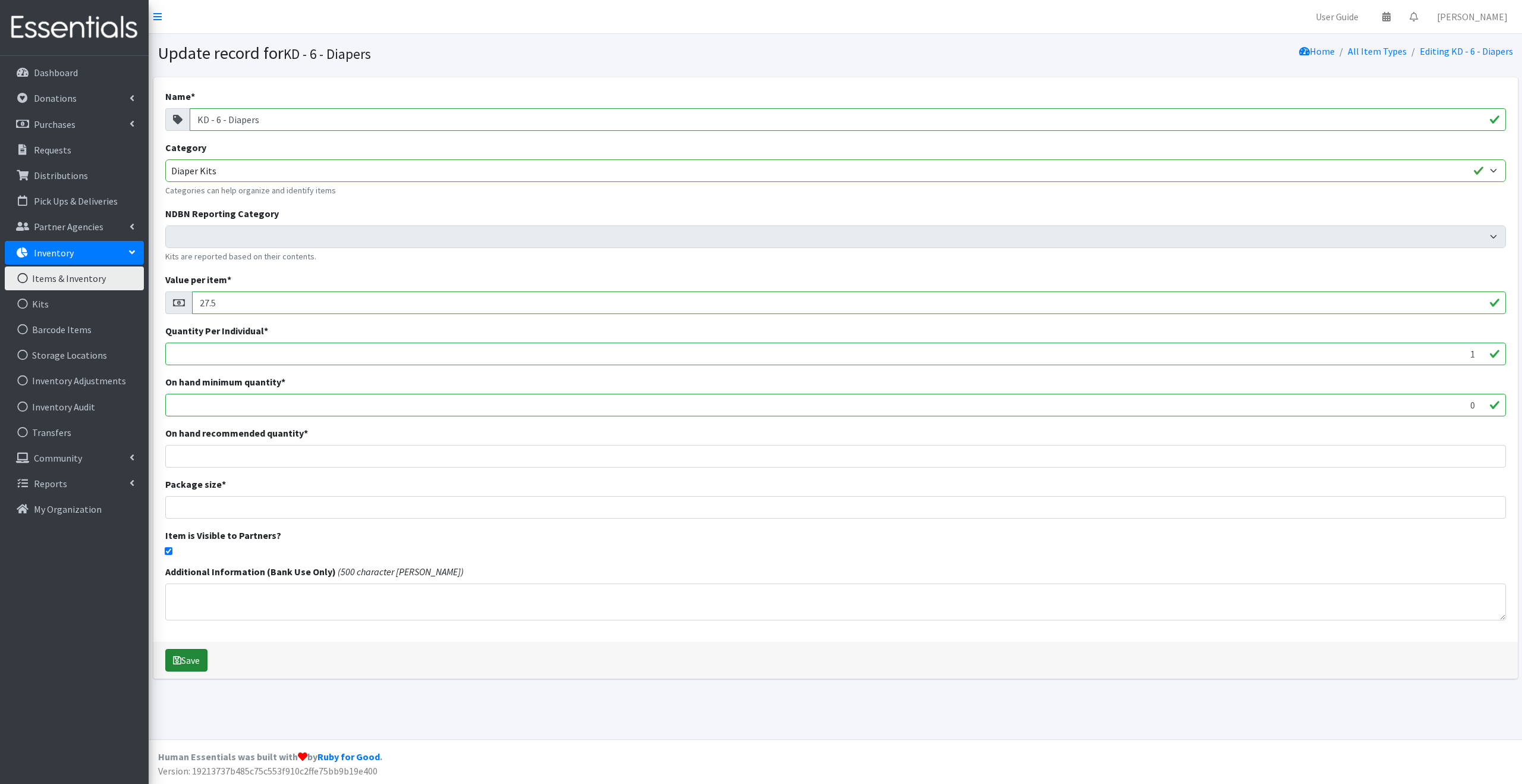
click at [182, 661] on button "Save" at bounding box center [186, 660] width 43 height 23
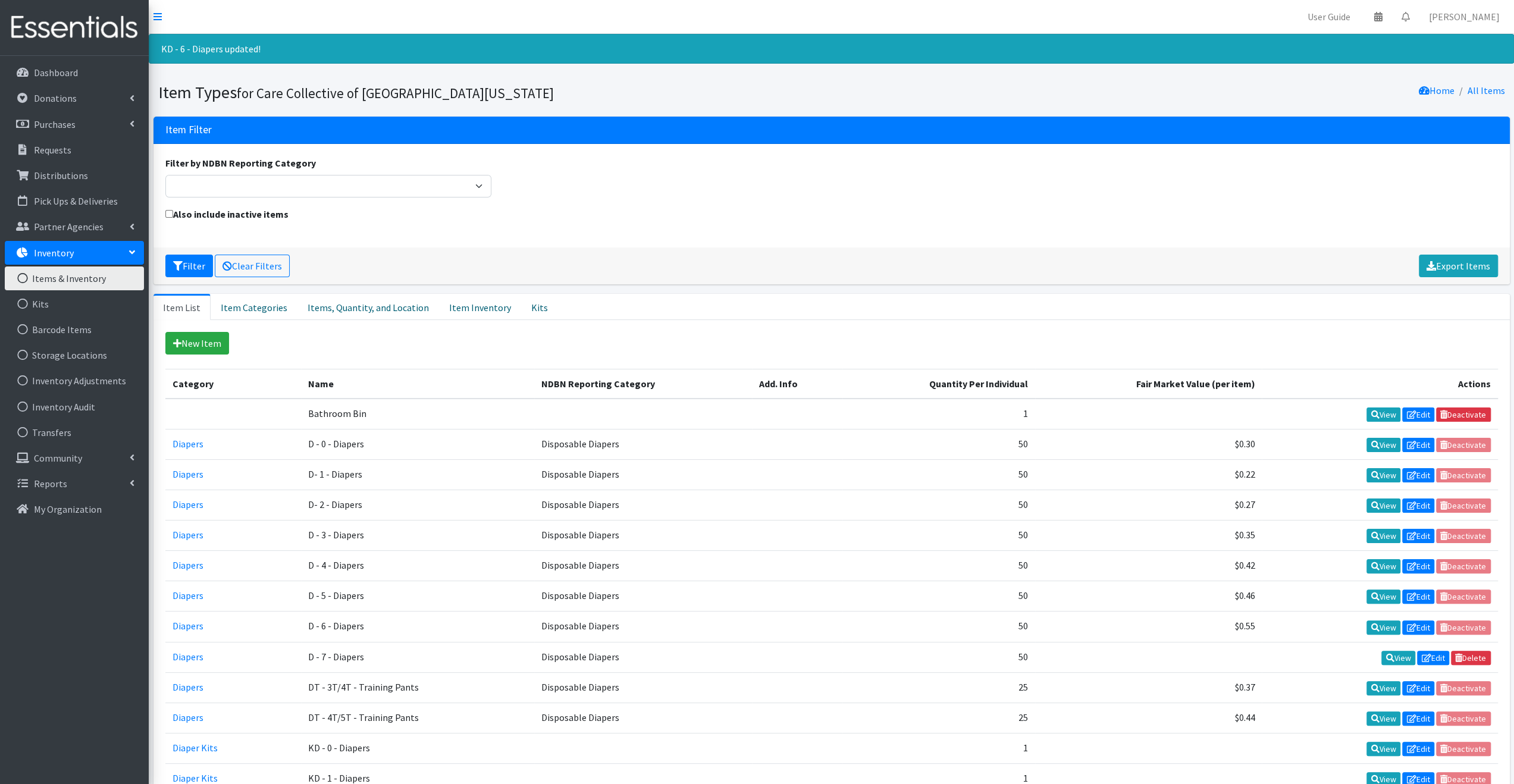
click at [606, 251] on div "Filter Clear Filters Export Items" at bounding box center [831, 265] width 1356 height 37
click at [94, 174] on link "Distributions" at bounding box center [74, 175] width 139 height 23
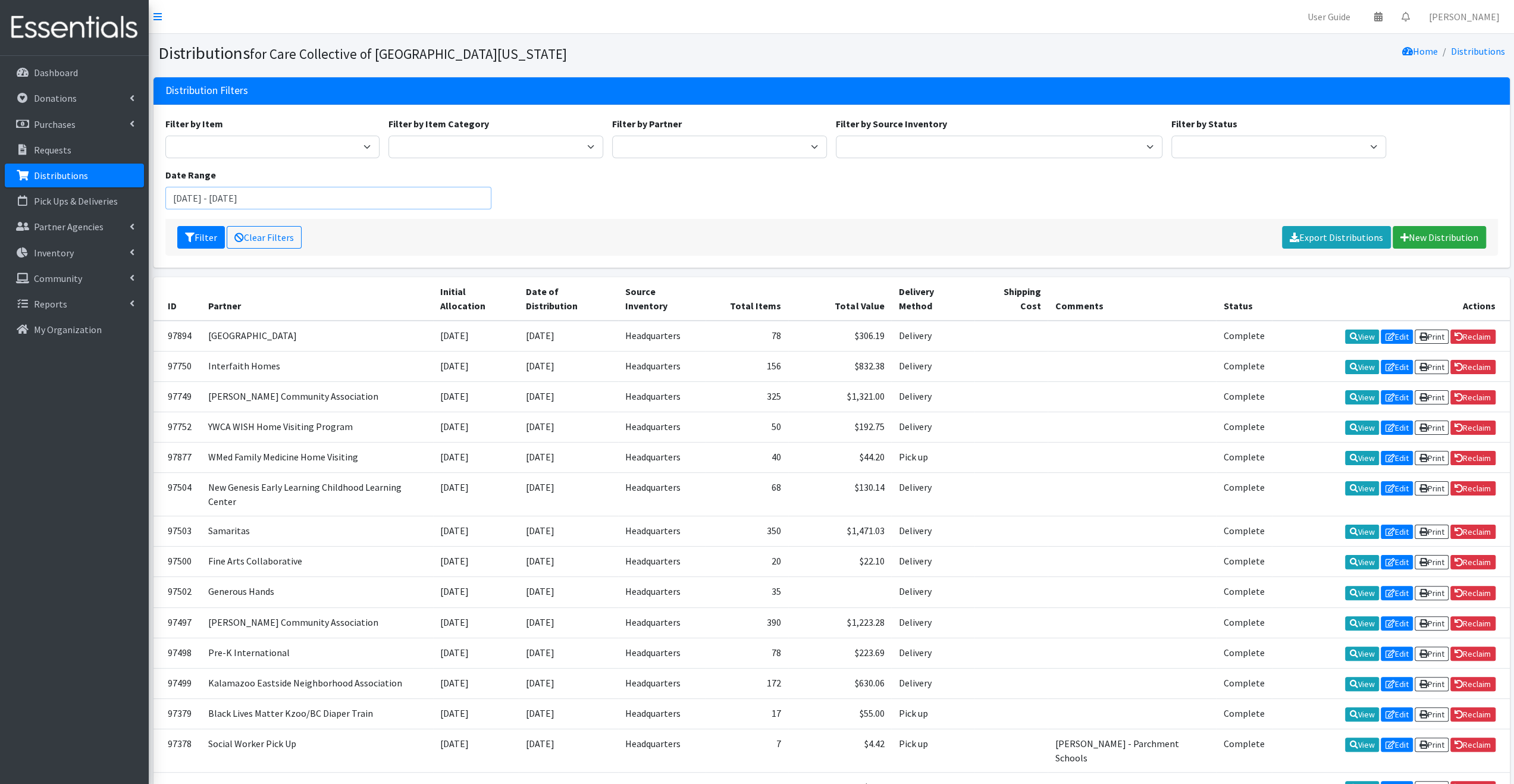
click at [286, 204] on input "August 10, 2025 - November 10, 2025" at bounding box center [328, 198] width 326 height 23
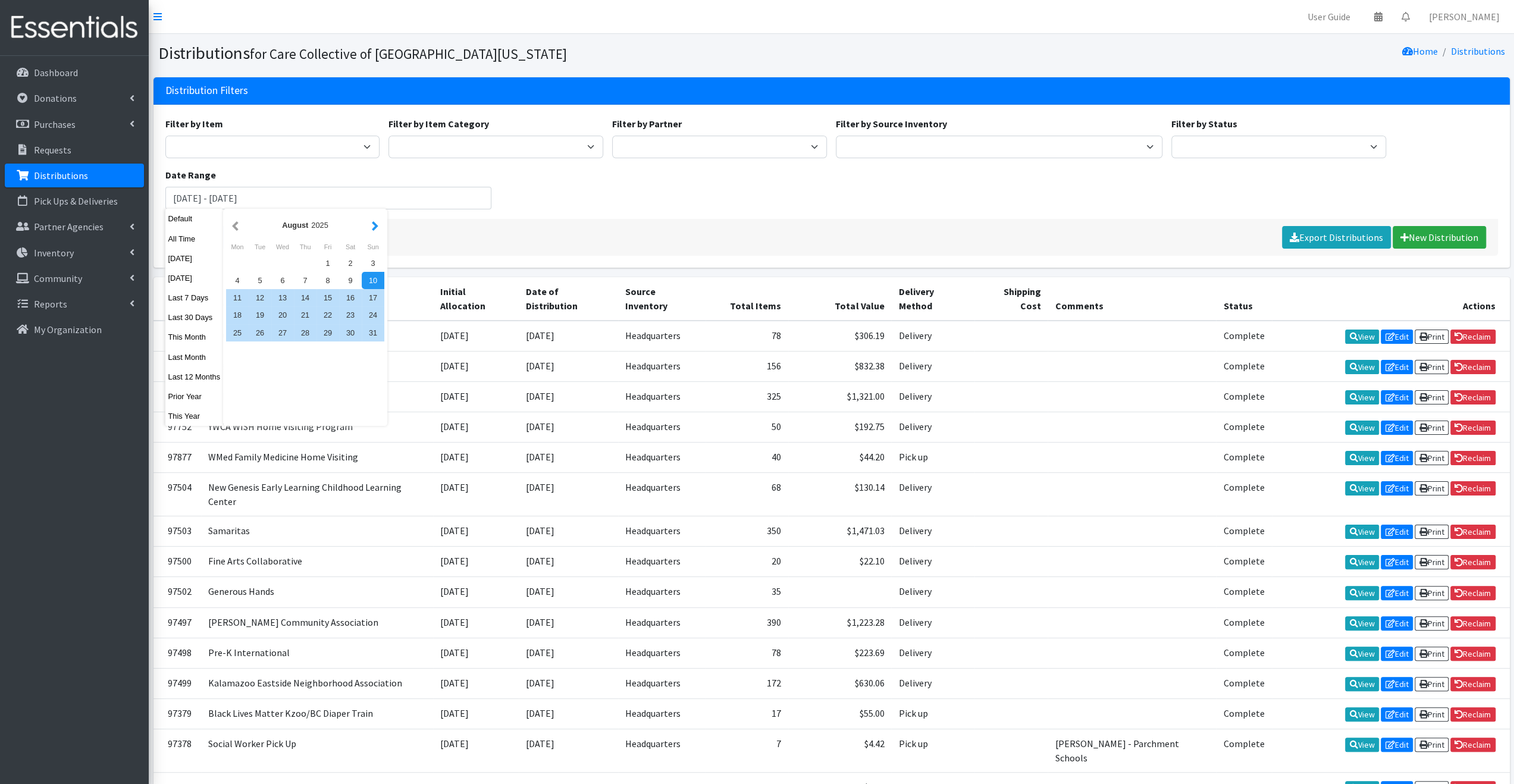
click at [379, 229] on button "button" at bounding box center [375, 224] width 12 height 15
click at [238, 265] on div "1" at bounding box center [238, 263] width 23 height 17
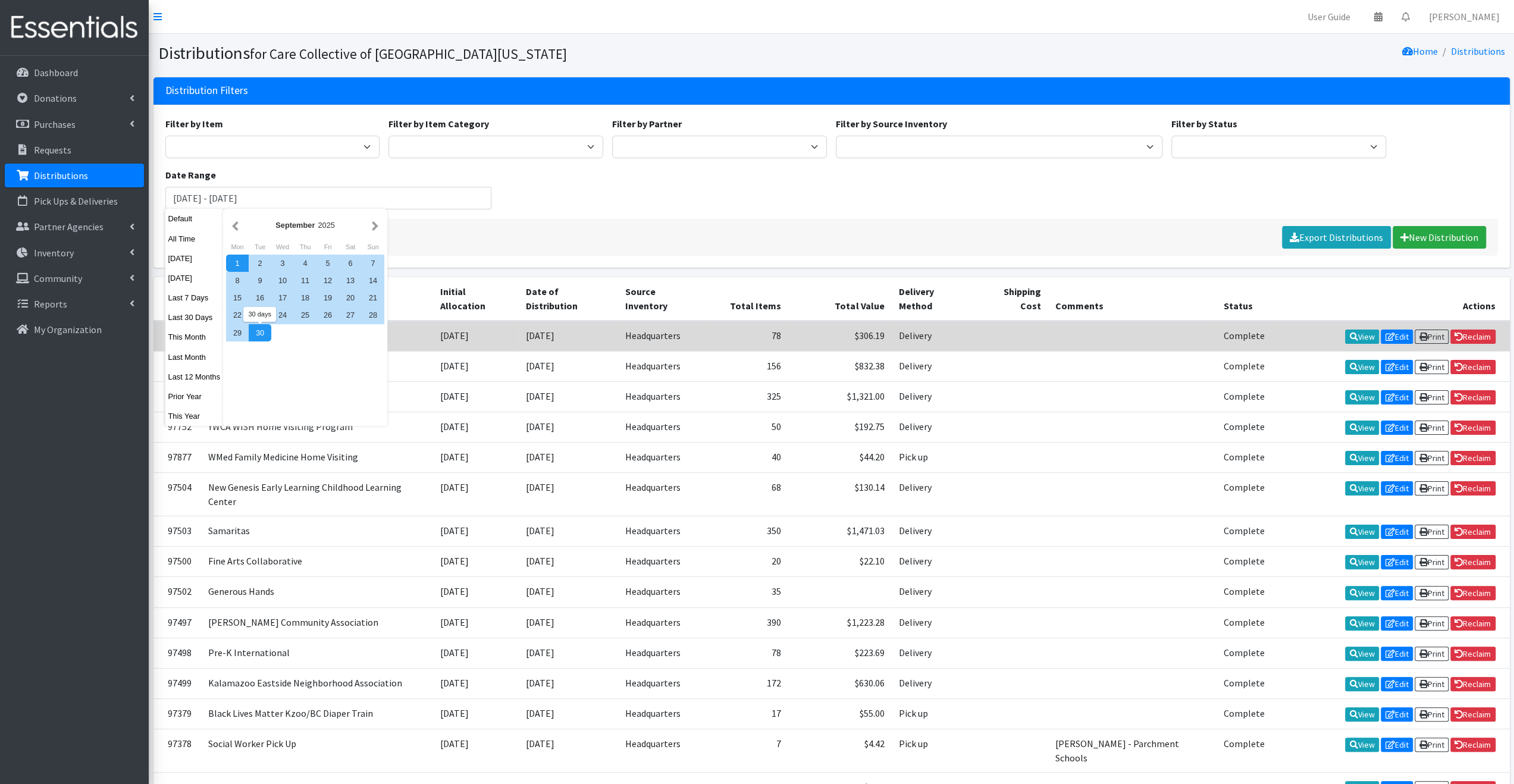
click at [262, 330] on div "30" at bounding box center [260, 332] width 23 height 17
type input "September 1, 2025 - September 30, 2025"
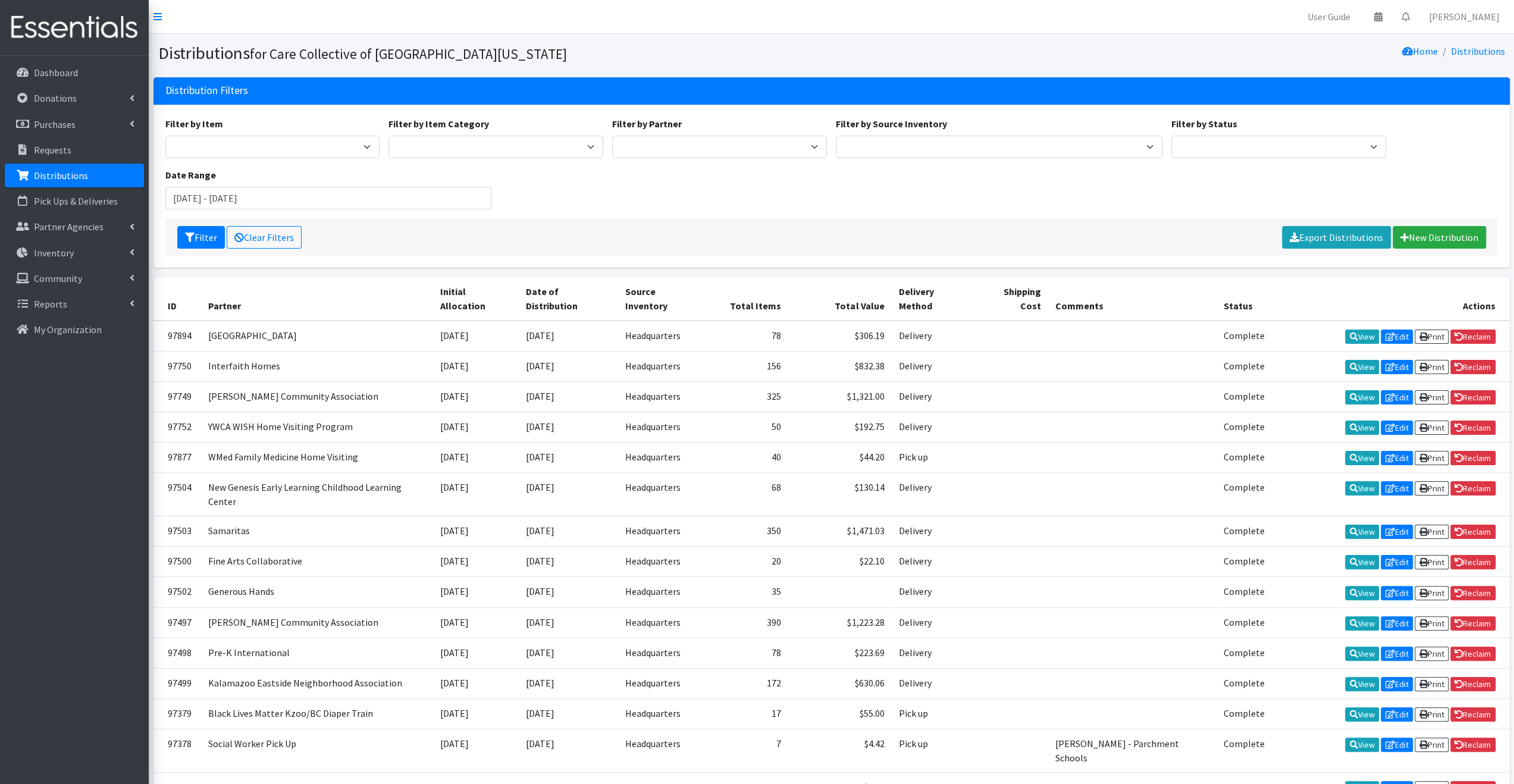
drag, startPoint x: 656, startPoint y: 200, endPoint x: 472, endPoint y: 234, distance: 187.1
click at [656, 200] on div "Filter by Item 0 - Diapers 2.0 Bathroom Bin D - 0 - Diapers D- 1 - Diapers D- 2…" at bounding box center [831, 168] width 1342 height 103
click at [202, 239] on button "Filter" at bounding box center [201, 238] width 48 height 23
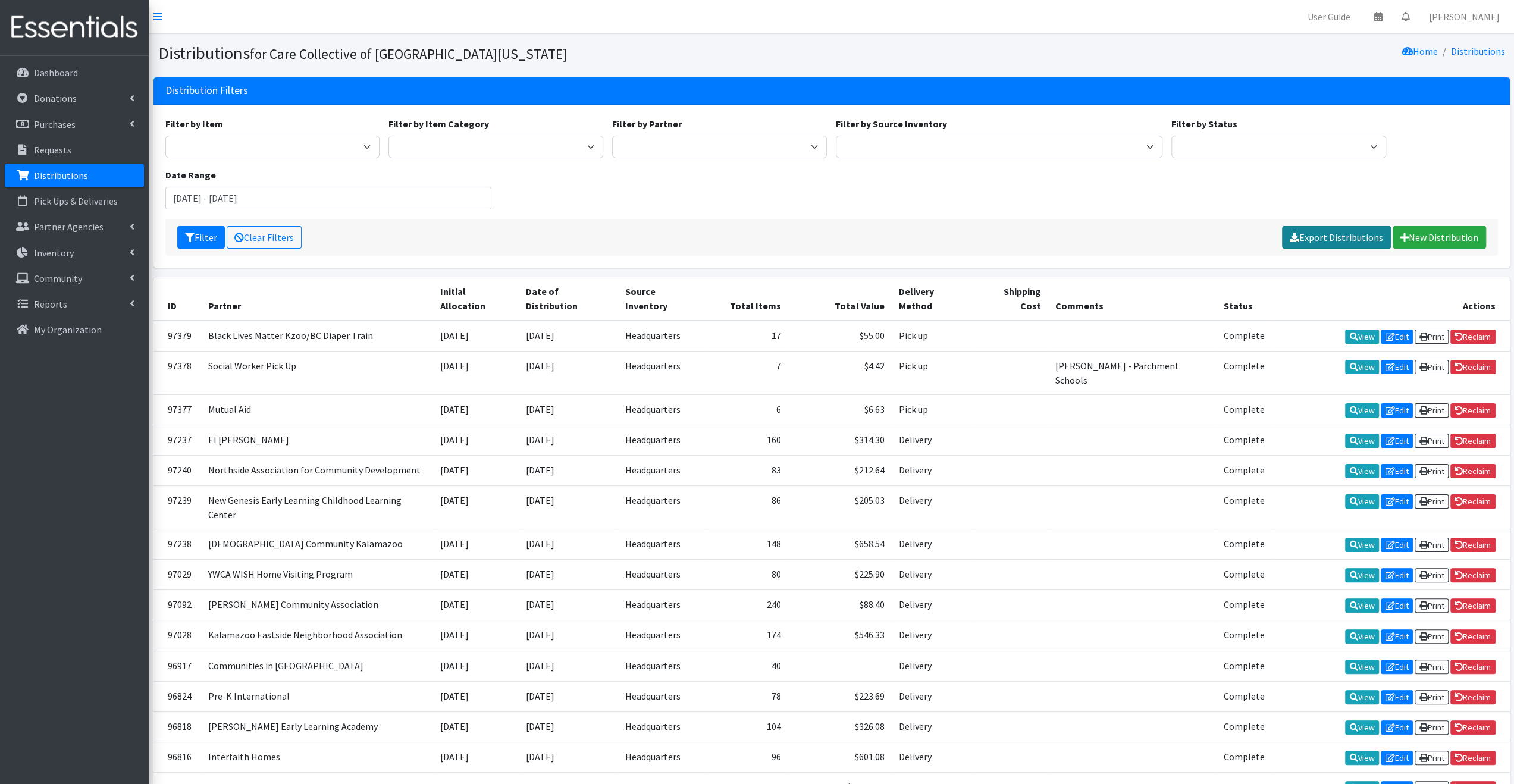
click at [1319, 231] on link "Export Distributions" at bounding box center [1336, 238] width 109 height 23
click at [1070, 191] on div "Filter by Item 0 - Diapers 2.0 Bathroom Bin D - 0 - Diapers D- 1 - Diapers D- 2…" at bounding box center [831, 168] width 1342 height 103
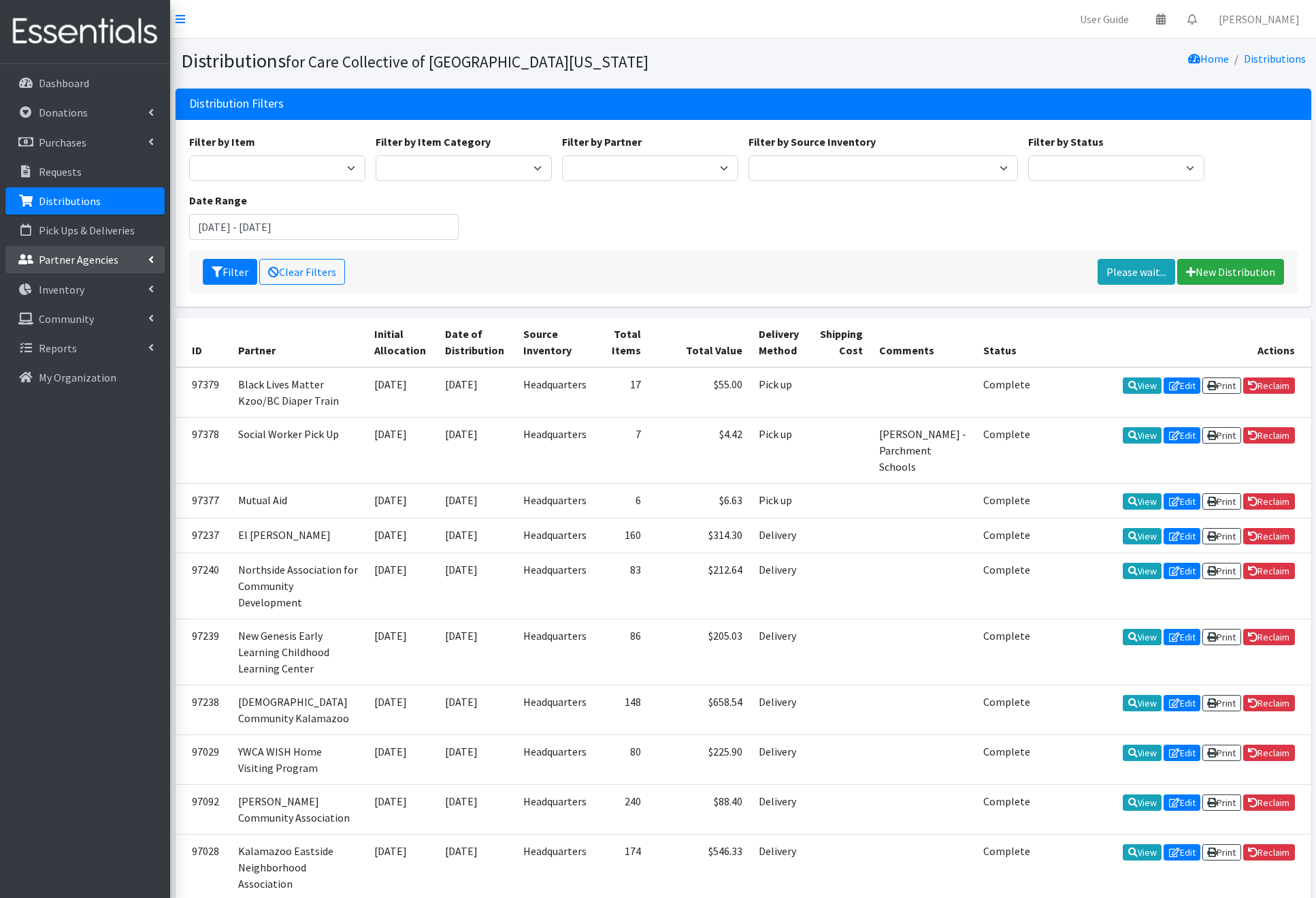
click at [120, 257] on link "Partner Agencies" at bounding box center [85, 259] width 159 height 27
click at [114, 286] on link "All Partners" at bounding box center [85, 289] width 159 height 27
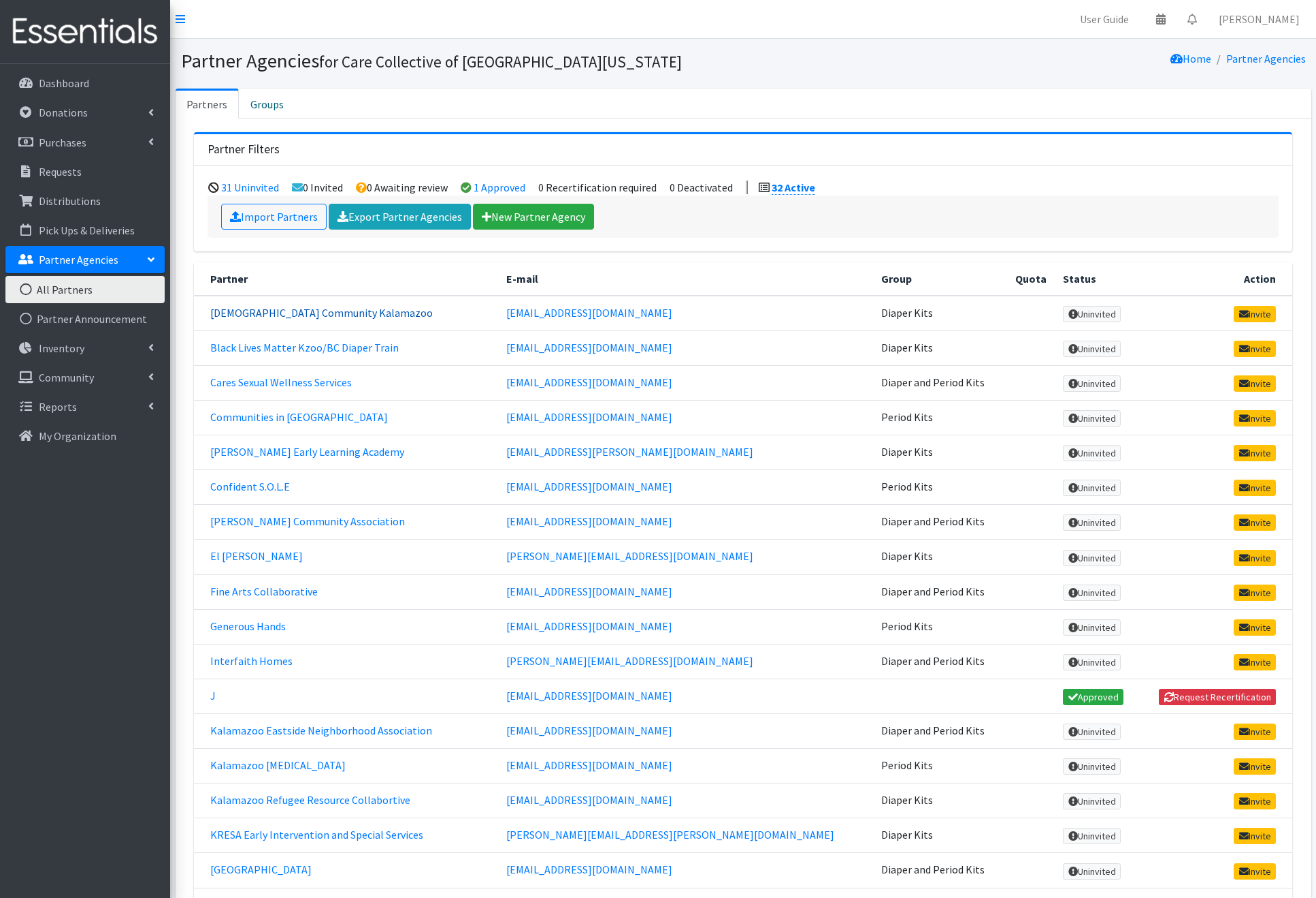
click at [315, 313] on link "[DEMOGRAPHIC_DATA] Community Kalamazoo" at bounding box center [321, 313] width 222 height 14
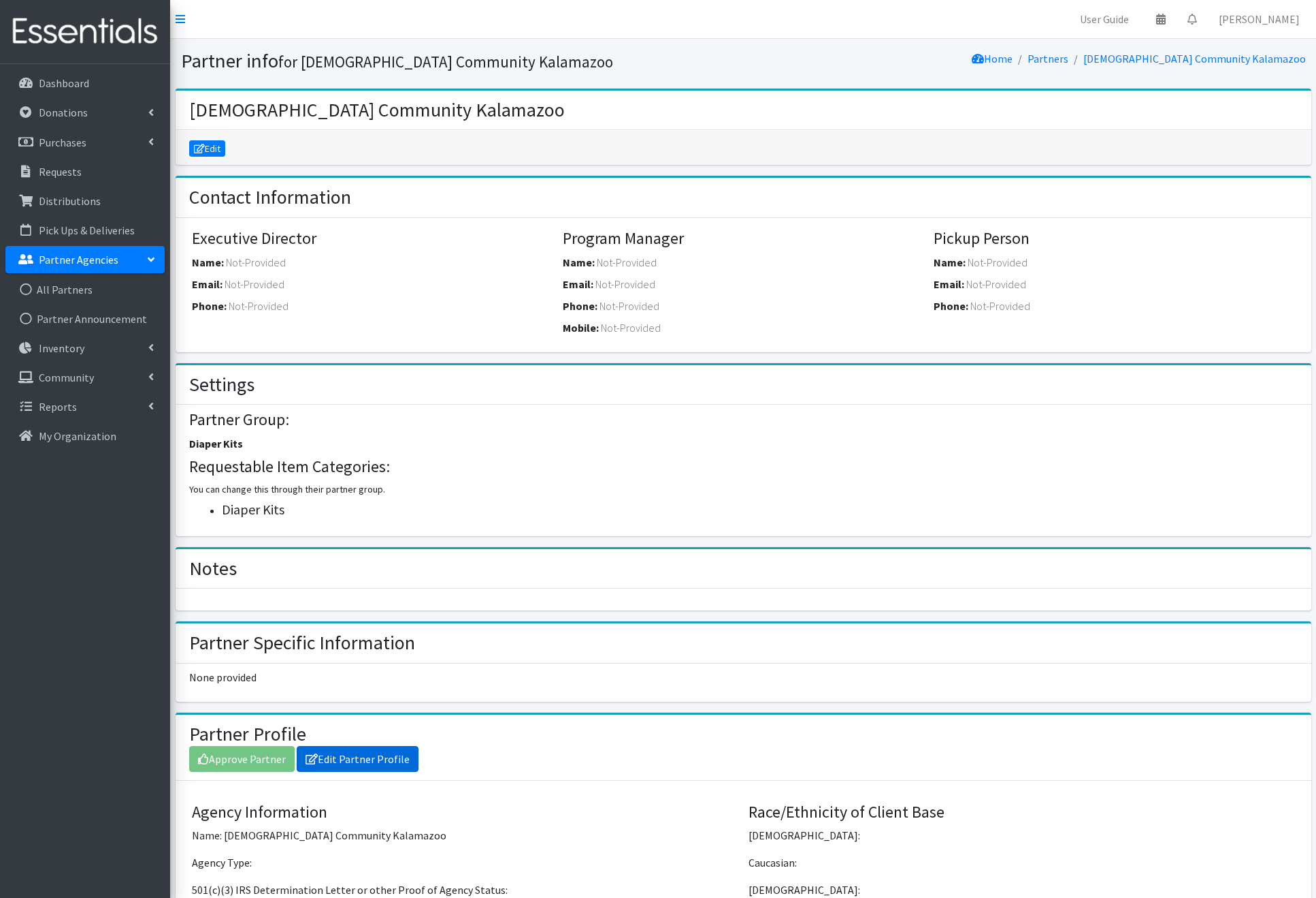
click at [369, 755] on link "Edit Partner Profile" at bounding box center [358, 758] width 122 height 26
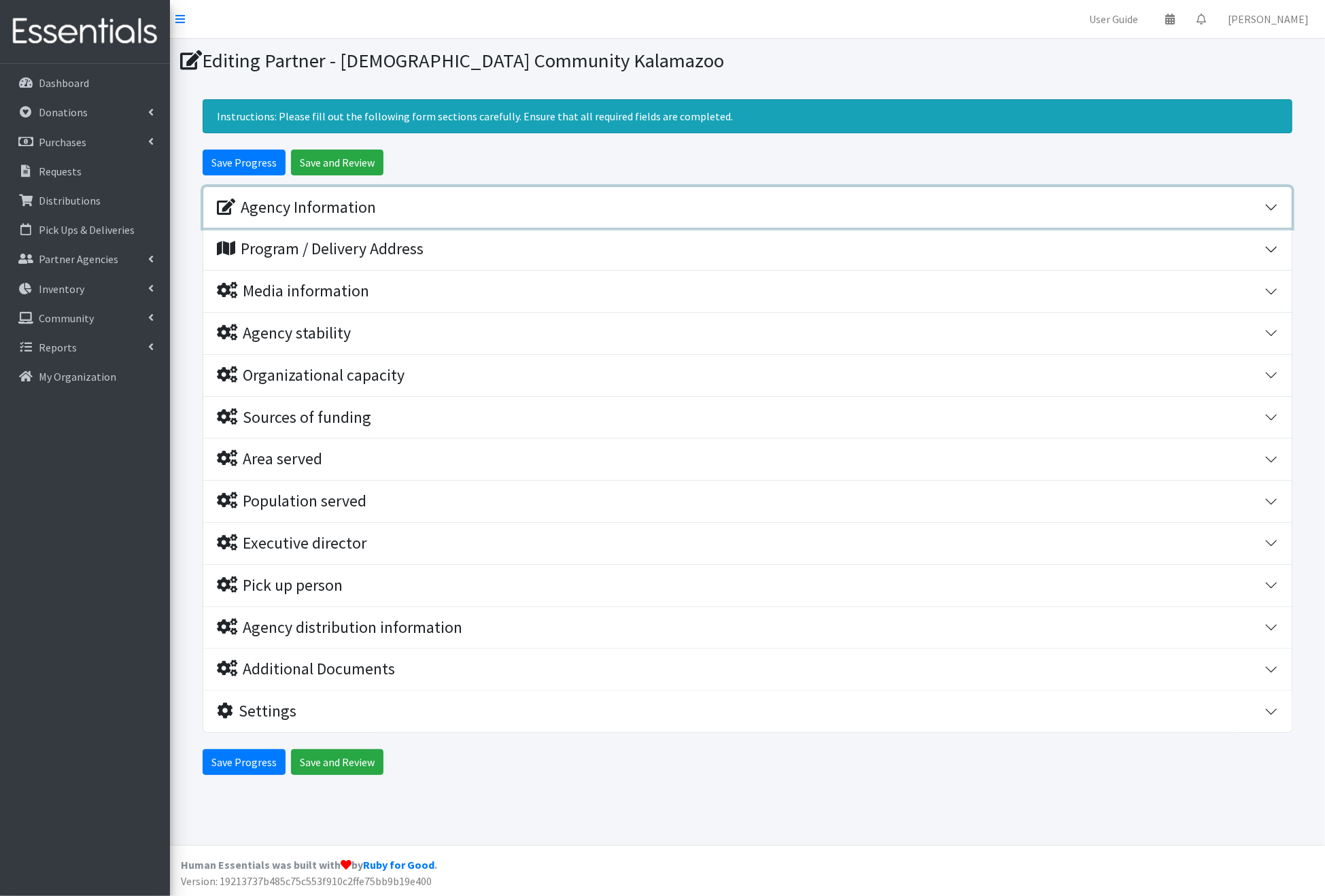
click at [340, 201] on div "Agency Information" at bounding box center [296, 208] width 159 height 20
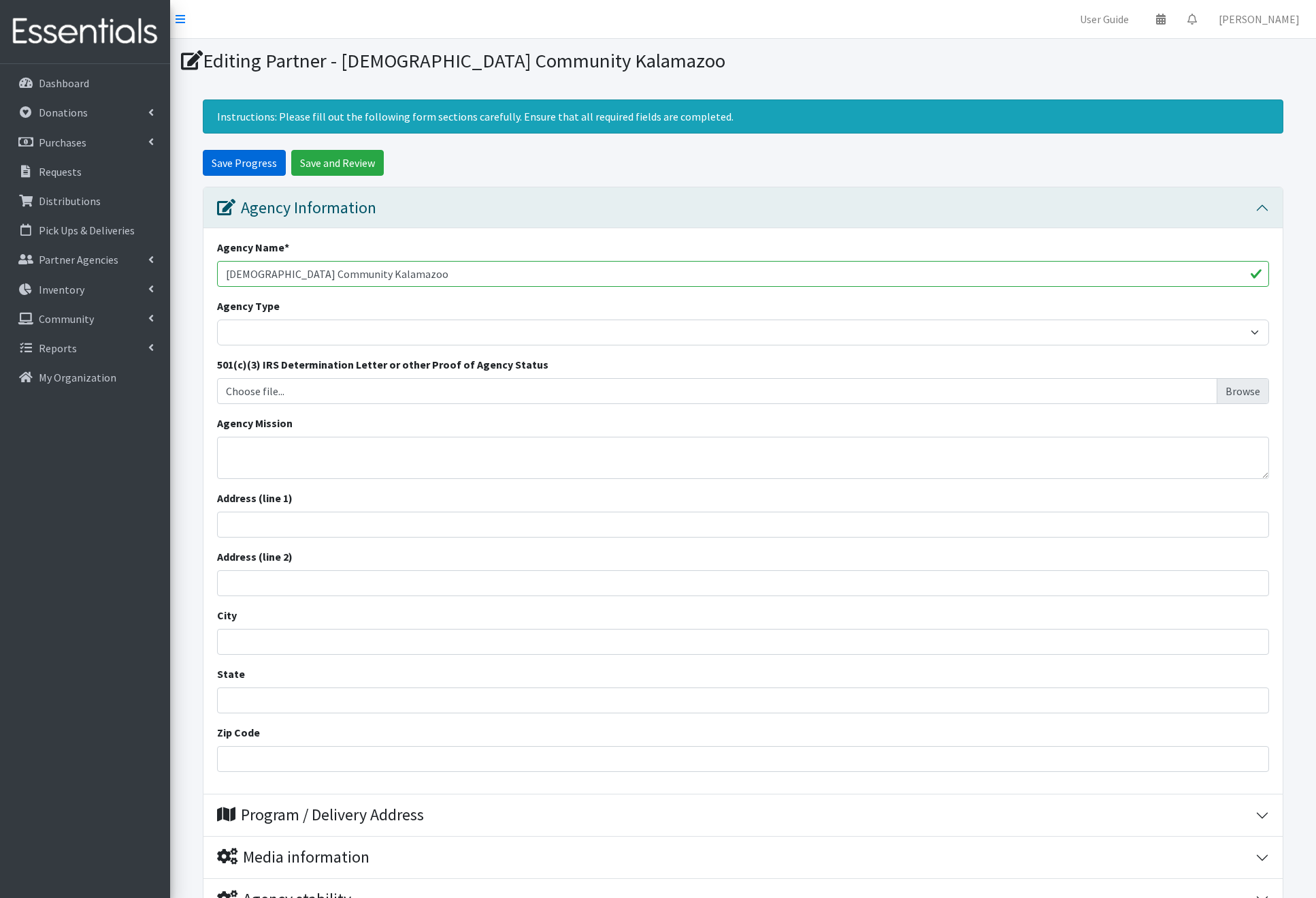
click at [259, 168] on input "Save Progress" at bounding box center [244, 162] width 83 height 26
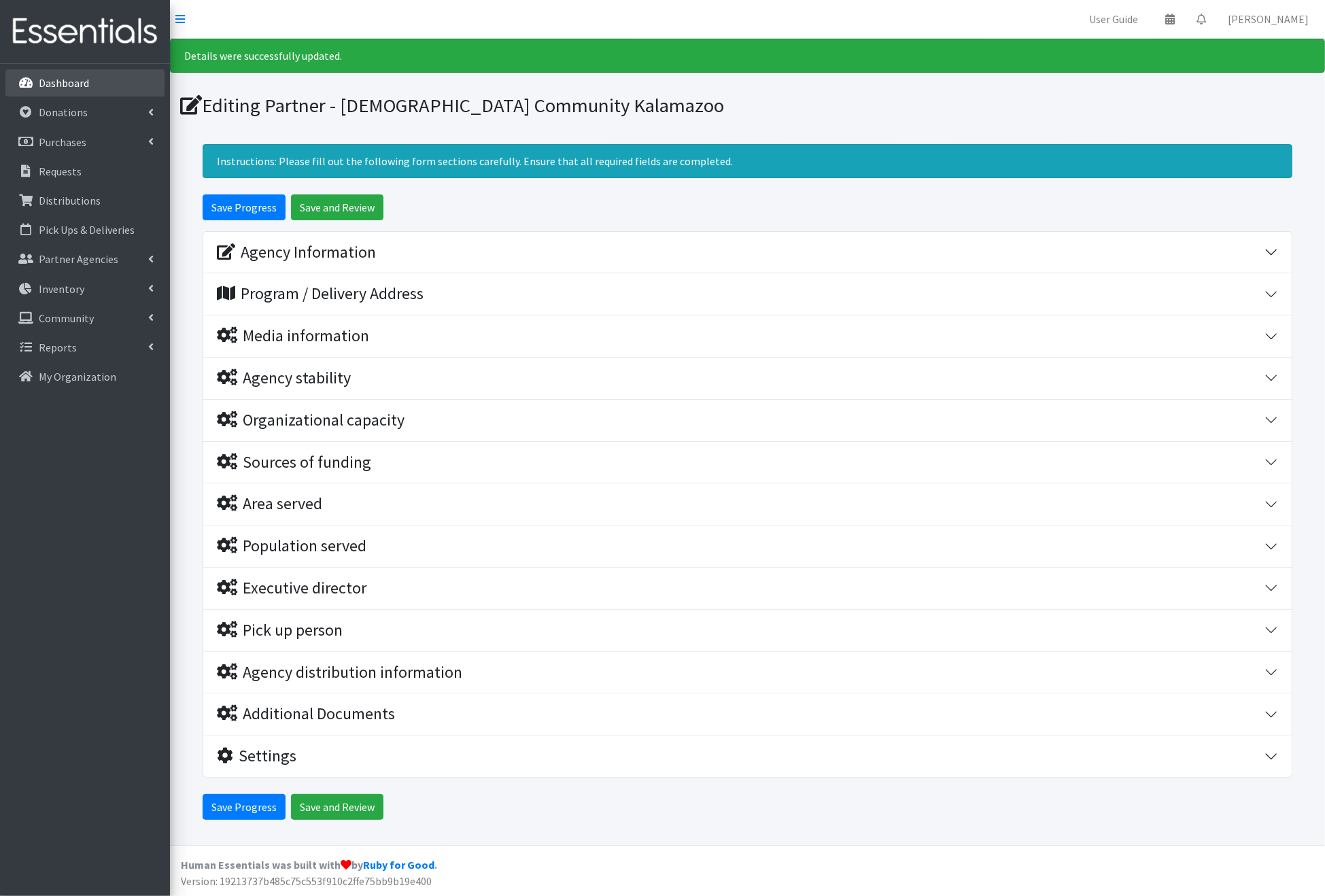
click at [79, 86] on p "Dashboard" at bounding box center [64, 84] width 51 height 14
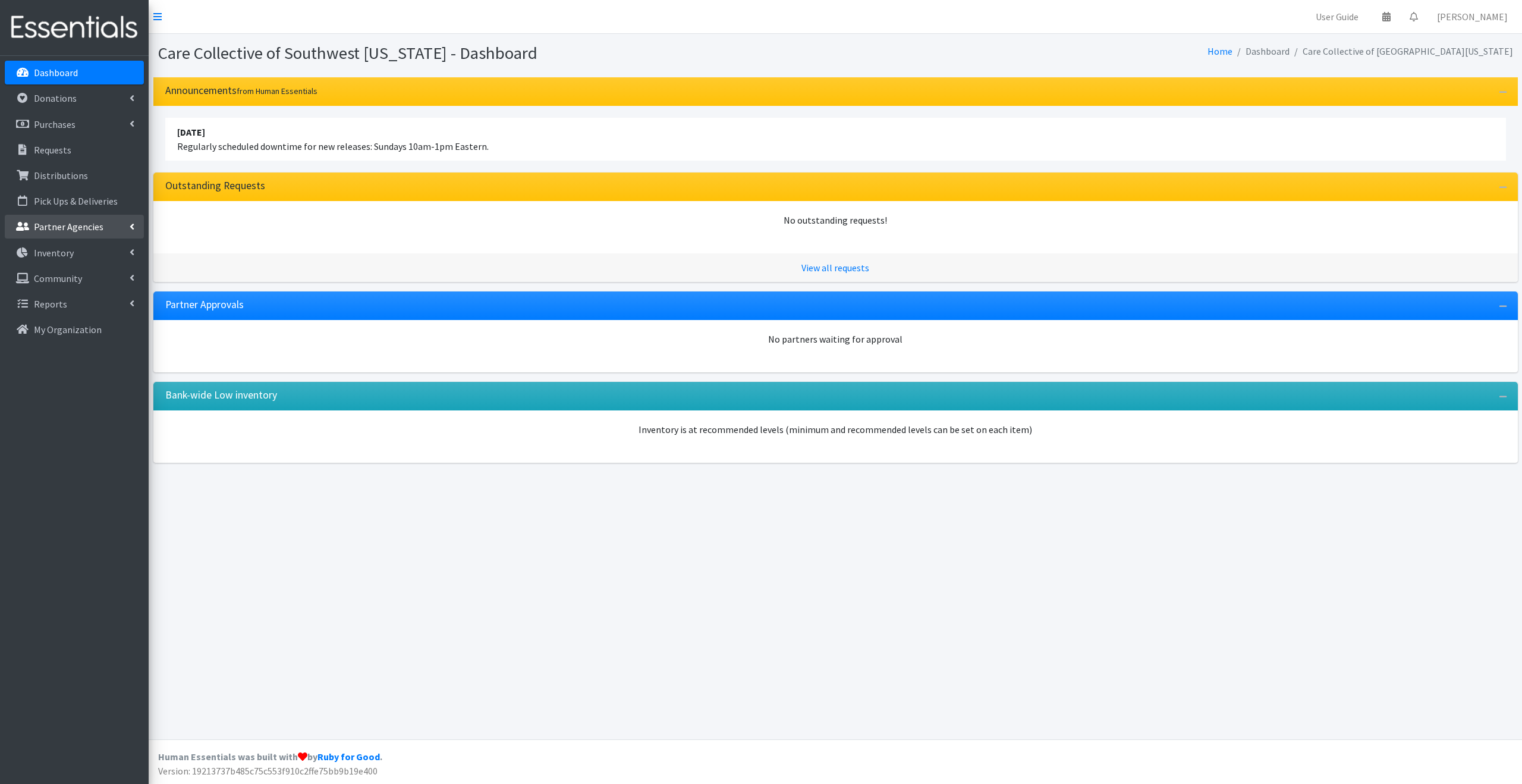
click at [91, 221] on p "Partner Agencies" at bounding box center [69, 226] width 70 height 12
click at [77, 250] on link "All Partners" at bounding box center [74, 252] width 139 height 23
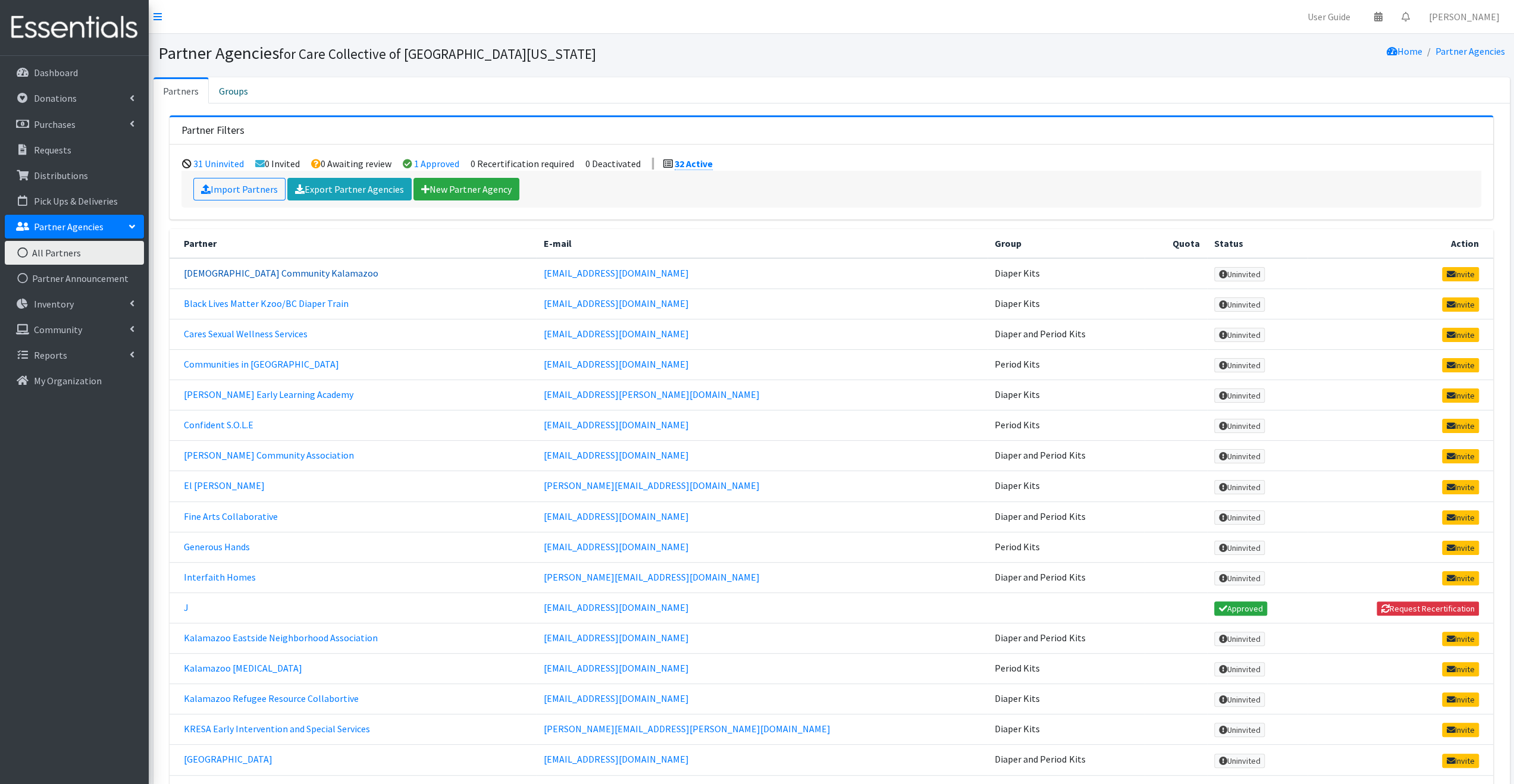
click at [252, 275] on link "African Community Kalamazoo" at bounding box center [280, 273] width 194 height 12
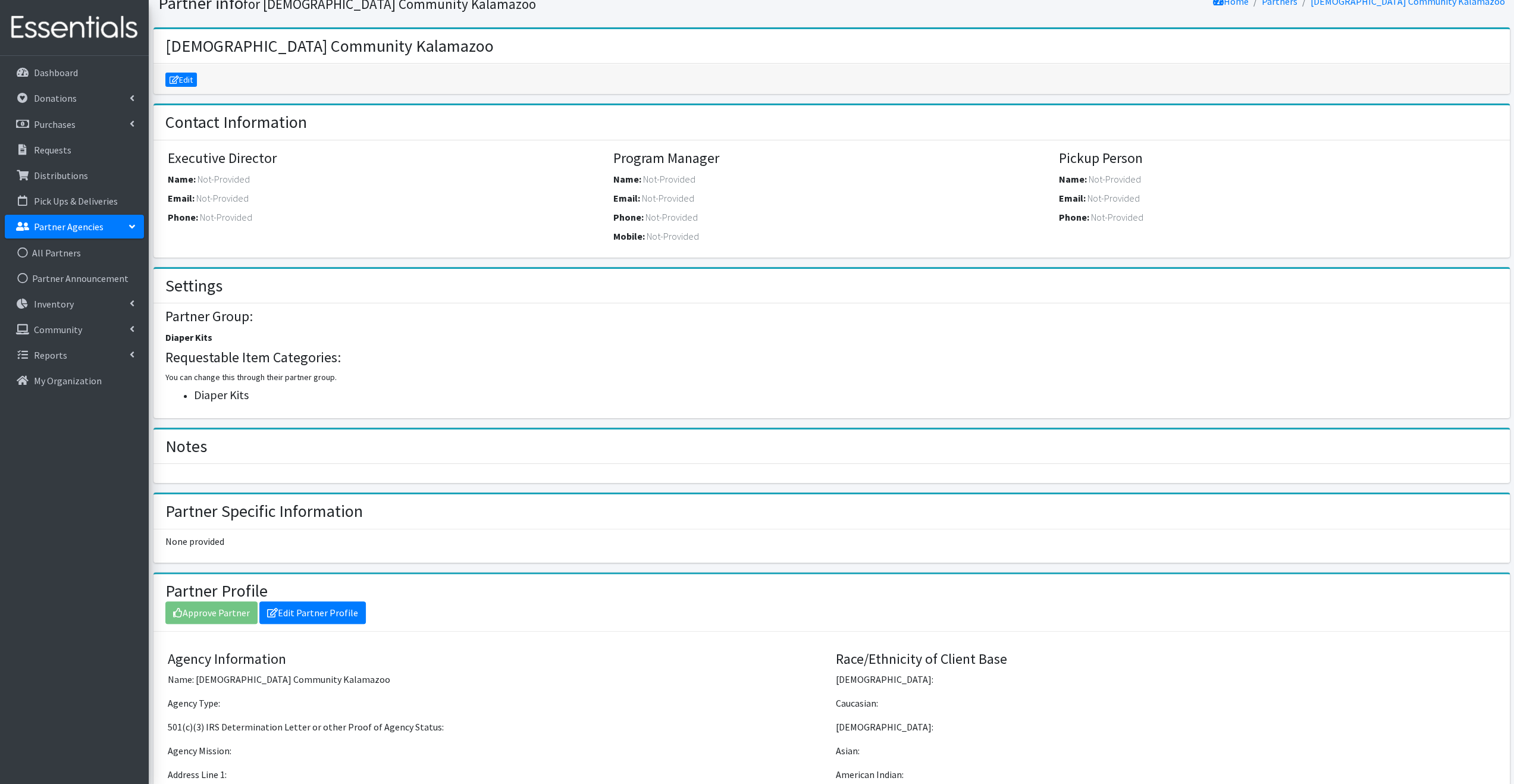
scroll to position [119, 0]
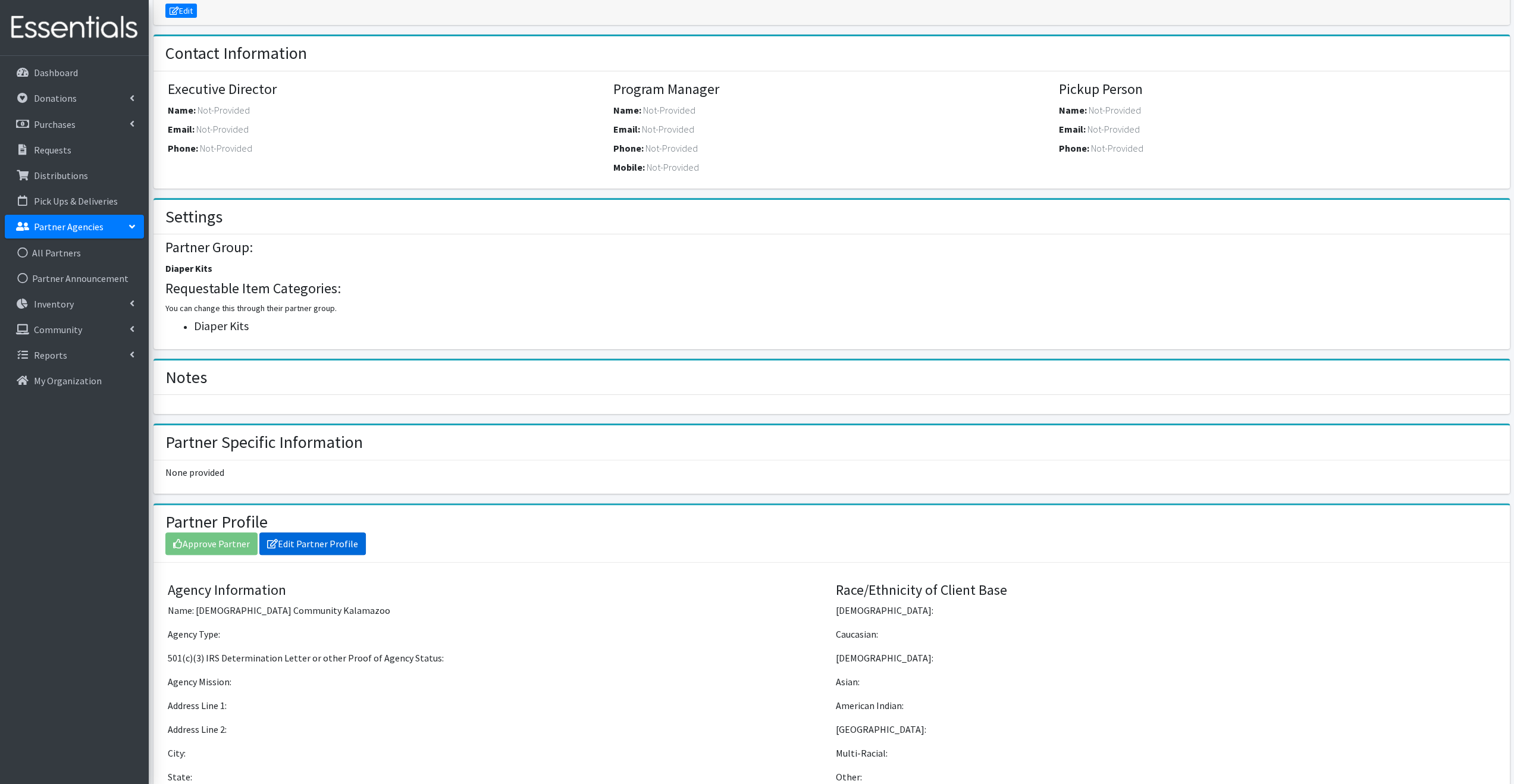
click at [320, 537] on link "Edit Partner Profile" at bounding box center [313, 544] width 106 height 23
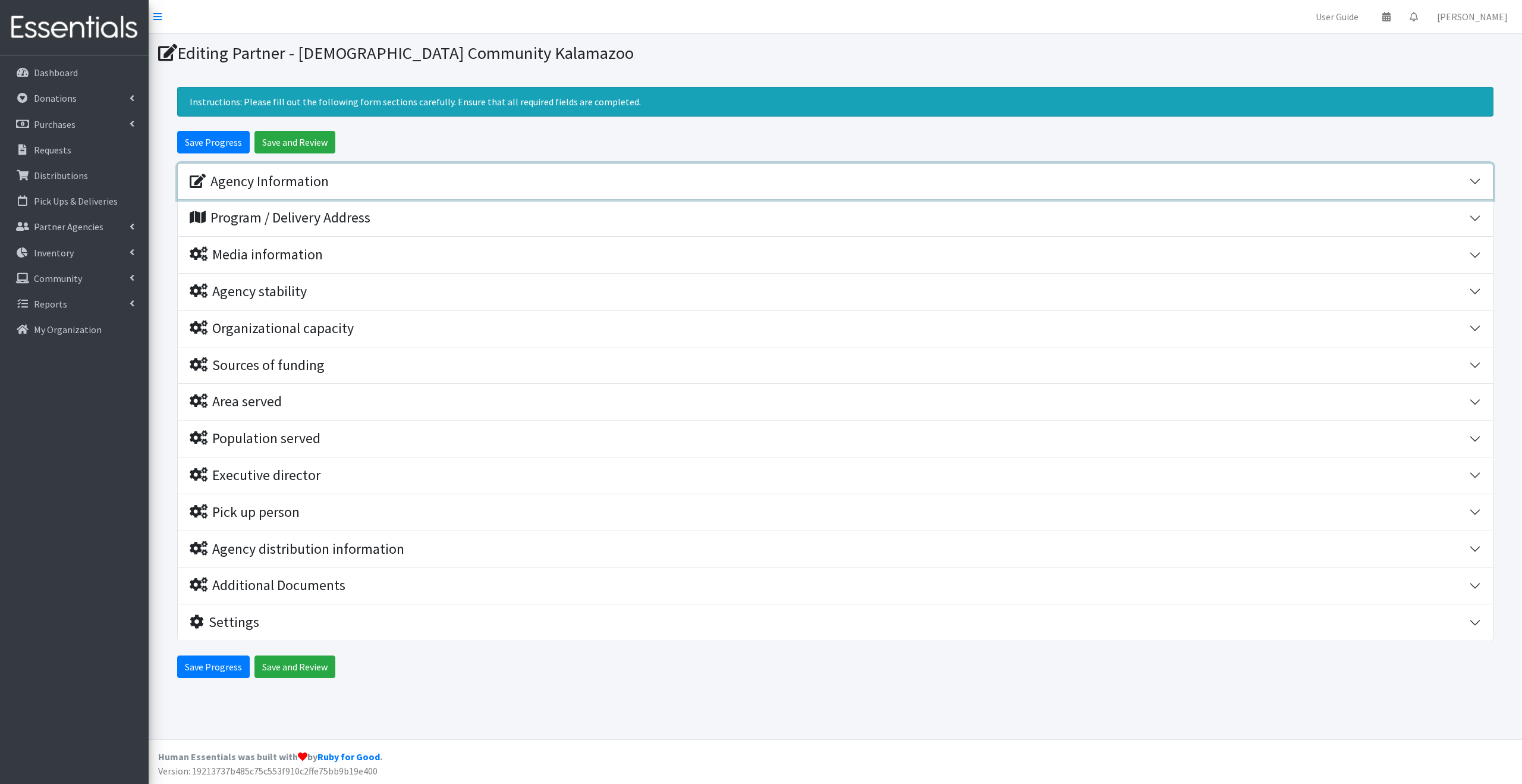
click at [218, 176] on div "Agency Information" at bounding box center [259, 182] width 139 height 17
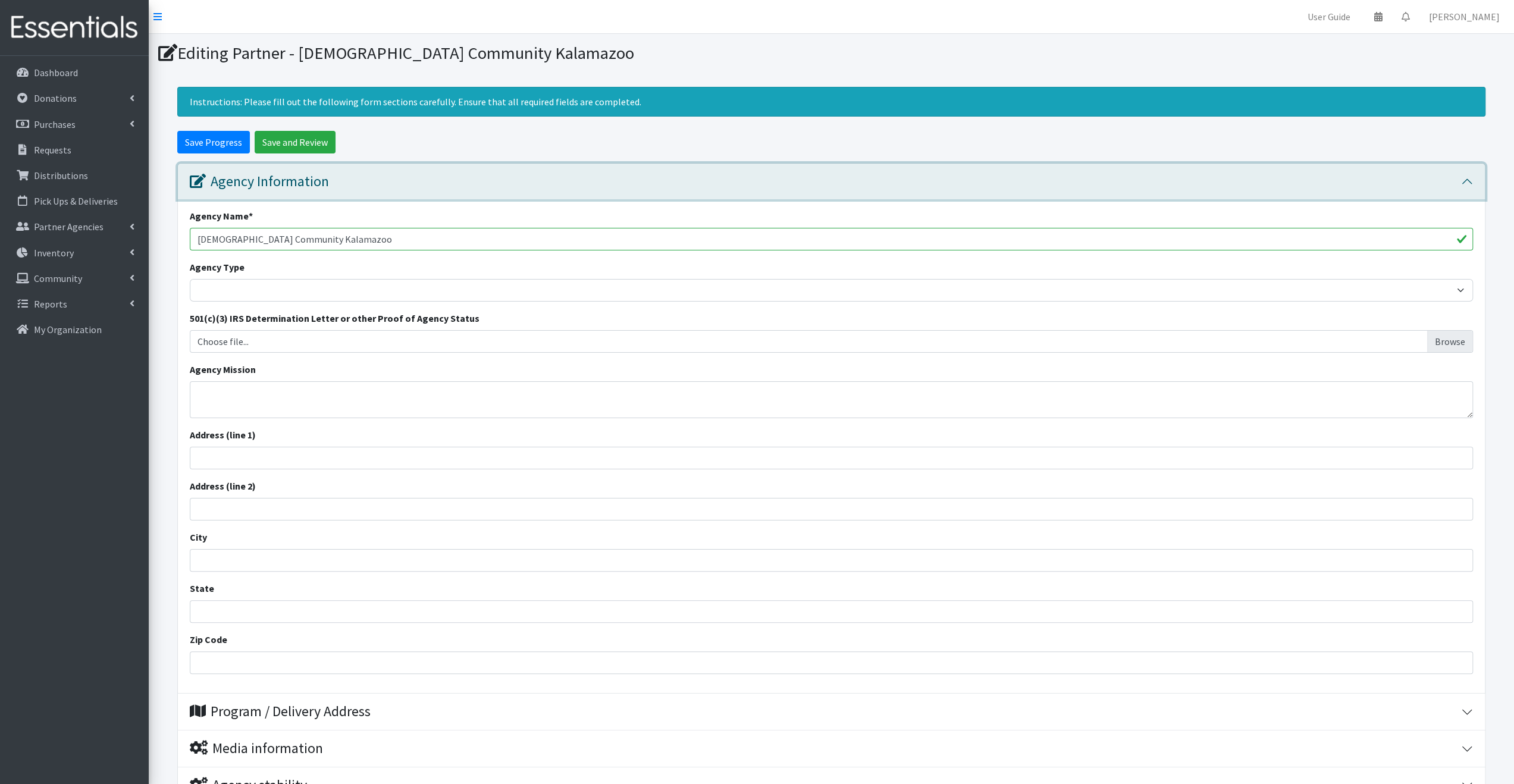
scroll to position [119, 0]
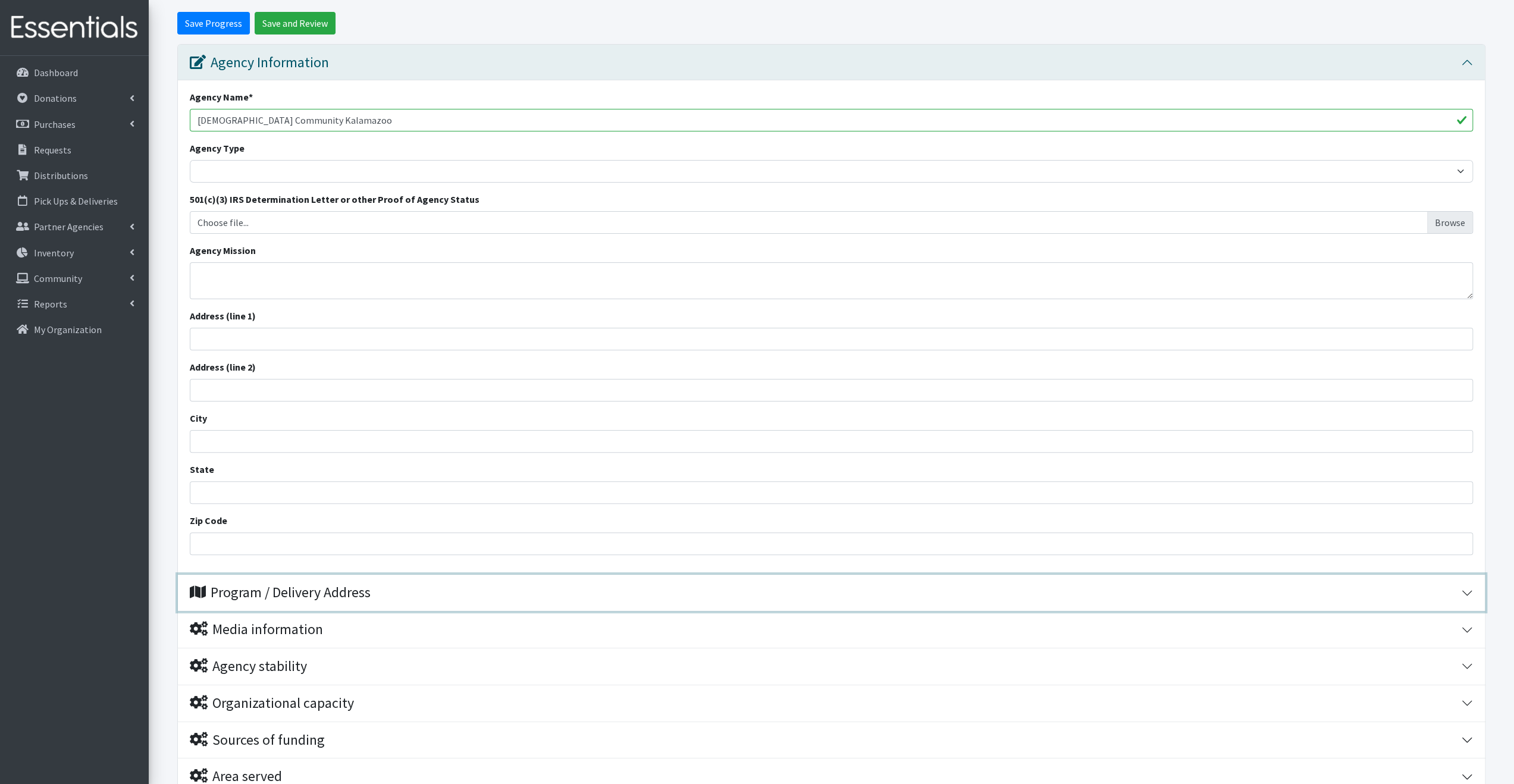
click at [286, 589] on div "Program / Delivery Address" at bounding box center [280, 593] width 181 height 17
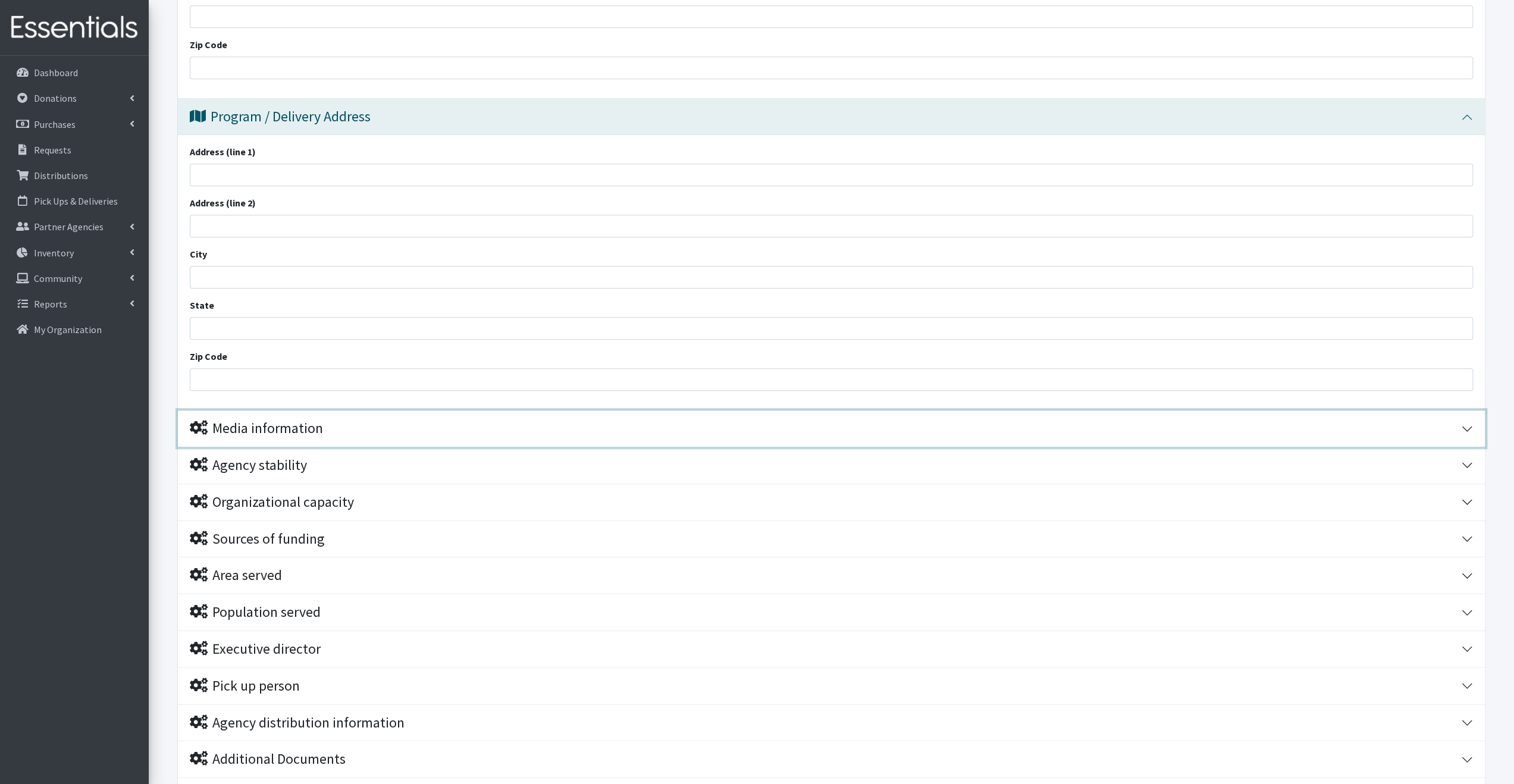
click at [298, 432] on div "Media information" at bounding box center [256, 428] width 133 height 17
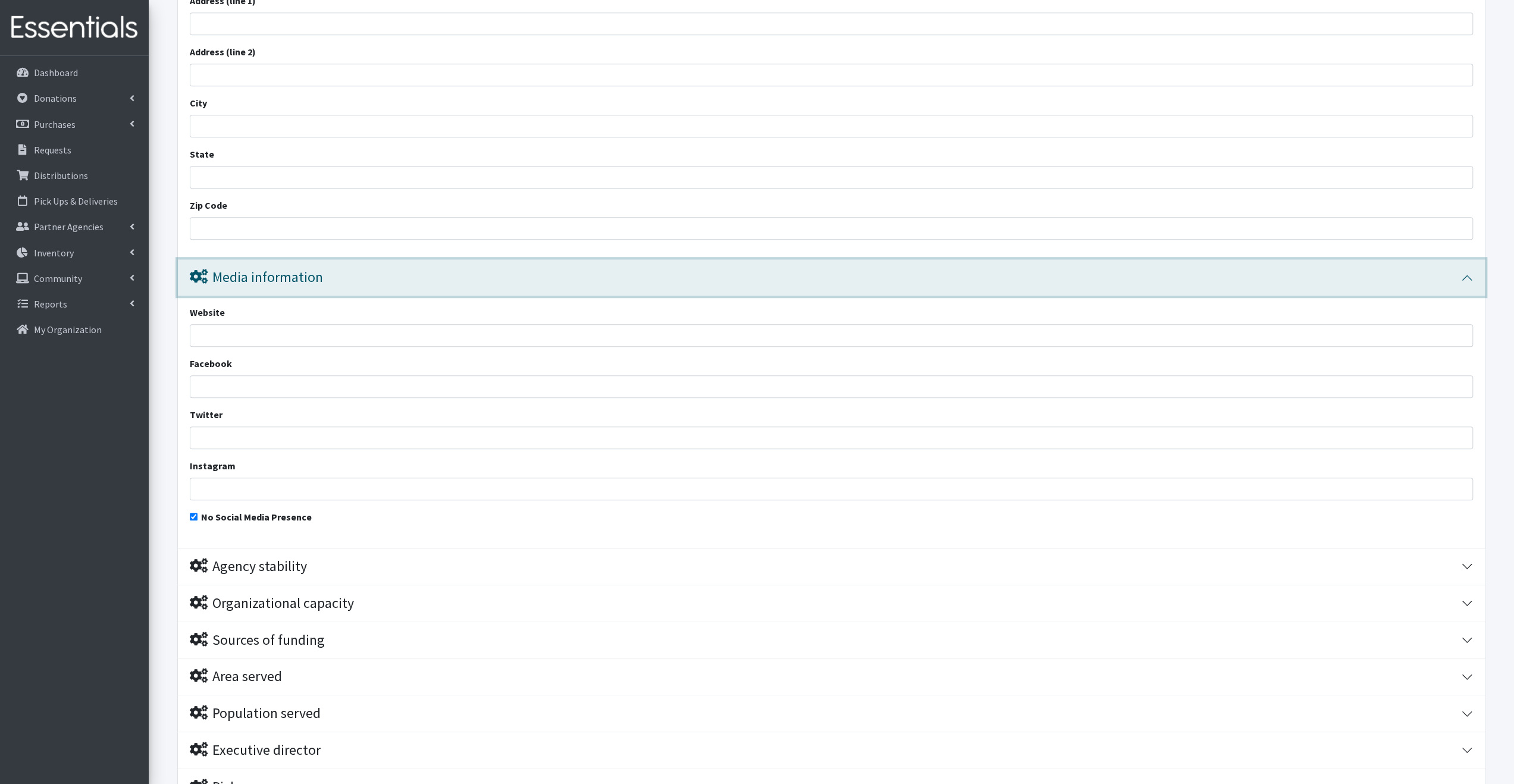
scroll to position [833, 0]
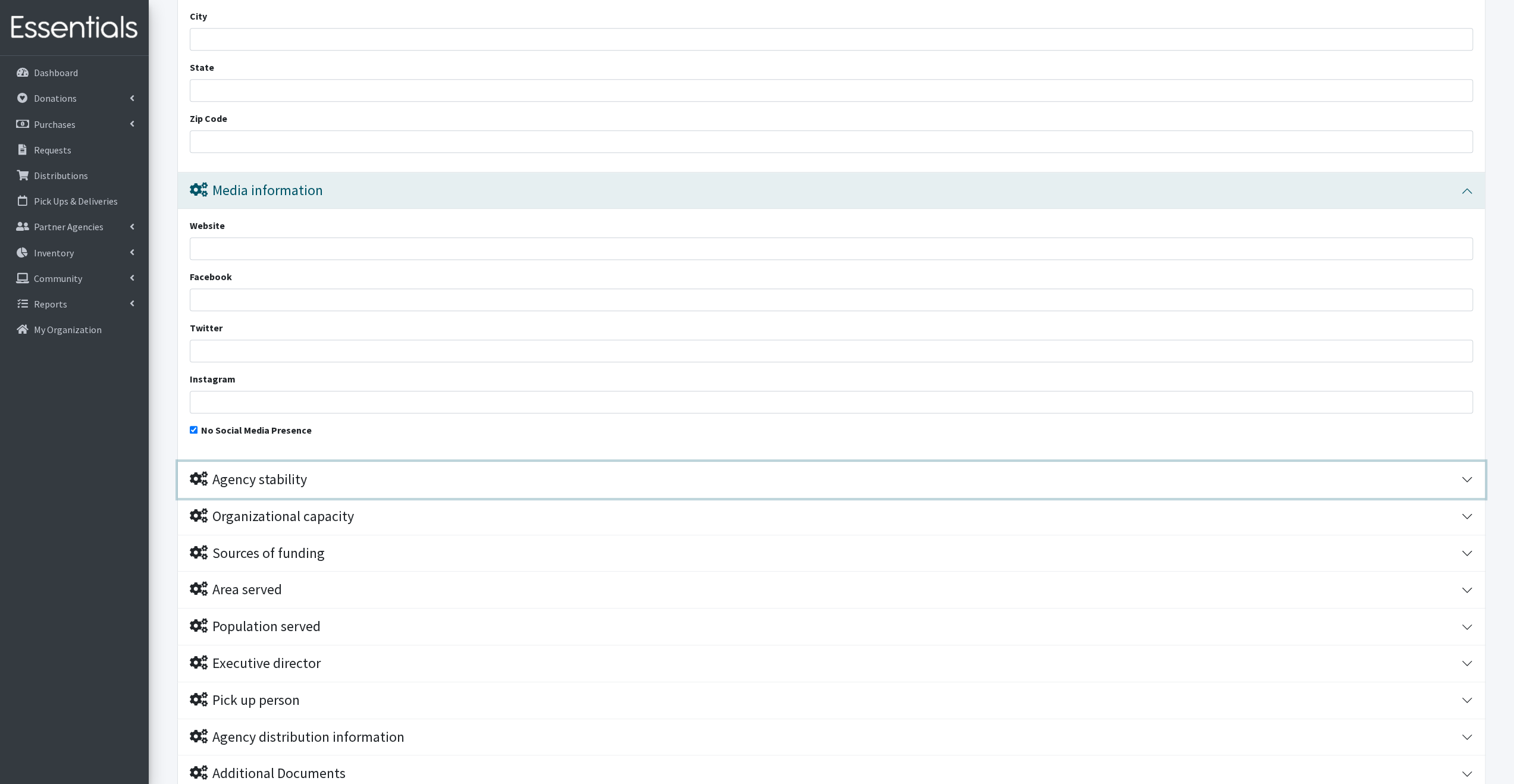
click at [292, 474] on div "Agency stability" at bounding box center [248, 479] width 118 height 17
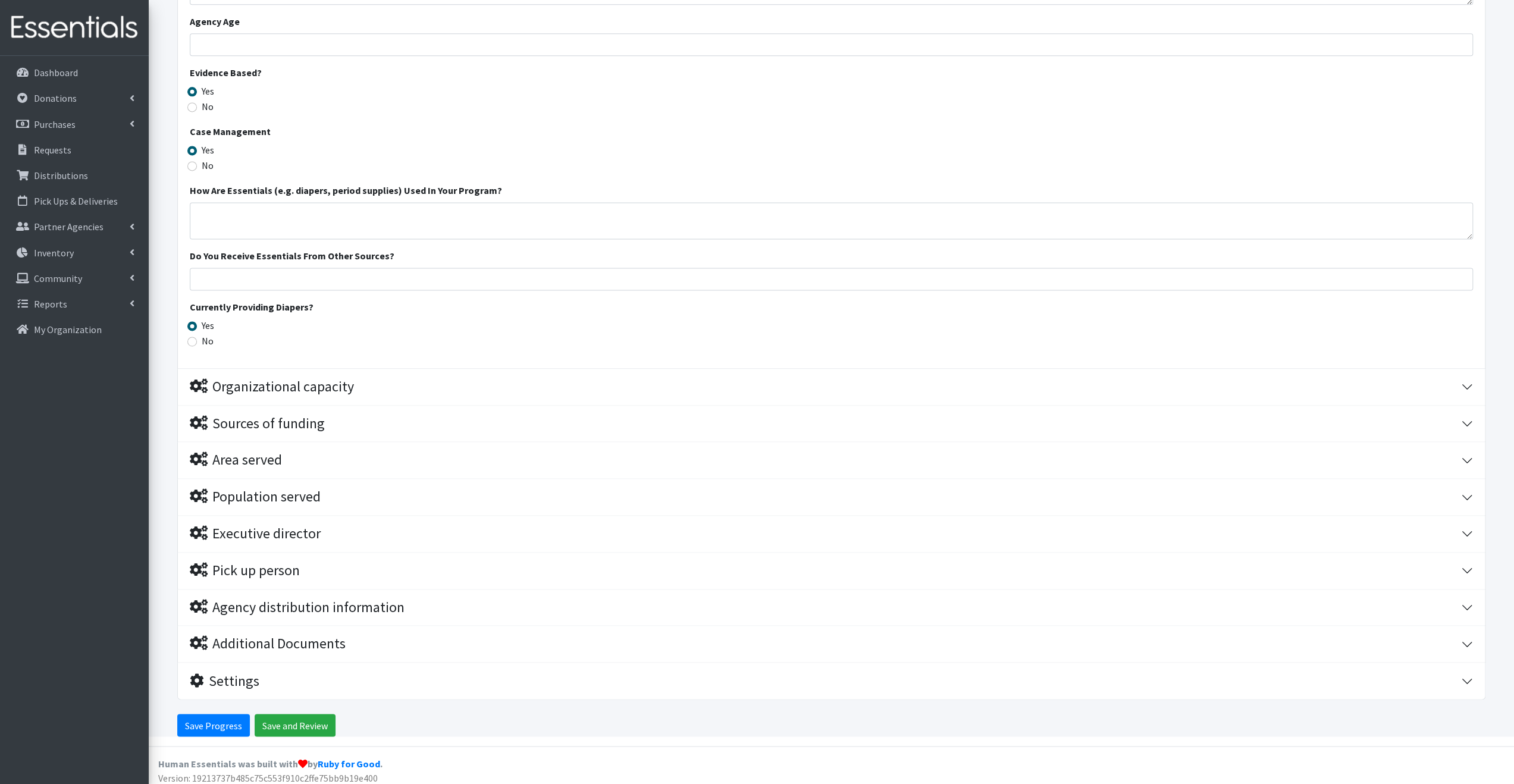
scroll to position [1604, 0]
click at [217, 715] on input "Save Progress" at bounding box center [213, 724] width 72 height 23
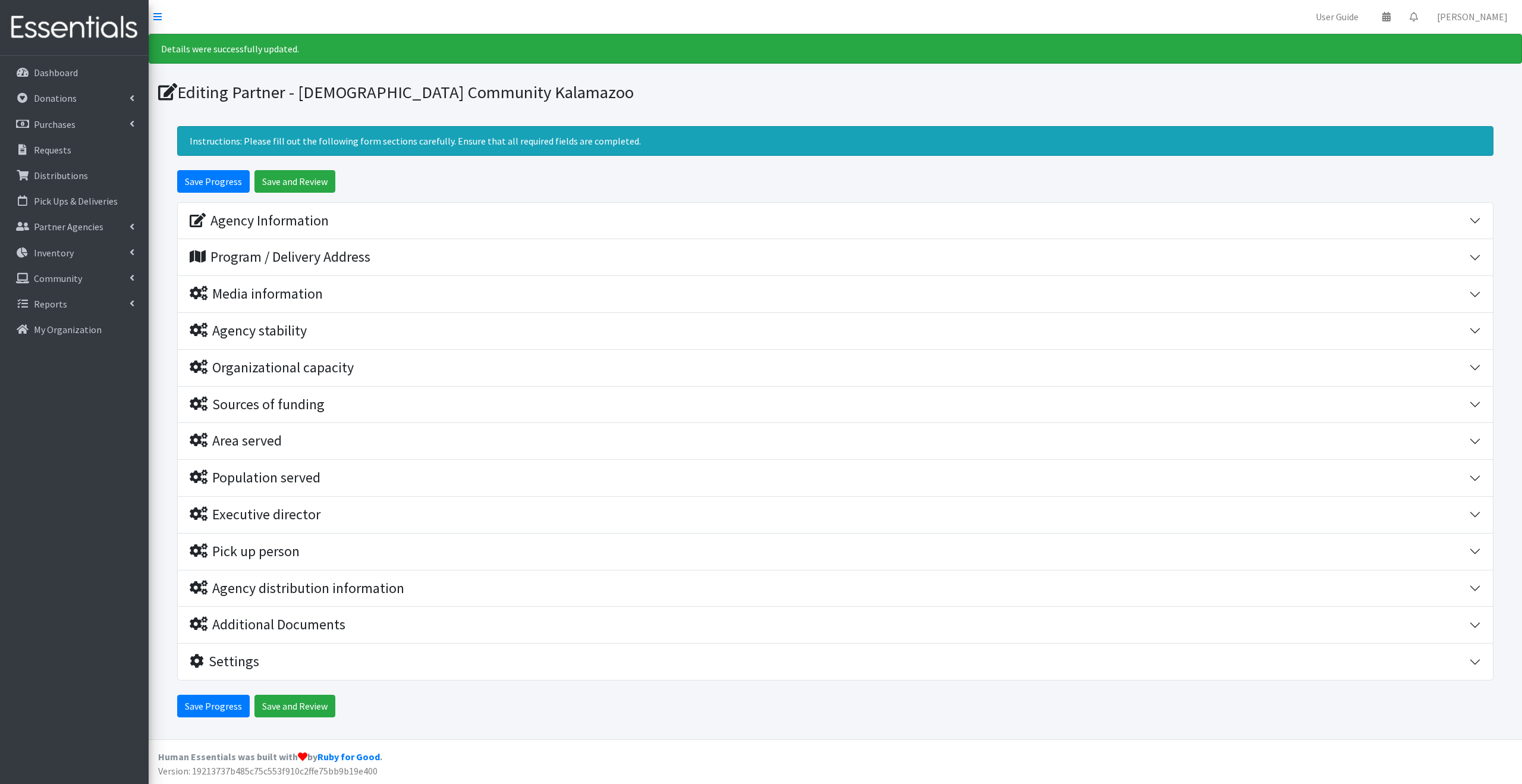
click at [76, 33] on img at bounding box center [74, 28] width 139 height 40
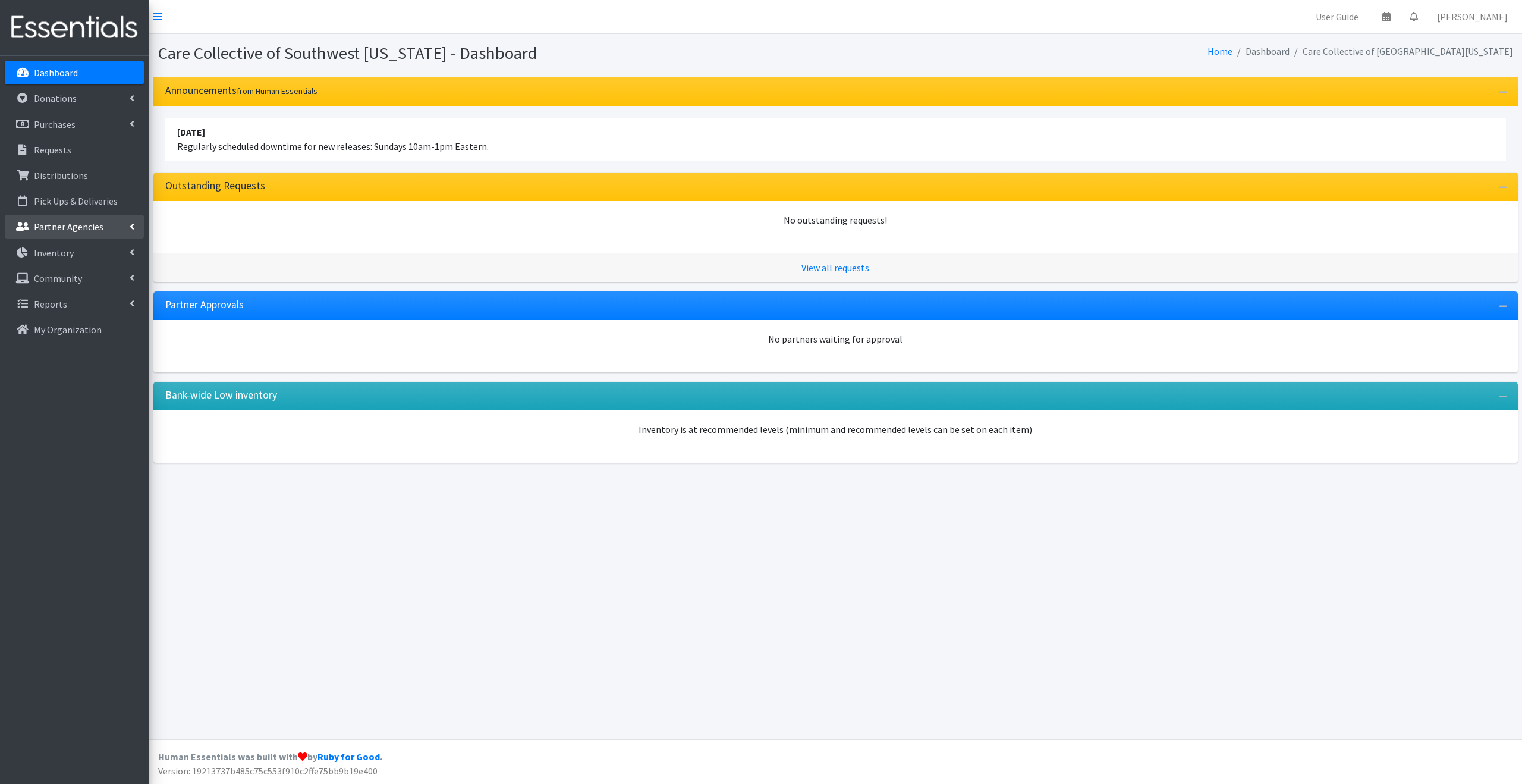
click at [81, 224] on p "Partner Agencies" at bounding box center [69, 226] width 70 height 12
click at [74, 258] on link "All Partners" at bounding box center [74, 252] width 139 height 23
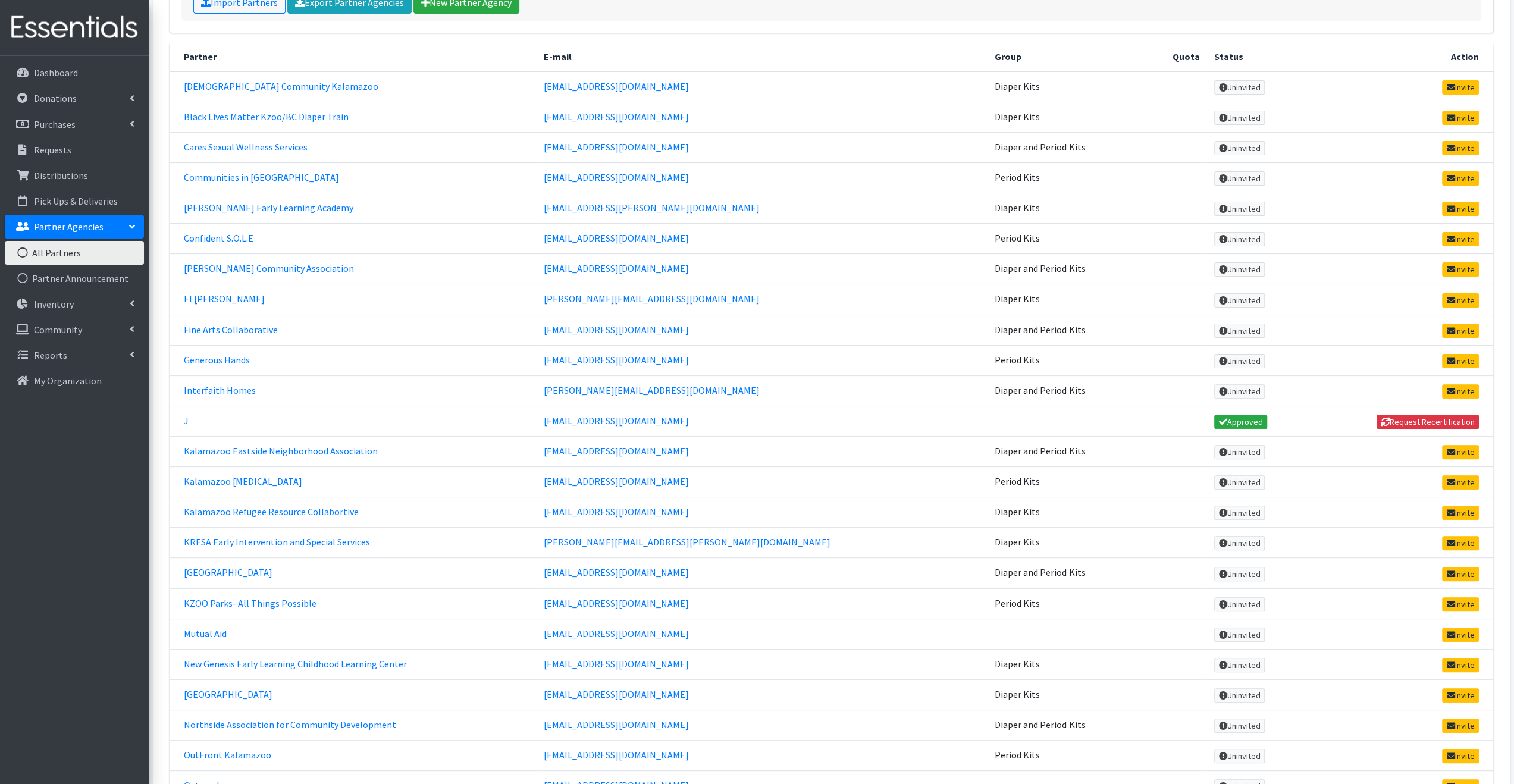
scroll to position [59, 0]
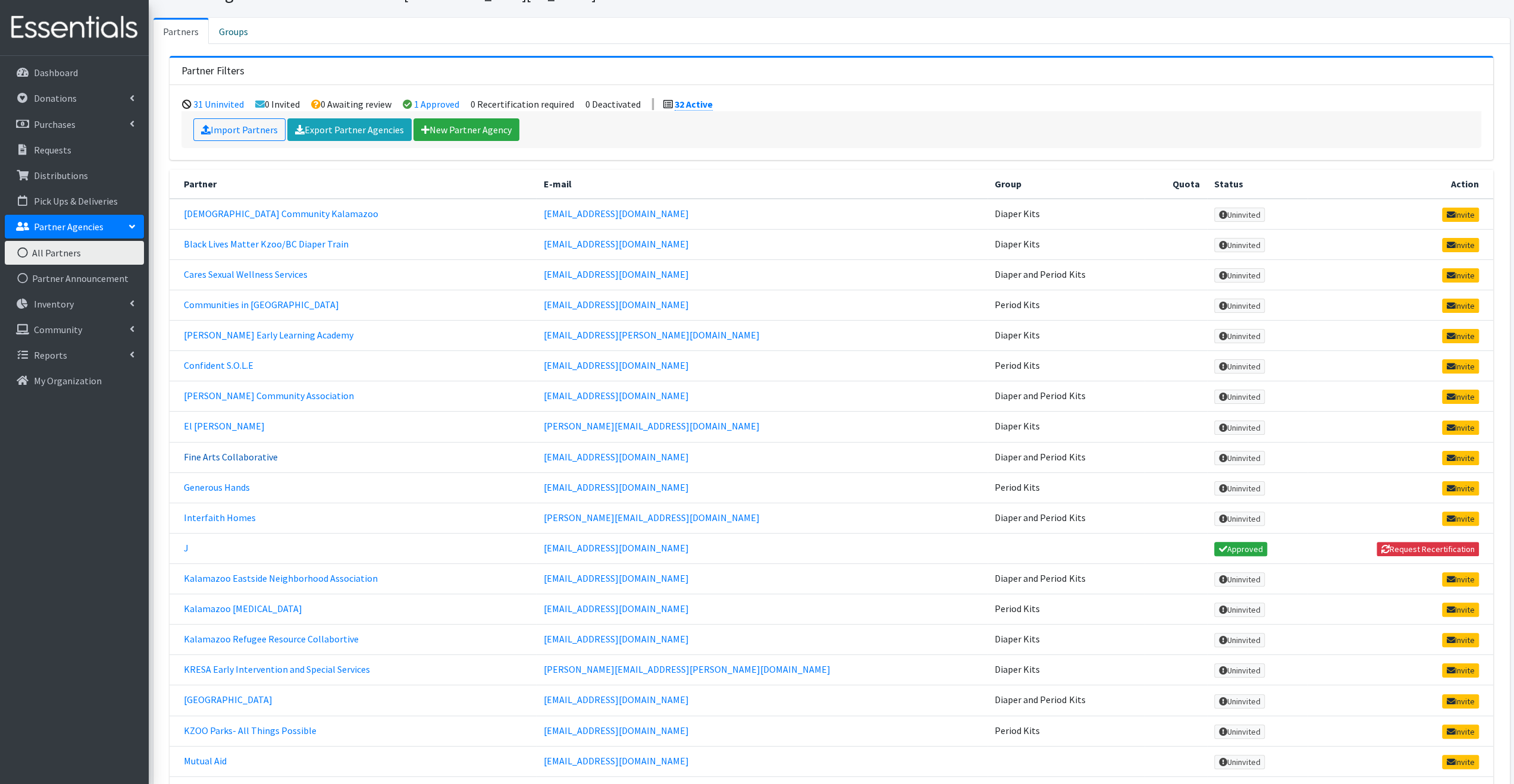
click at [239, 451] on link "Fine Arts Collaborative" at bounding box center [231, 457] width 94 height 12
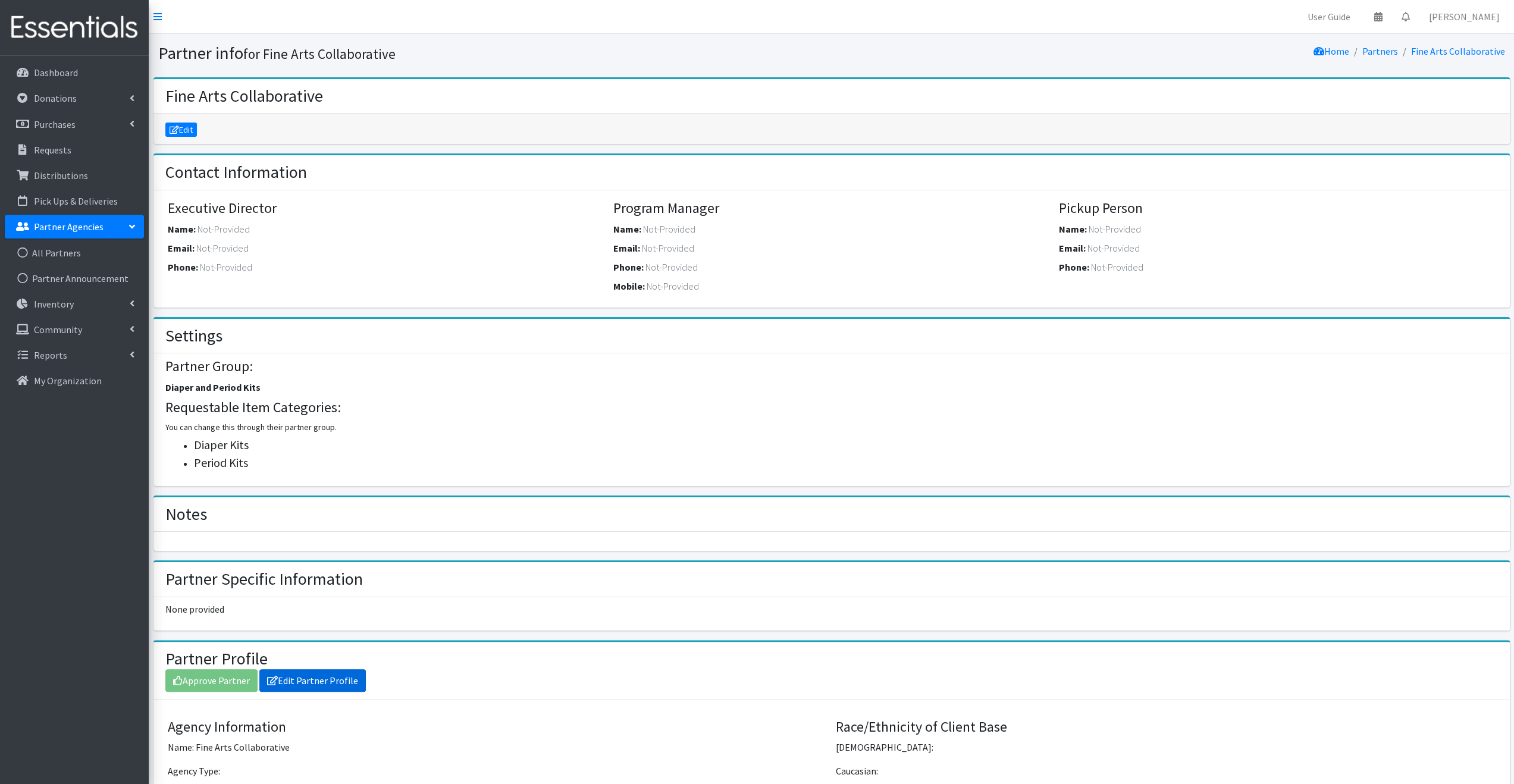
click at [303, 674] on link "Edit Partner Profile" at bounding box center [313, 680] width 106 height 23
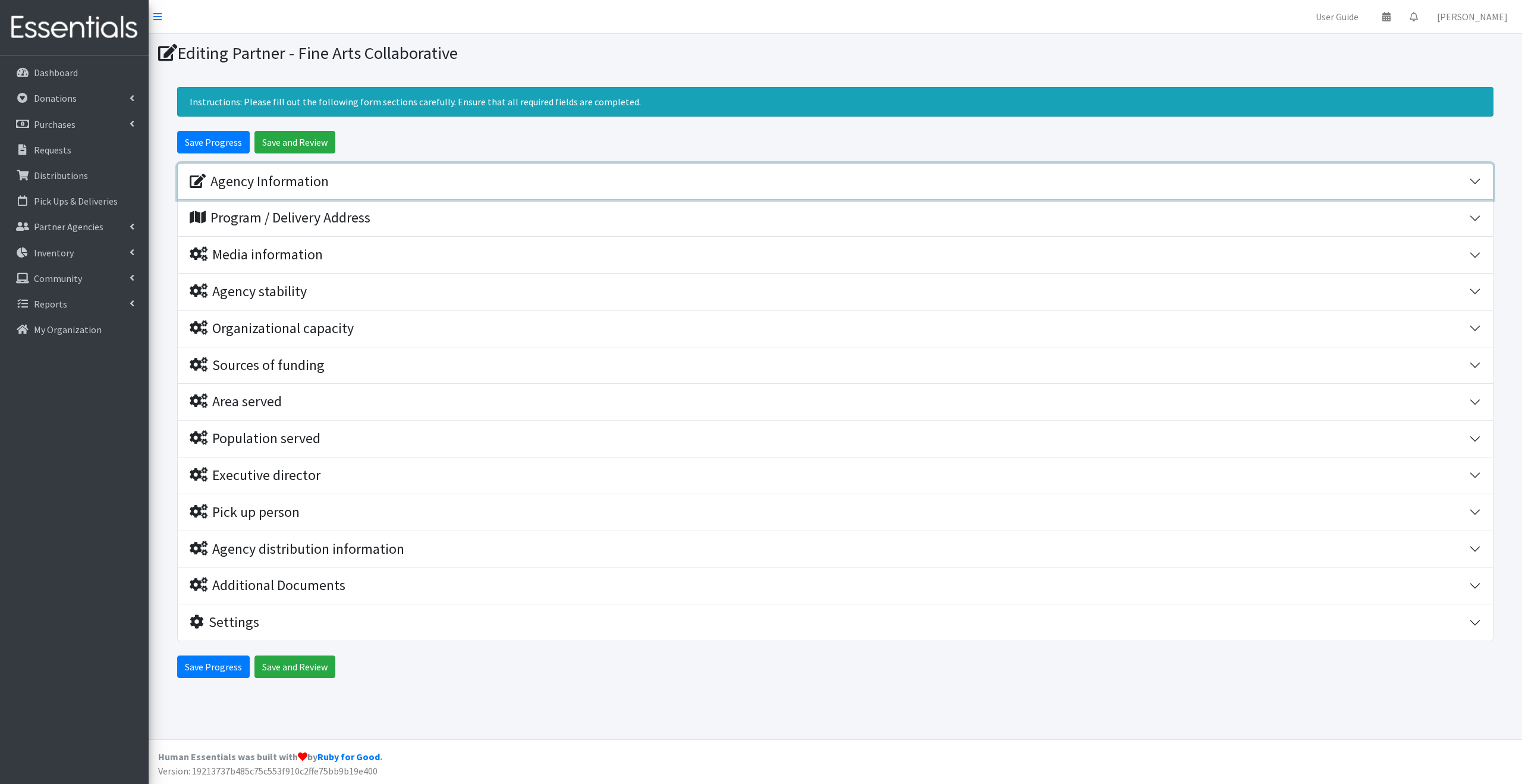
click at [300, 169] on button "Agency Information" at bounding box center [835, 182] width 1315 height 37
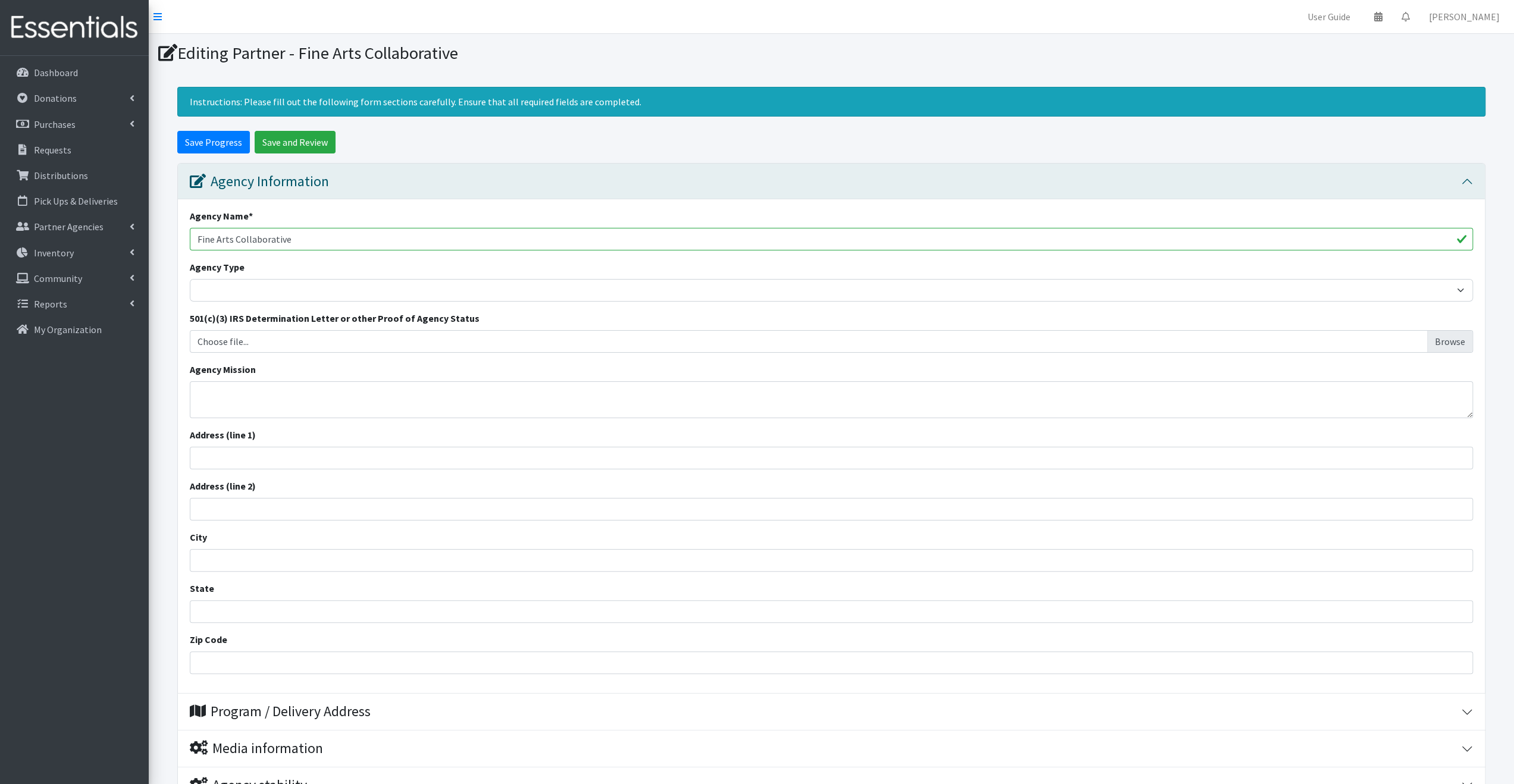
click at [205, 238] on input "Fine Arts Collaborative" at bounding box center [831, 239] width 1283 height 23
type input "Fire Arts Collaborative"
click at [388, 211] on div "Agency Name * Fire Arts Collaborative" at bounding box center [831, 230] width 1283 height 42
click at [219, 147] on input "Save Progress" at bounding box center [213, 142] width 72 height 23
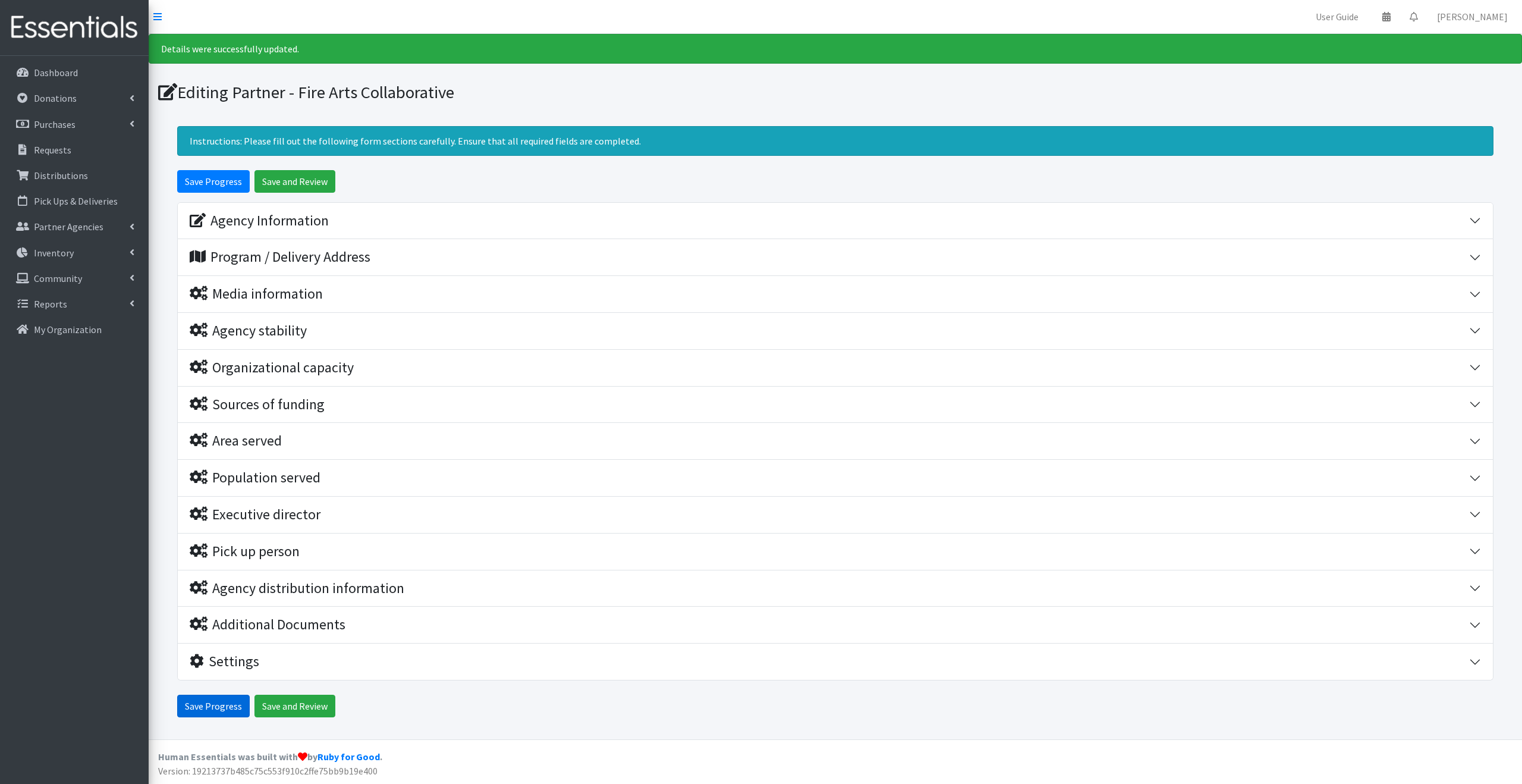
click at [226, 706] on input "Save Progress" at bounding box center [213, 706] width 72 height 23
click at [221, 707] on input "Save Progress" at bounding box center [213, 706] width 72 height 23
click at [74, 276] on p "Community" at bounding box center [57, 278] width 48 height 12
click at [84, 234] on link "Partner Agencies" at bounding box center [74, 226] width 139 height 23
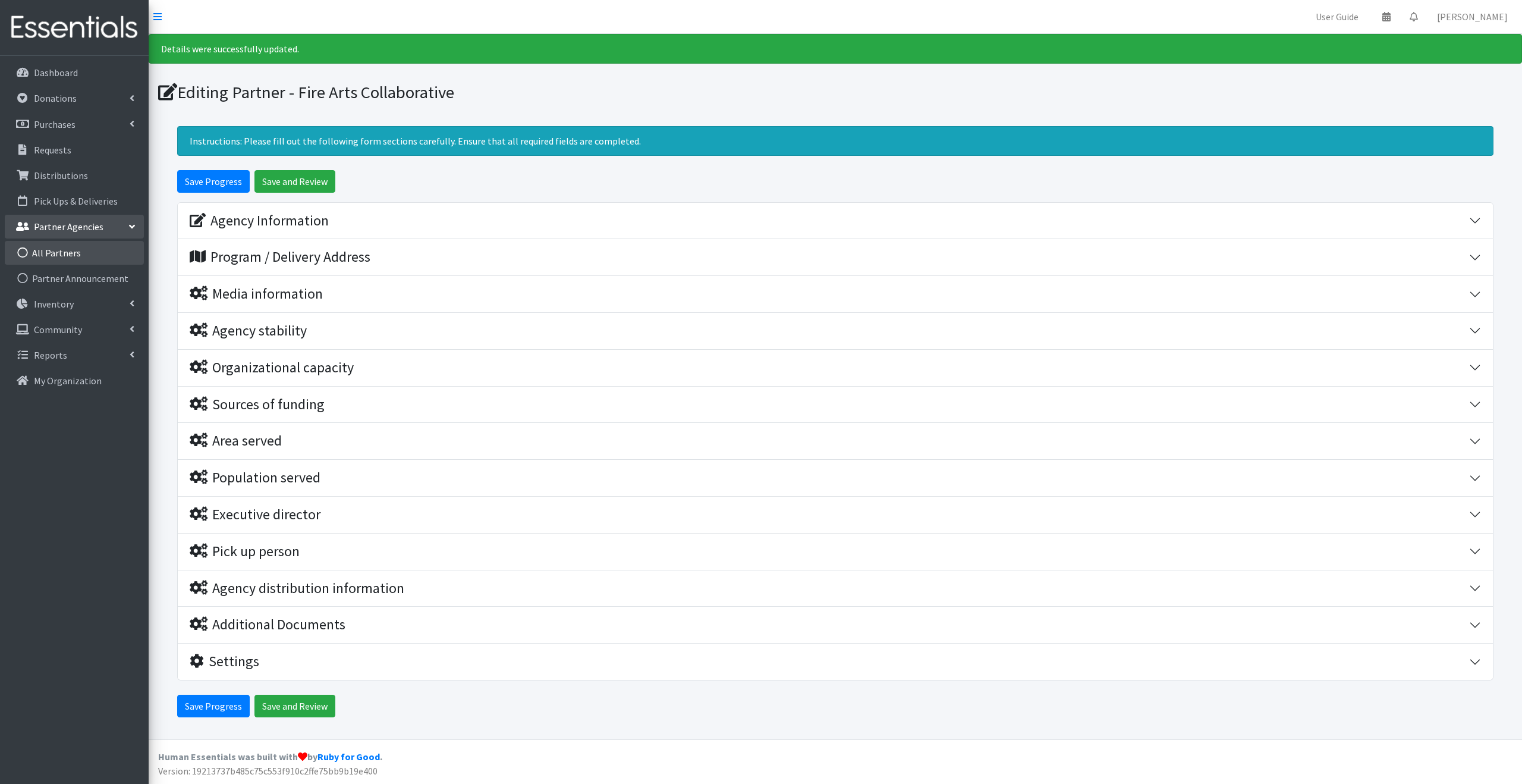
click at [77, 251] on link "All Partners" at bounding box center [74, 252] width 139 height 23
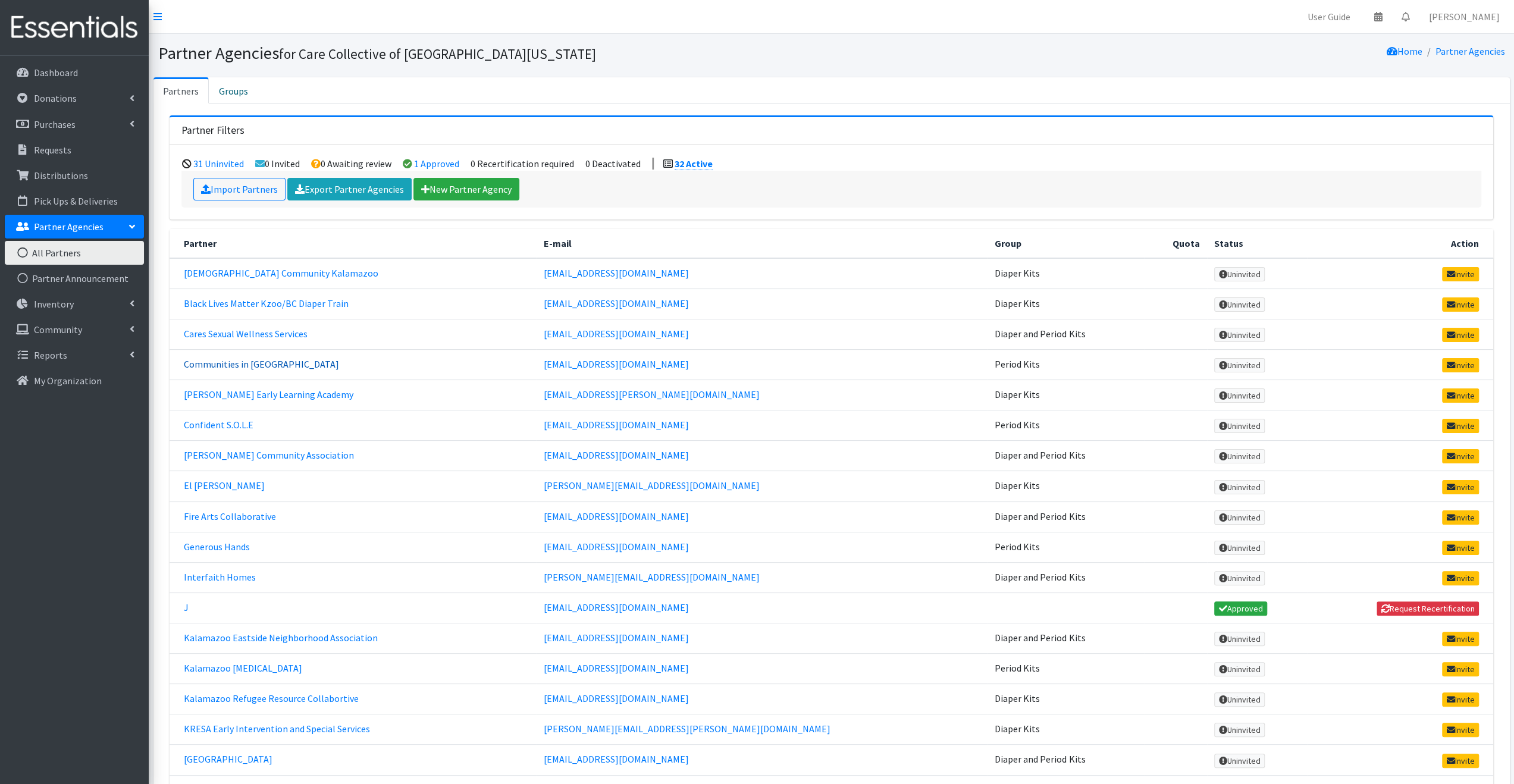
click at [260, 362] on link "Communities in [GEOGRAPHIC_DATA]" at bounding box center [261, 364] width 155 height 12
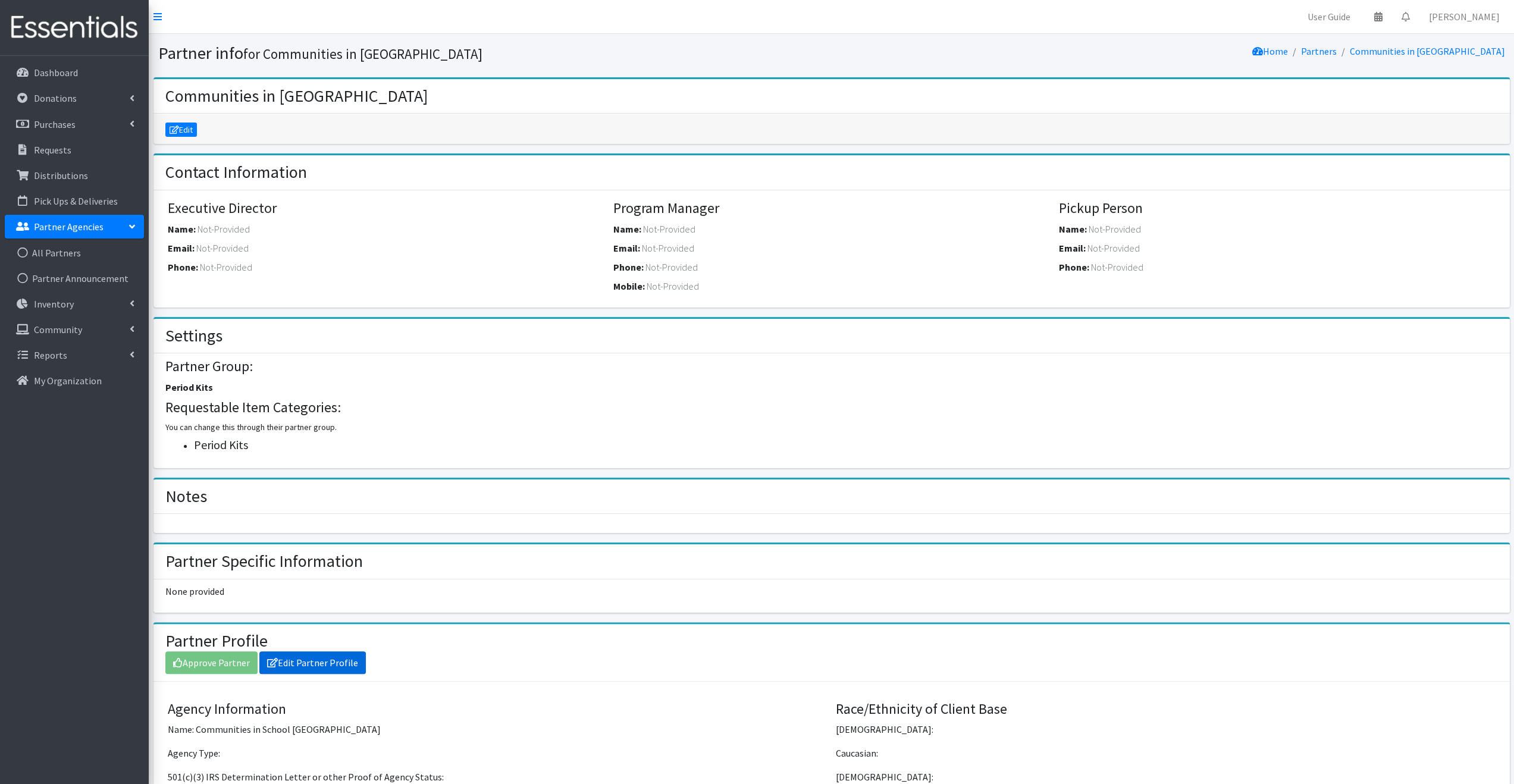
click at [300, 661] on link "Edit Partner Profile" at bounding box center [313, 662] width 106 height 23
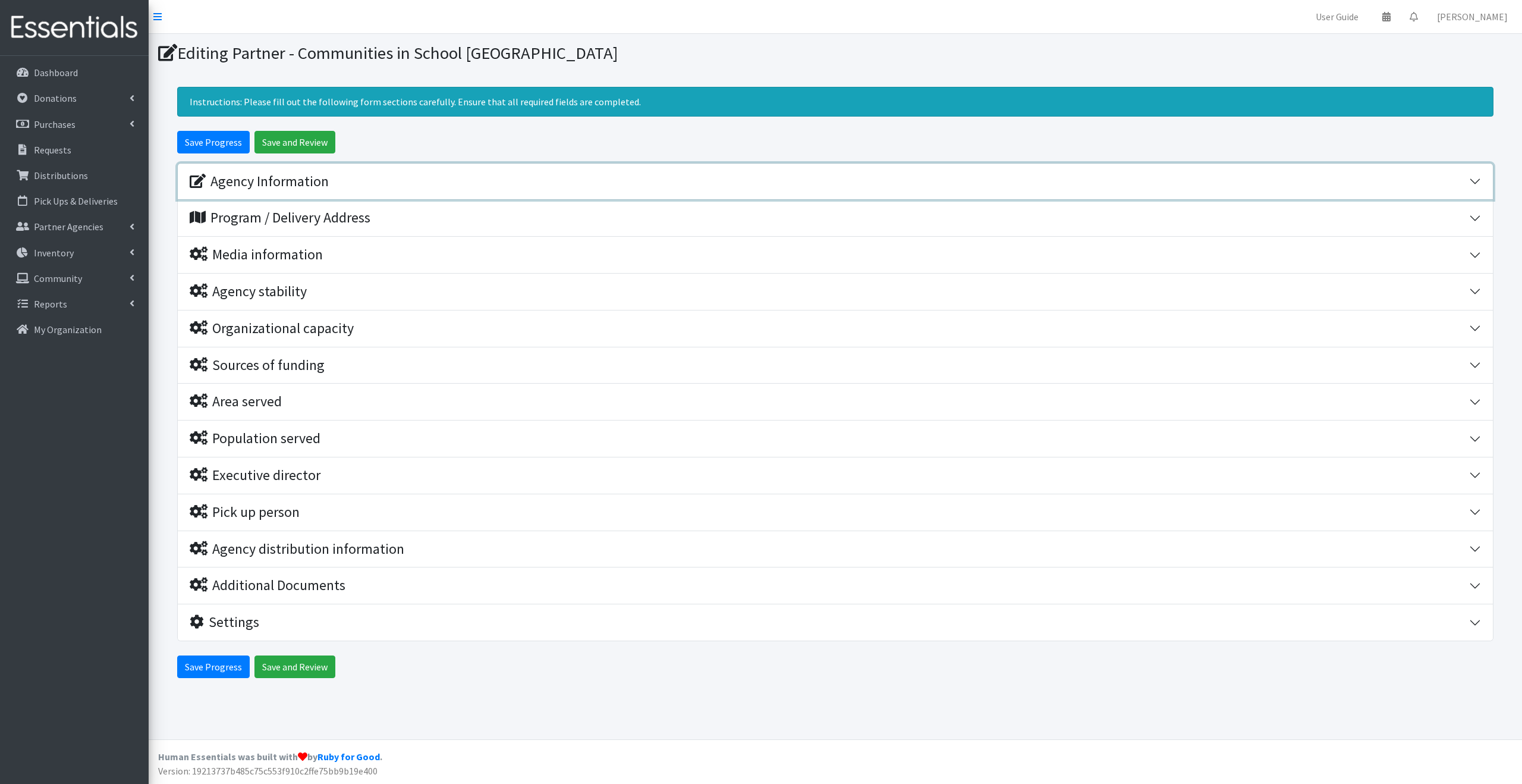
click at [288, 183] on div "Agency Information" at bounding box center [259, 182] width 139 height 17
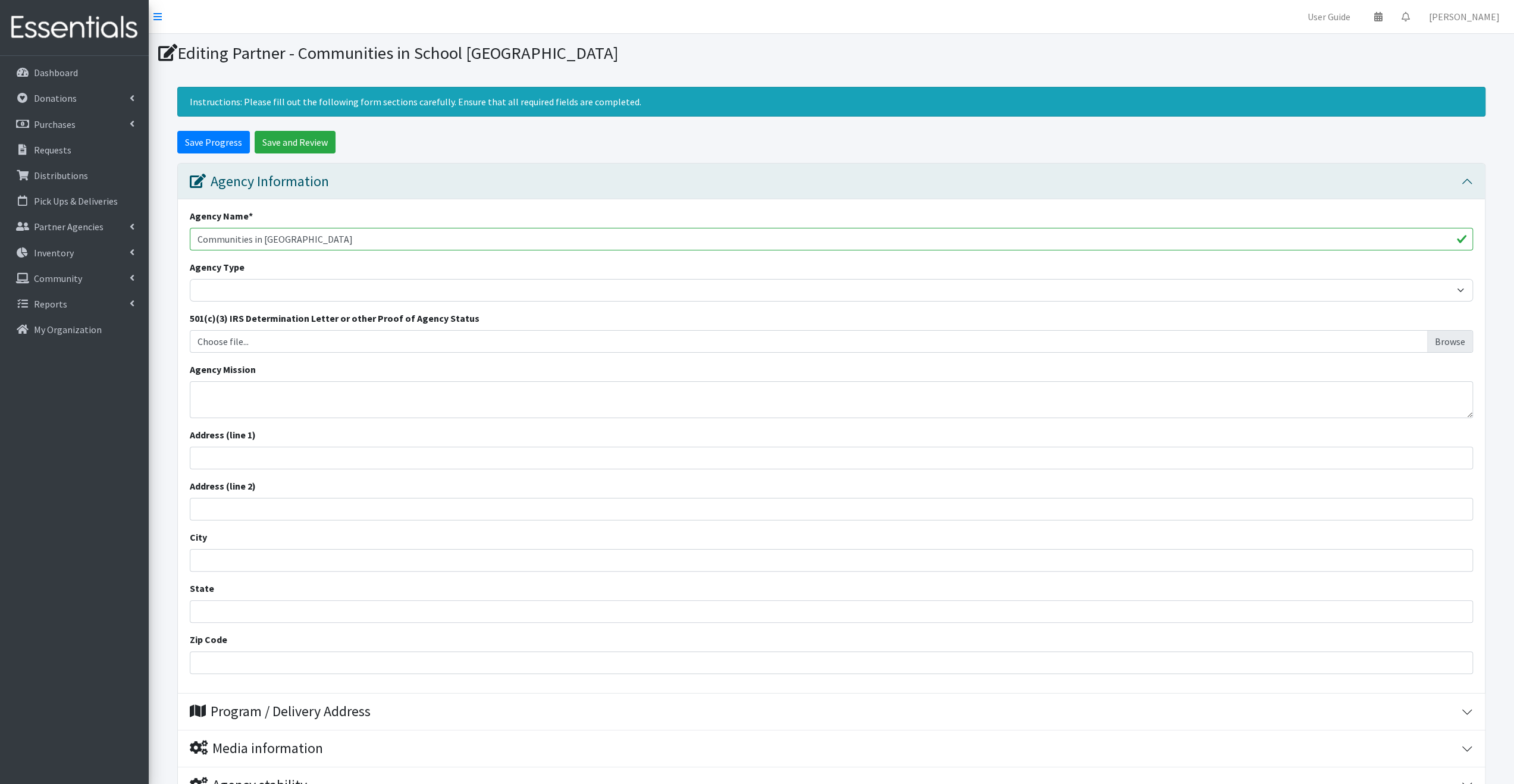
click at [288, 241] on input "Communities in School Kalamazoo" at bounding box center [831, 239] width 1283 height 23
type input "Communities in Schools [GEOGRAPHIC_DATA]"
click at [223, 145] on input "Save Progress" at bounding box center [213, 142] width 72 height 23
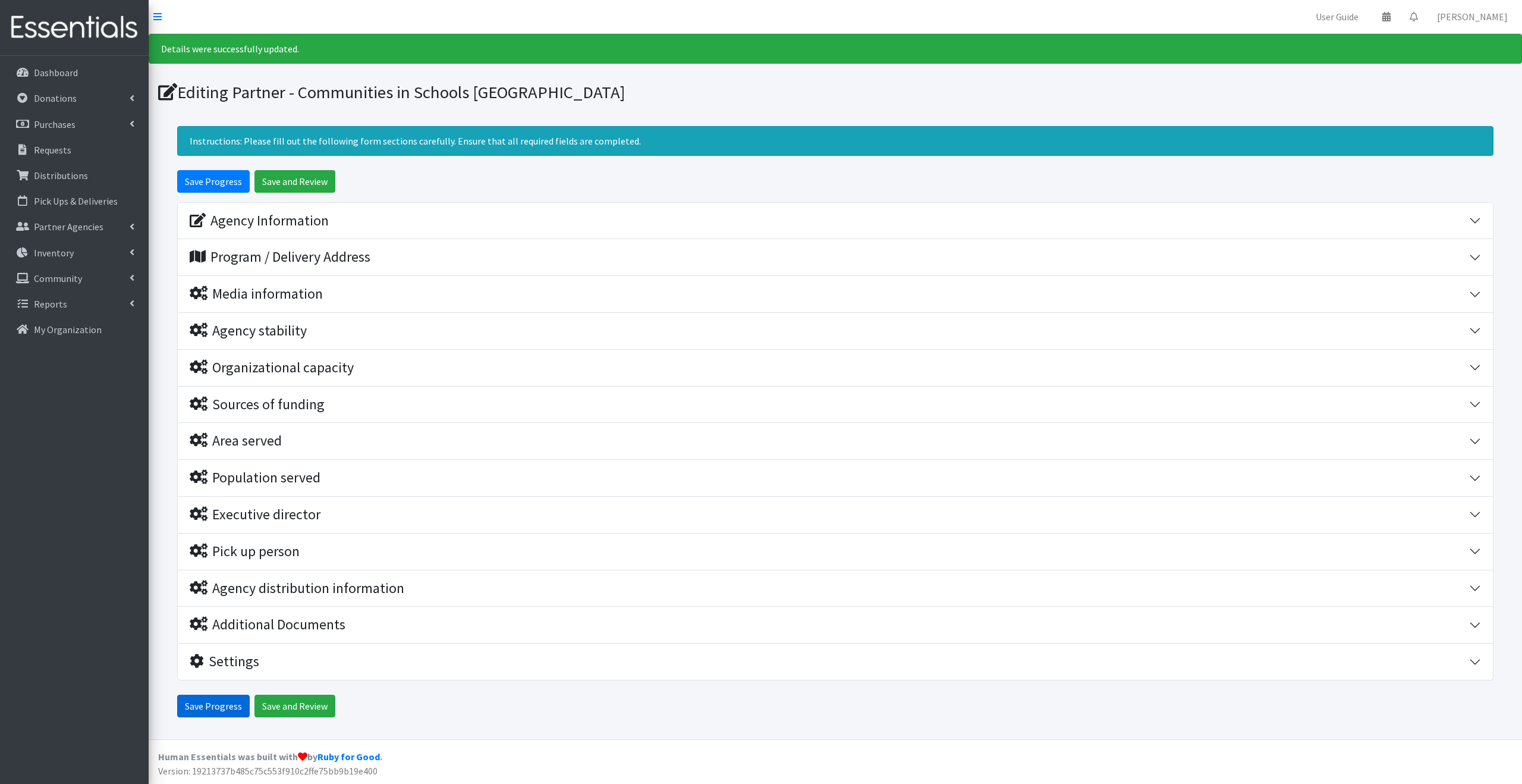
click at [222, 707] on input "Save Progress" at bounding box center [213, 706] width 72 height 23
click at [90, 220] on p "Partner Agencies" at bounding box center [69, 226] width 70 height 12
click at [89, 246] on link "All Partners" at bounding box center [74, 252] width 139 height 23
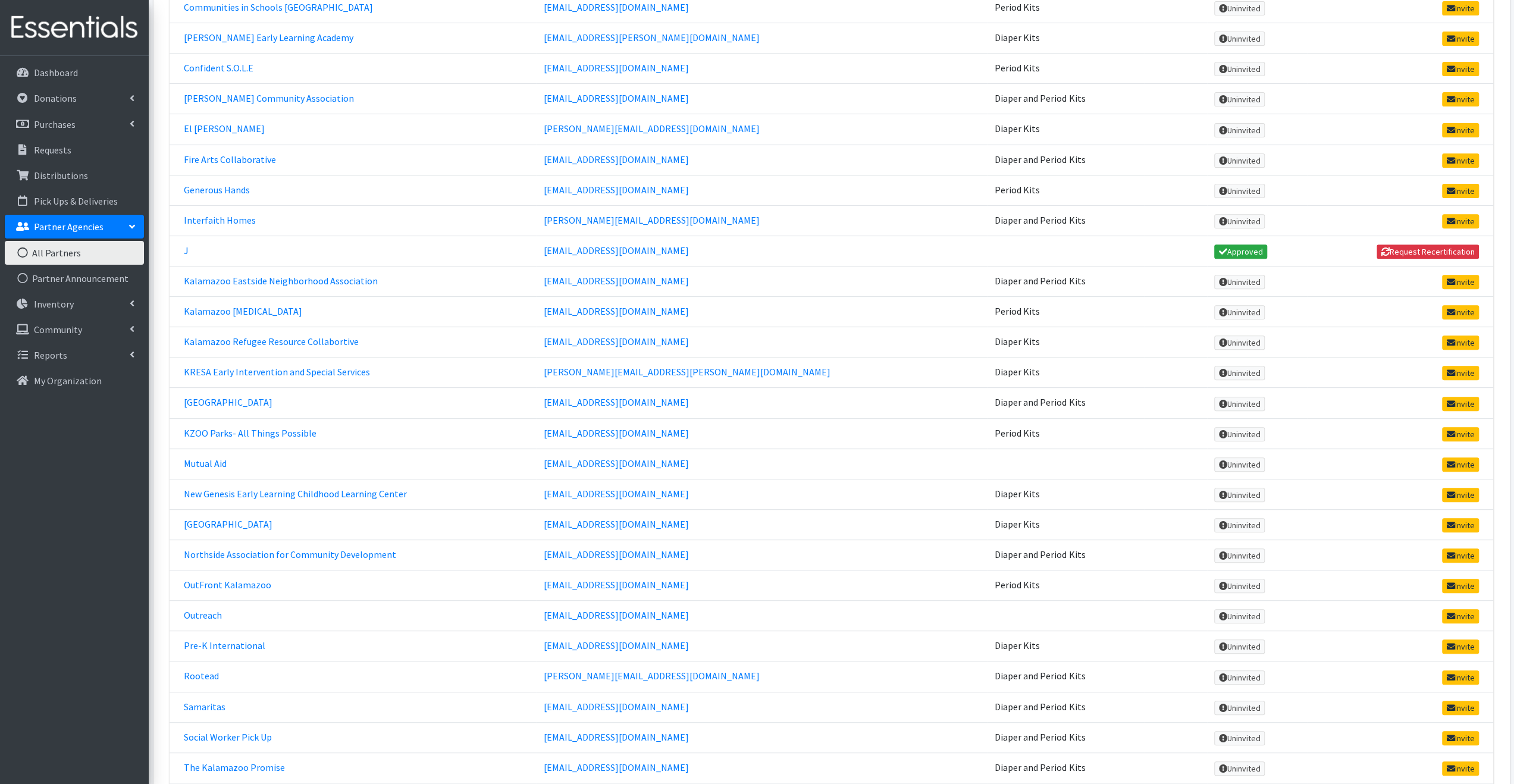
scroll to position [654, 0]
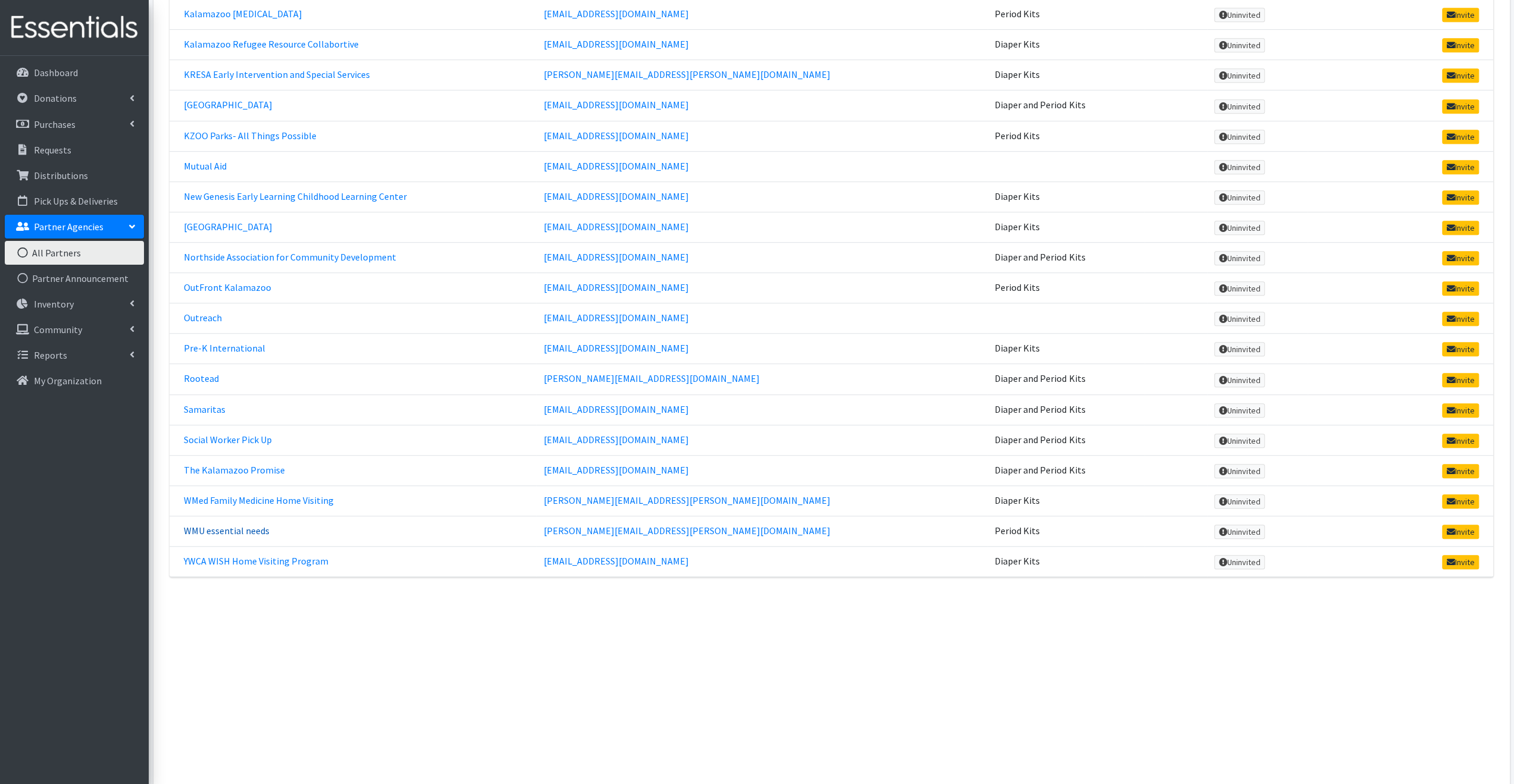
click at [246, 525] on link "WMU essential needs" at bounding box center [226, 531] width 85 height 12
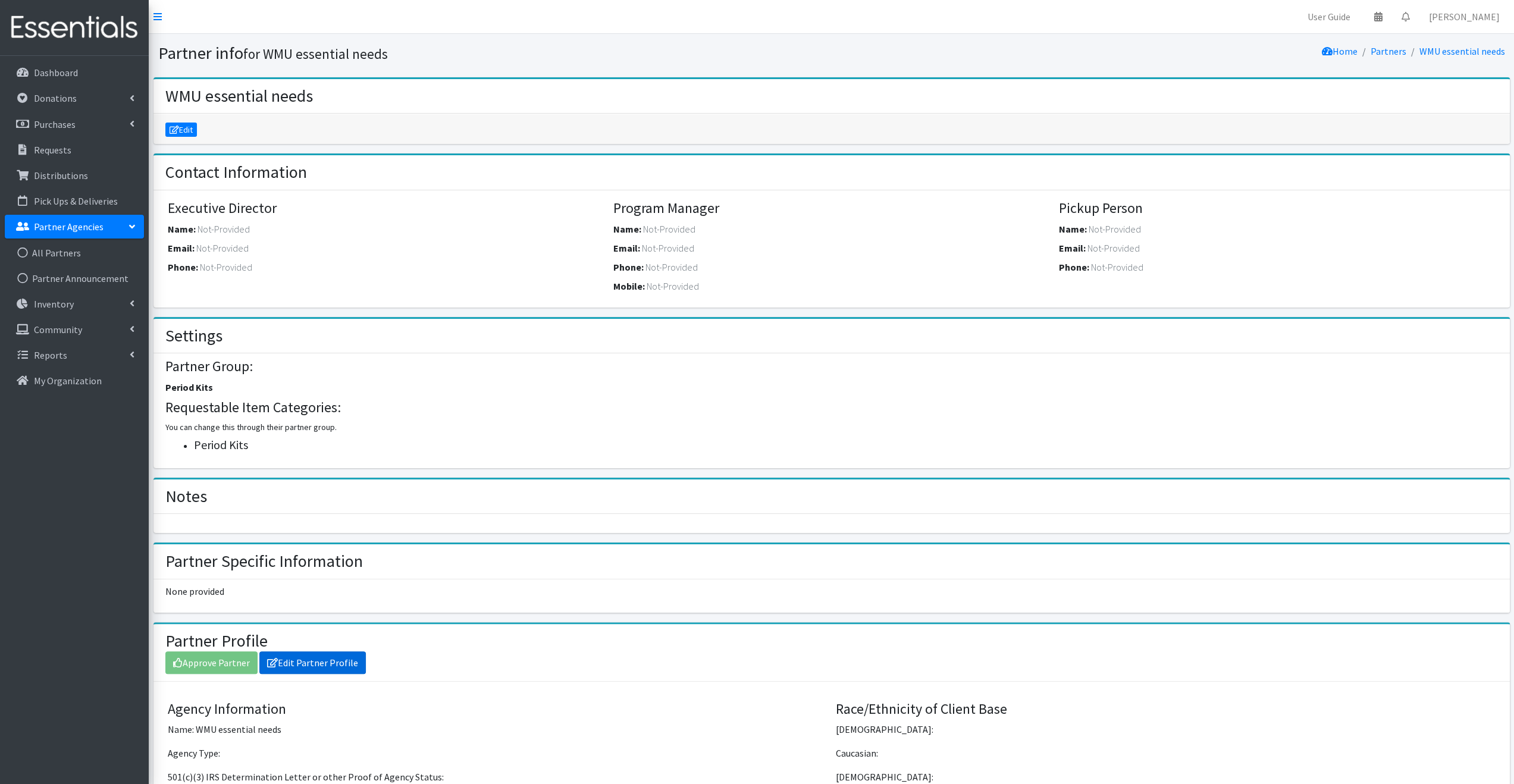
click at [294, 664] on link "Edit Partner Profile" at bounding box center [313, 662] width 106 height 23
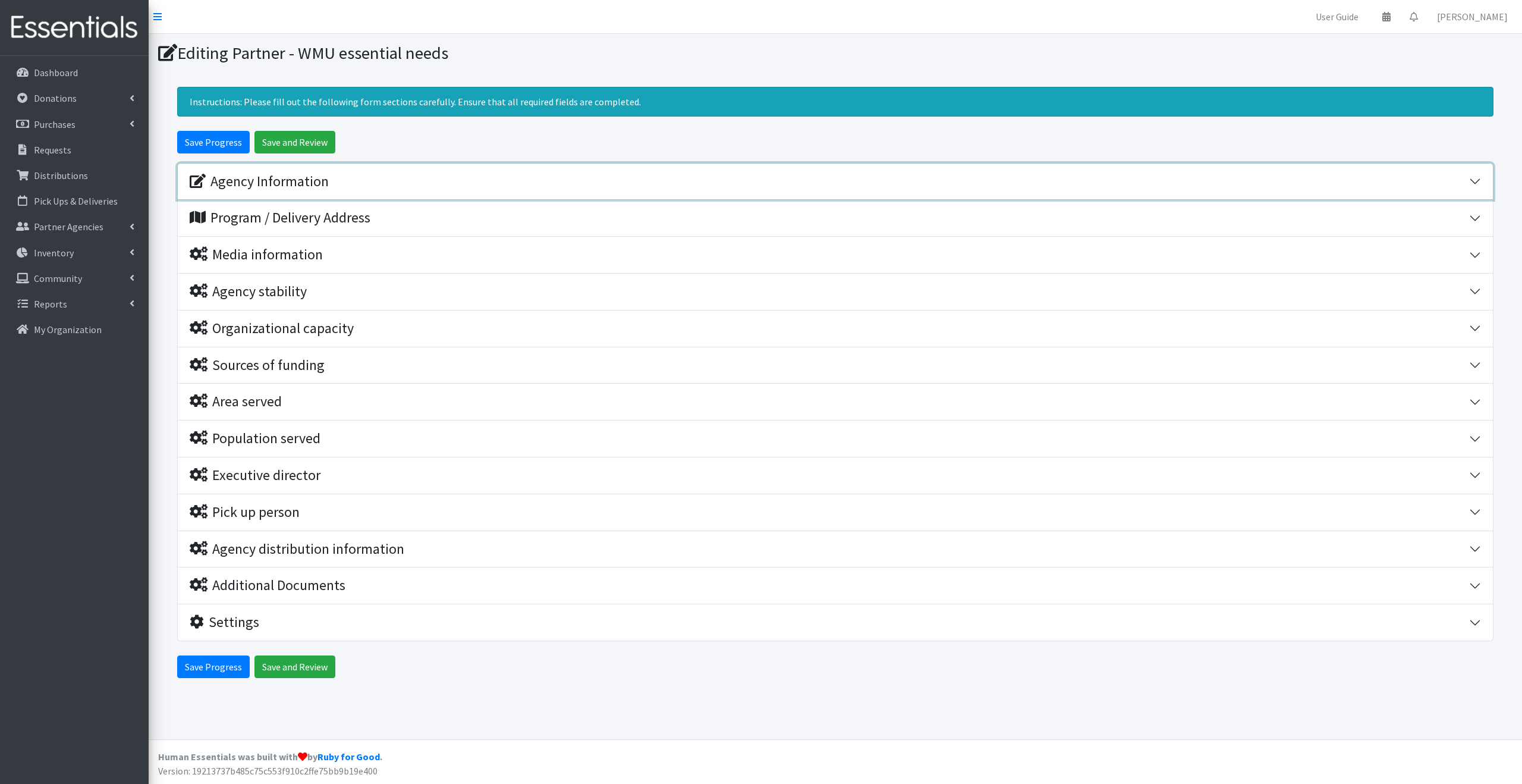
click at [286, 187] on div "Agency Information" at bounding box center [259, 182] width 139 height 17
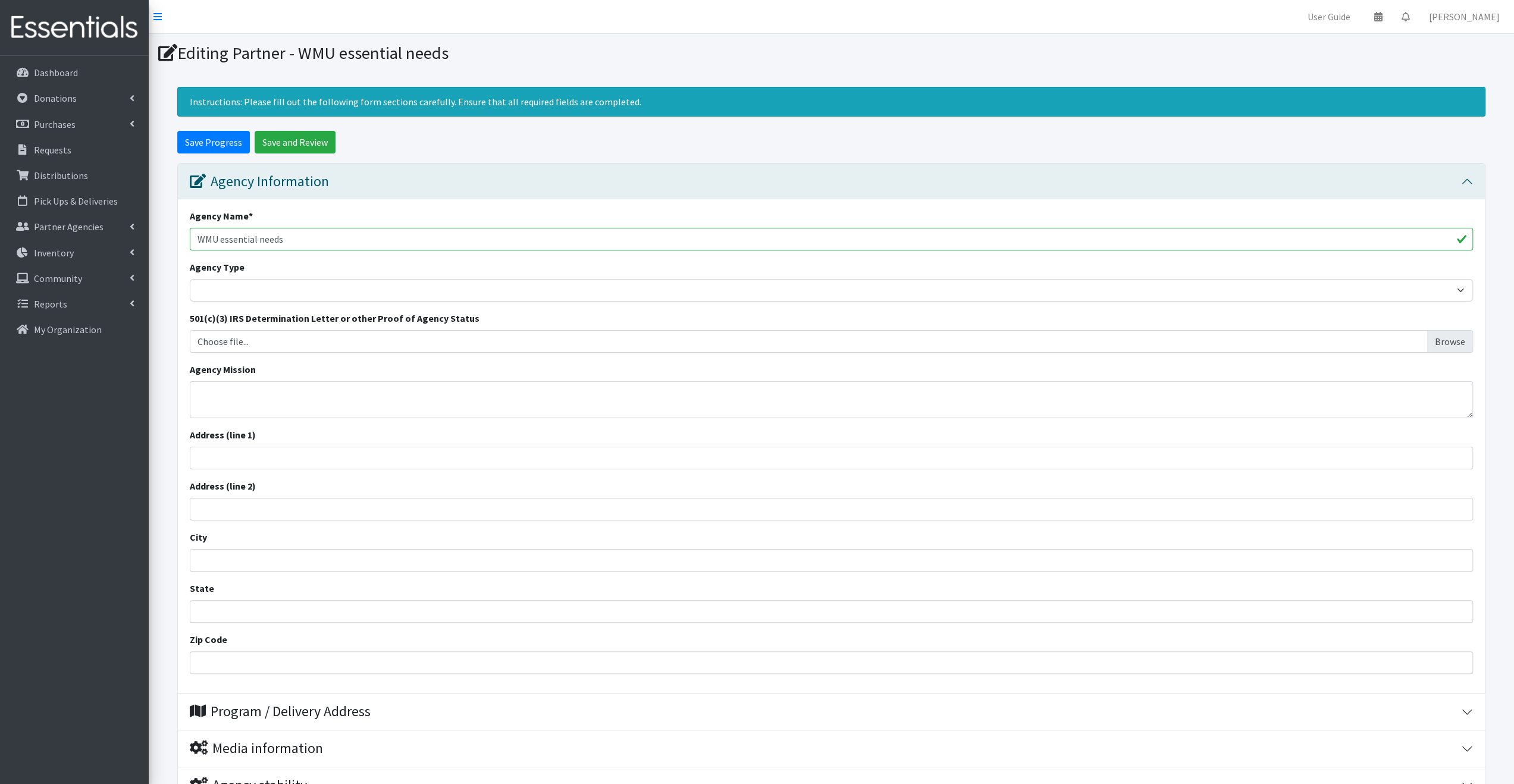
click at [219, 239] on input "WMU essential needs" at bounding box center [831, 239] width 1283 height 23
click at [262, 241] on input "WMU Essential needs" at bounding box center [831, 239] width 1283 height 23
type input "WMU Essential Needs"
click at [380, 305] on div "Agency Name * WMU Essential Needs Agency Type Basic Needs Bank Career technical…" at bounding box center [831, 446] width 1307 height 493
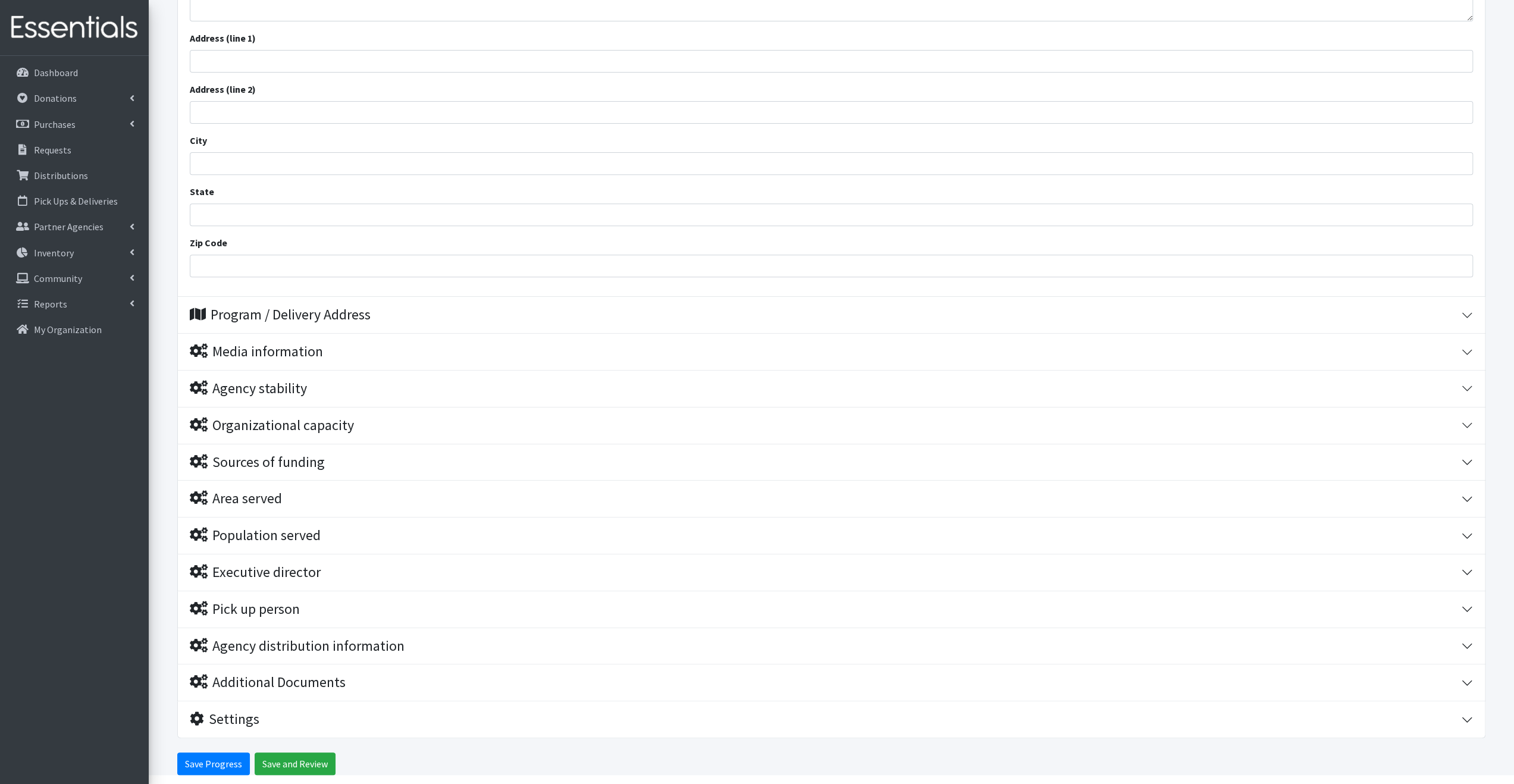
scroll to position [437, 0]
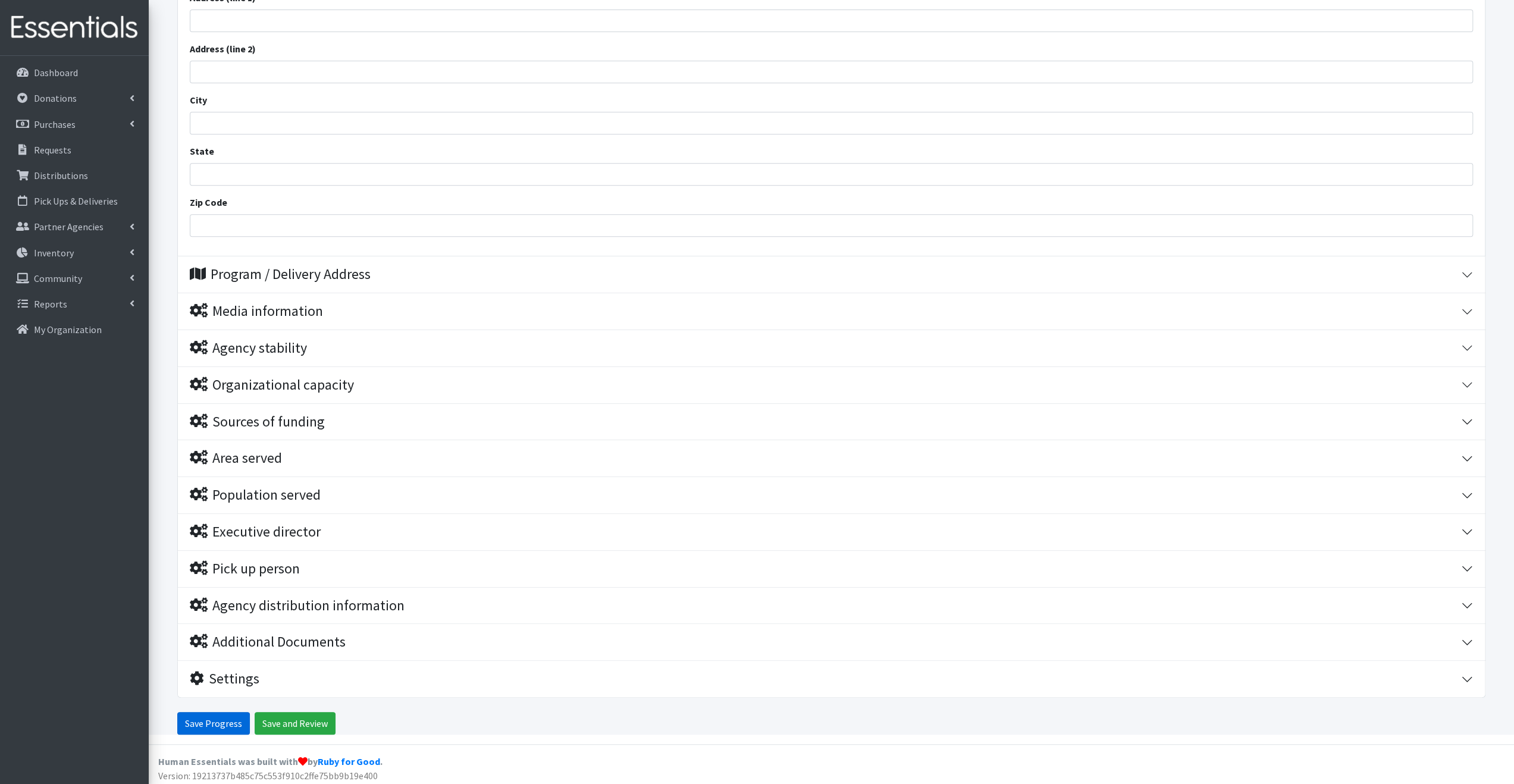
click at [222, 714] on input "Save Progress" at bounding box center [213, 723] width 72 height 23
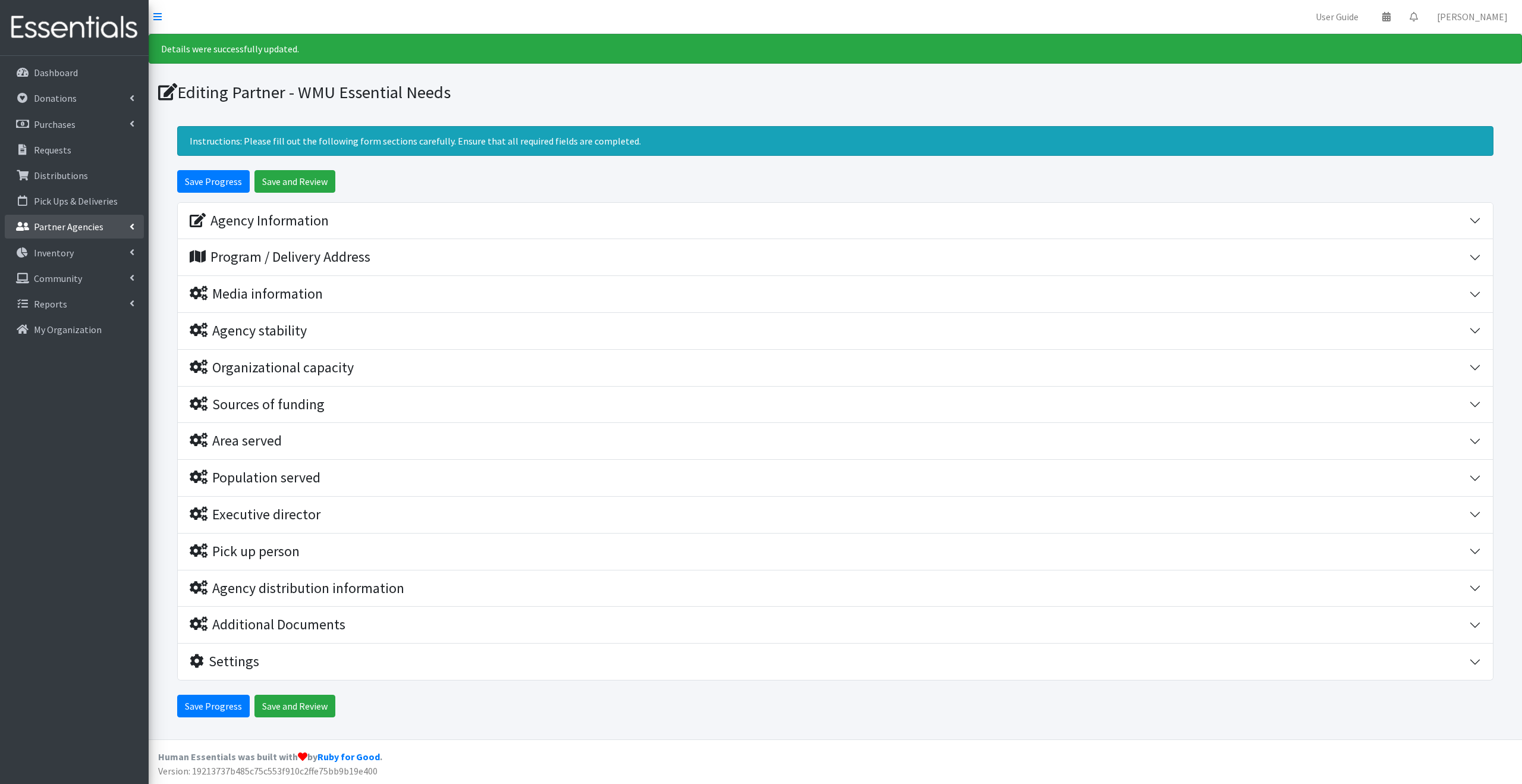
click at [95, 218] on link "Partner Agencies" at bounding box center [74, 226] width 139 height 23
click at [80, 247] on link "All Partners" at bounding box center [74, 252] width 139 height 23
